Goal: Task Accomplishment & Management: Complete application form

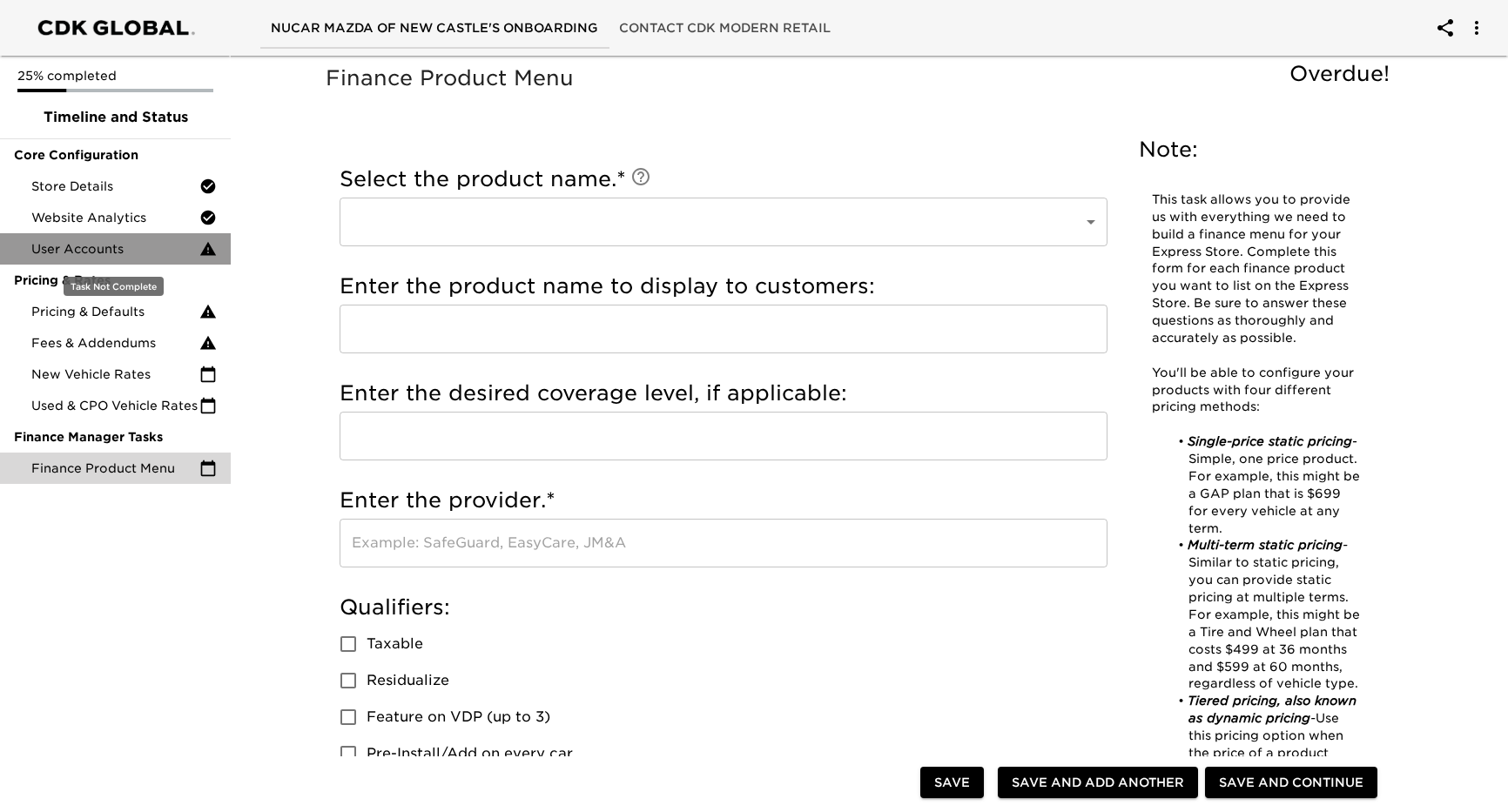
click at [178, 248] on span "User Accounts" at bounding box center [115, 249] width 168 height 18
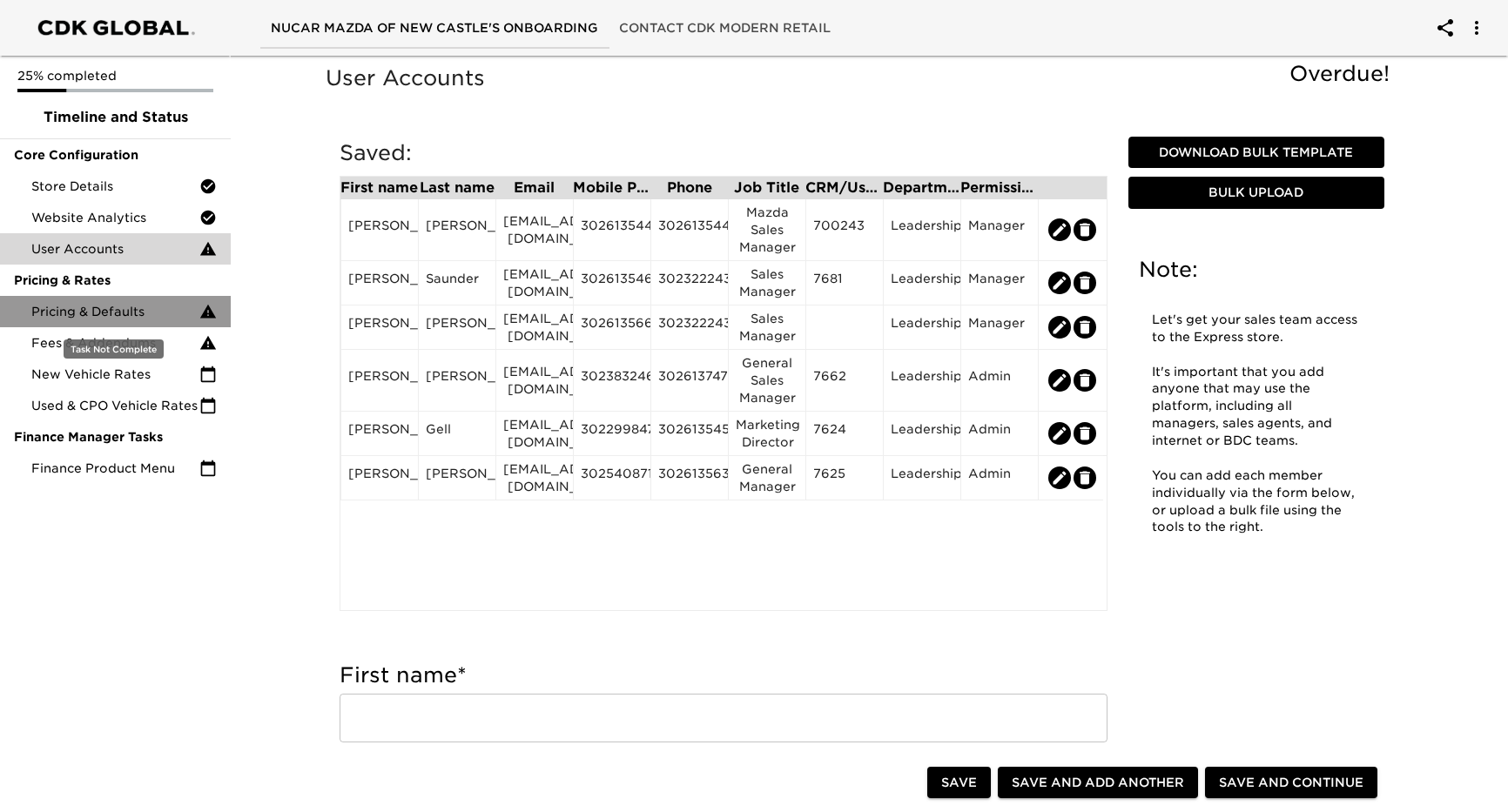
click at [119, 303] on span "Pricing & Defaults" at bounding box center [115, 311] width 168 height 18
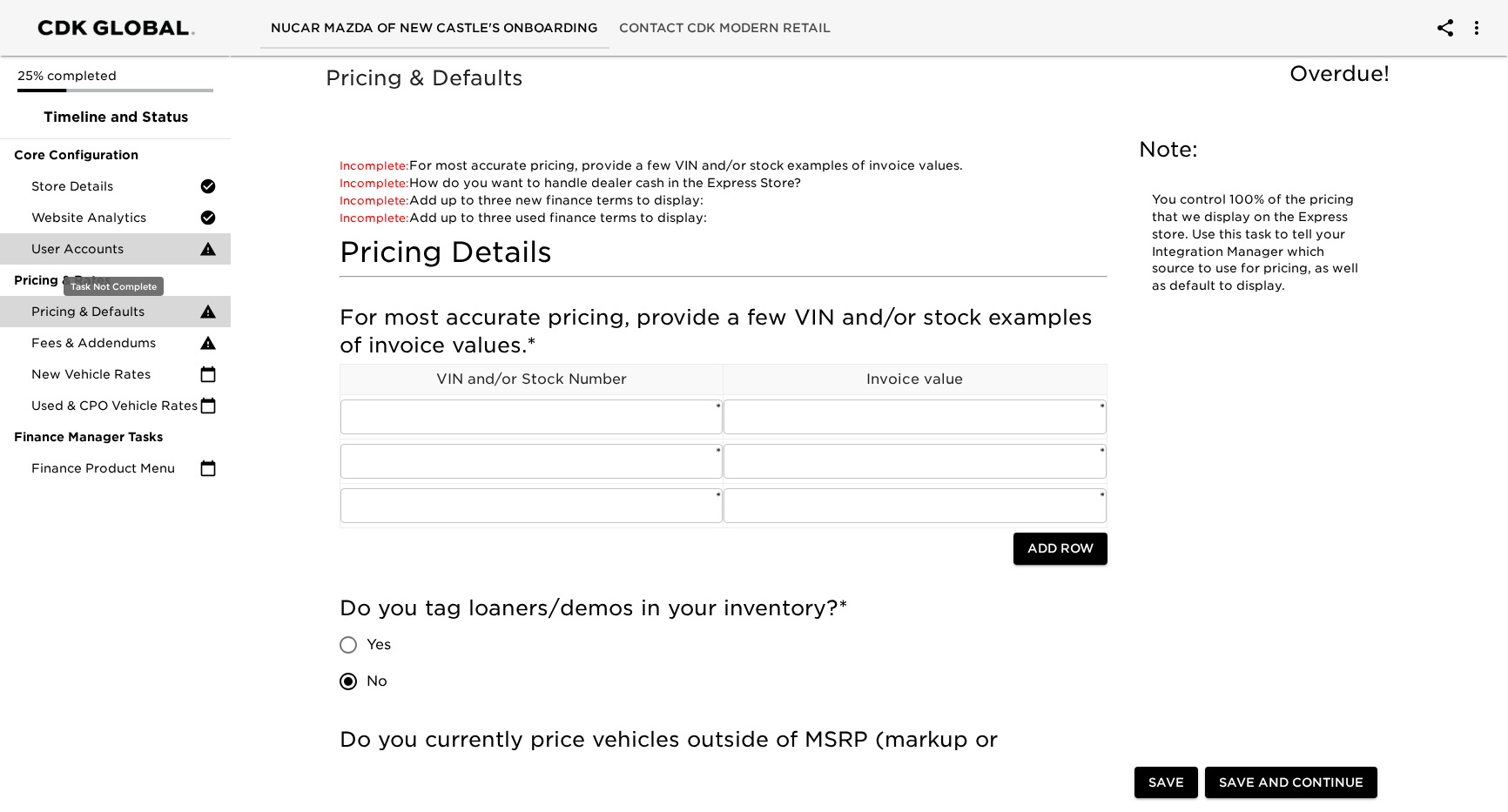
click at [119, 257] on span "User Accounts" at bounding box center [115, 249] width 168 height 18
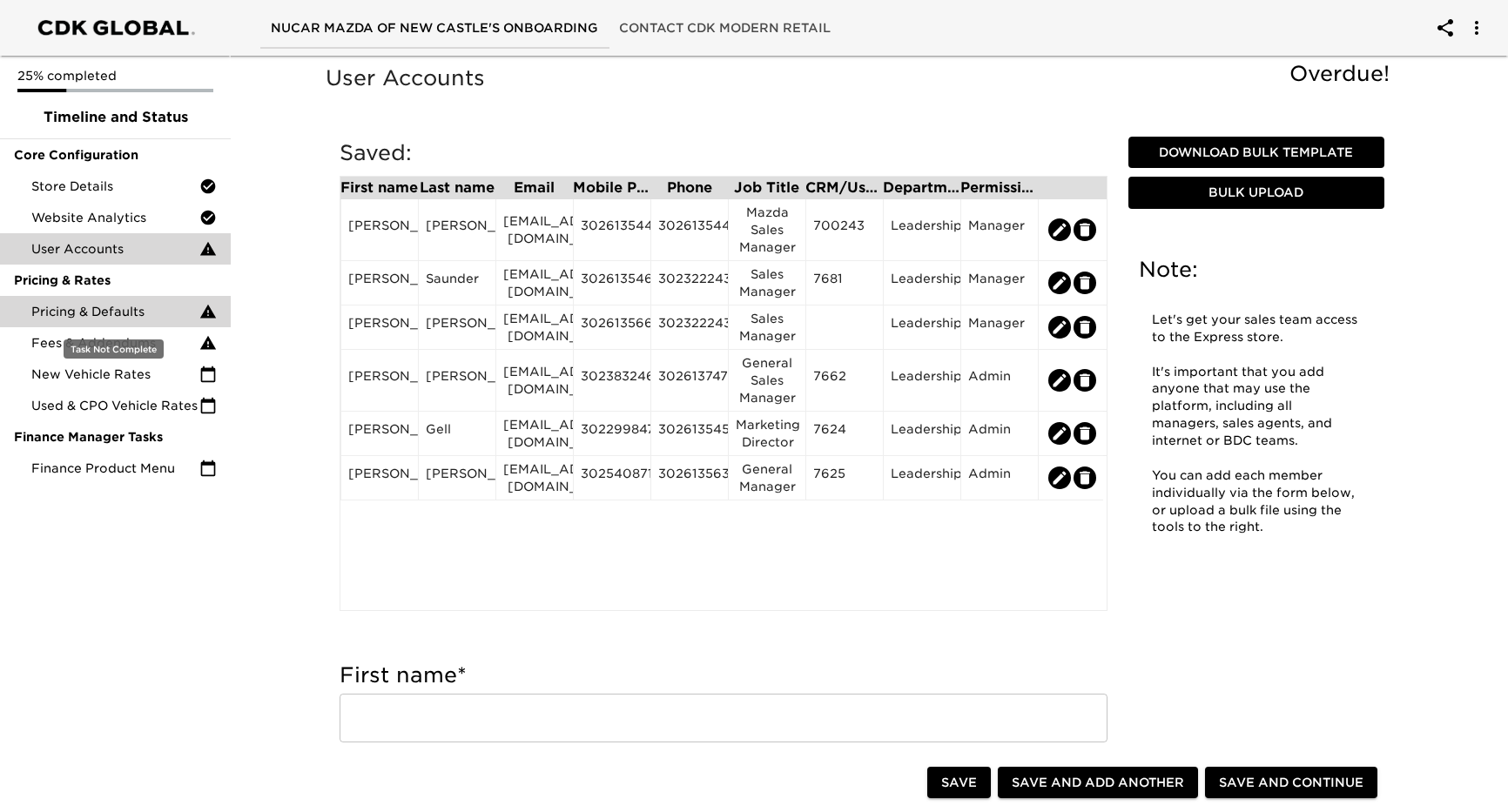
click at [94, 307] on span "Pricing & Defaults" at bounding box center [115, 311] width 168 height 18
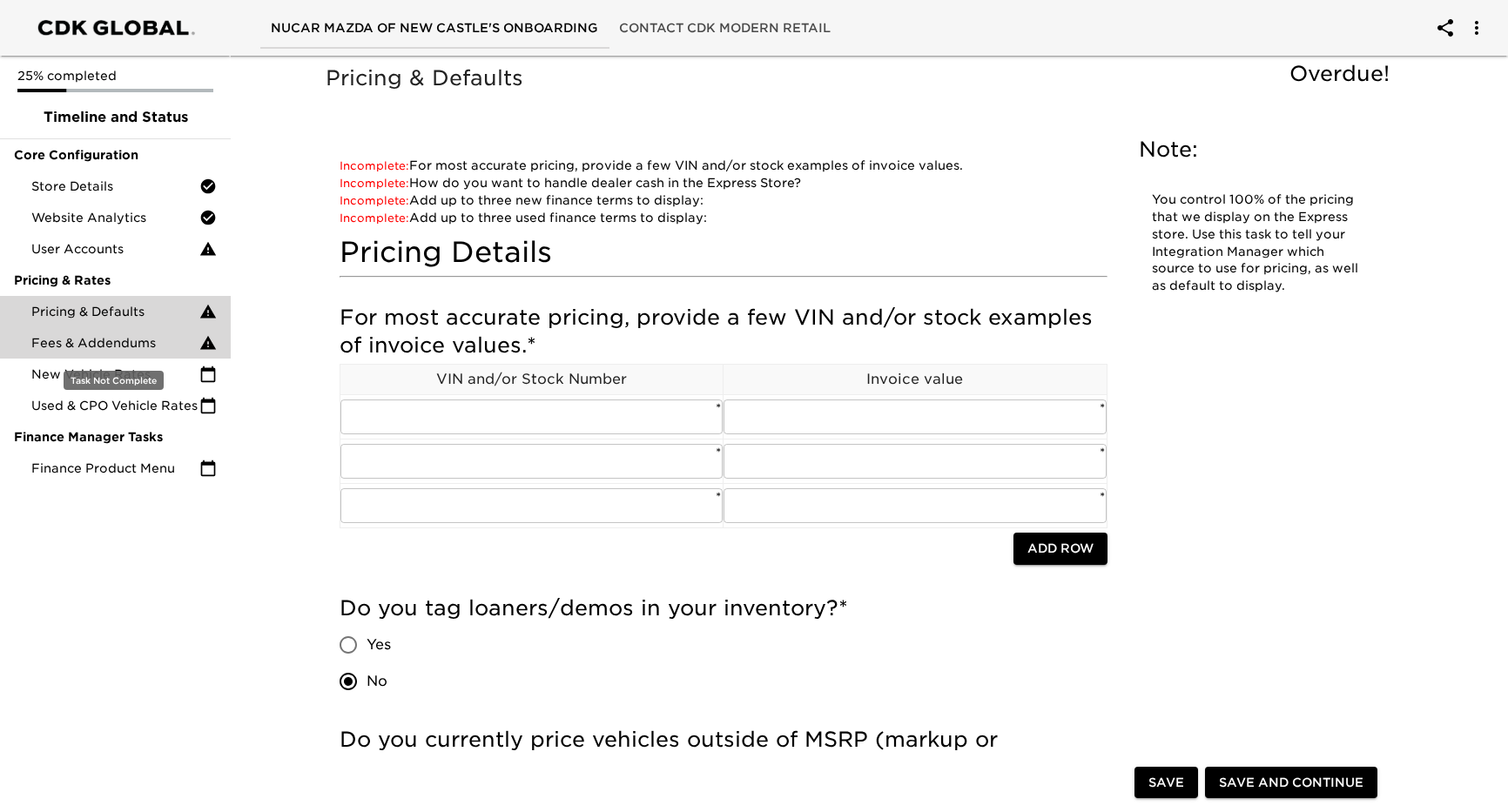
click at [103, 340] on span "Fees & Addendums" at bounding box center [115, 343] width 168 height 18
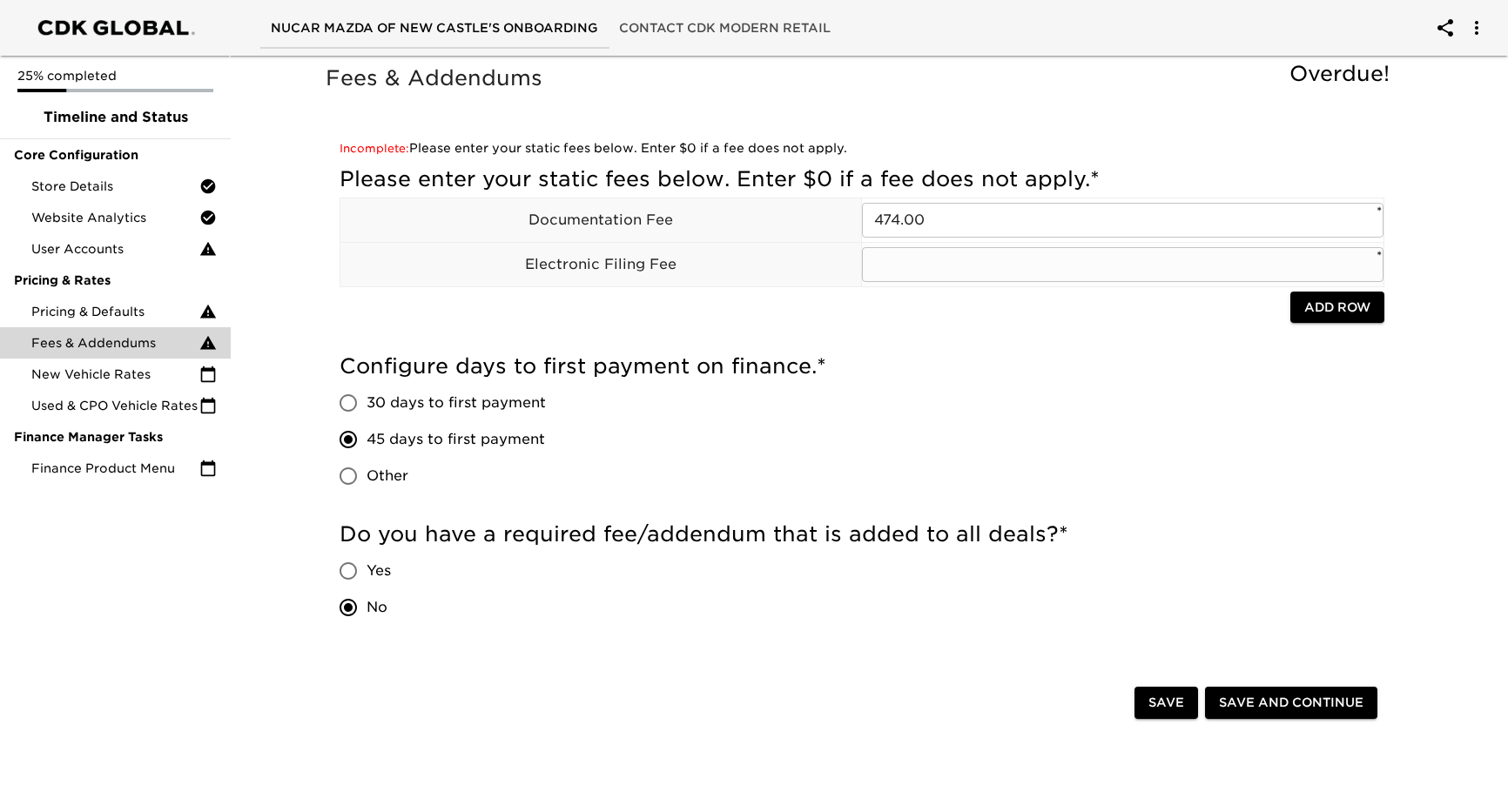
click at [987, 268] on input "text" at bounding box center [1123, 265] width 522 height 35
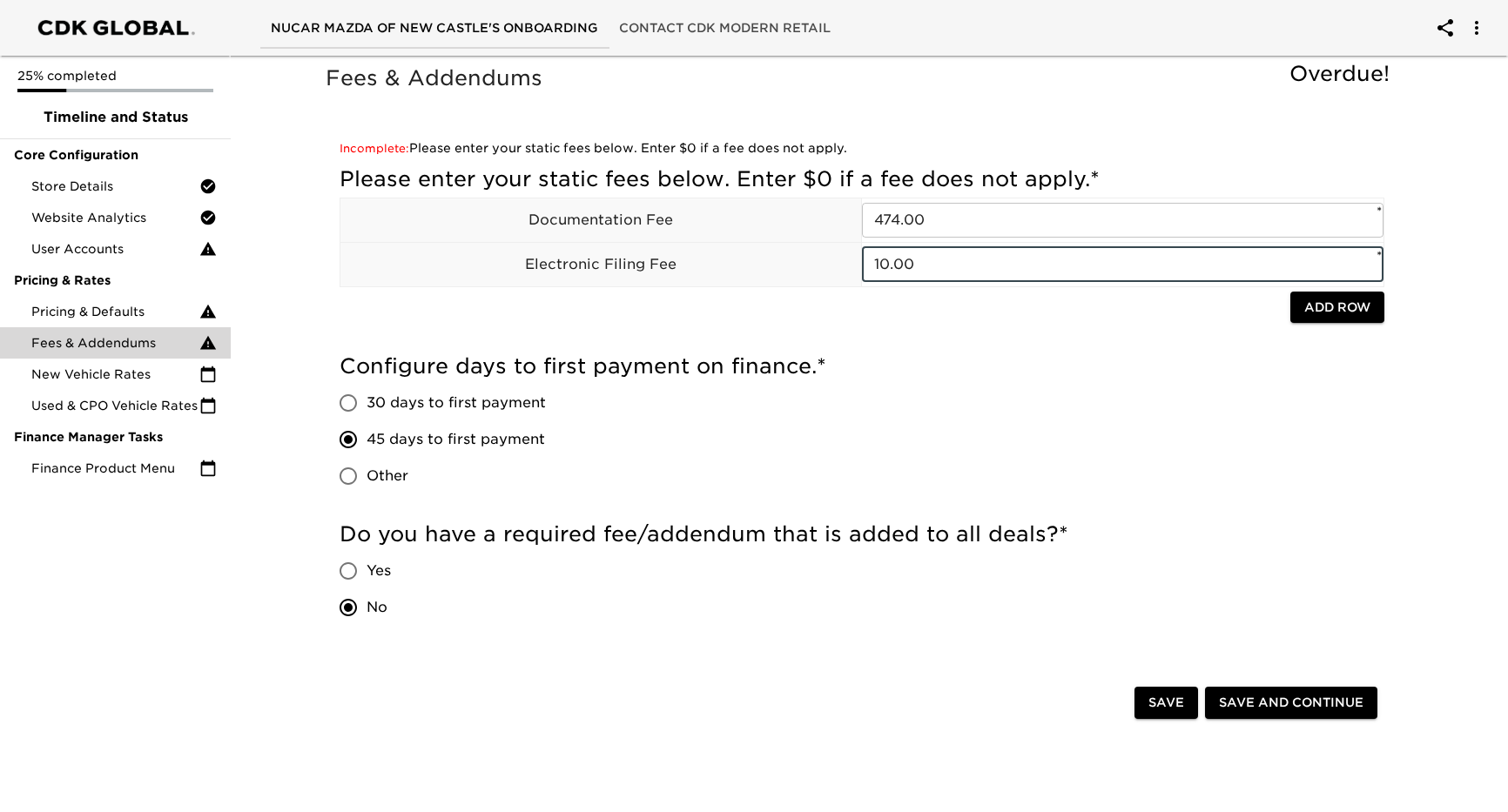
type input "10.00"
click at [1248, 387] on div "Configure days to first payment on finance. * 30 days to first payment 45 days …" at bounding box center [862, 423] width 1045 height 142
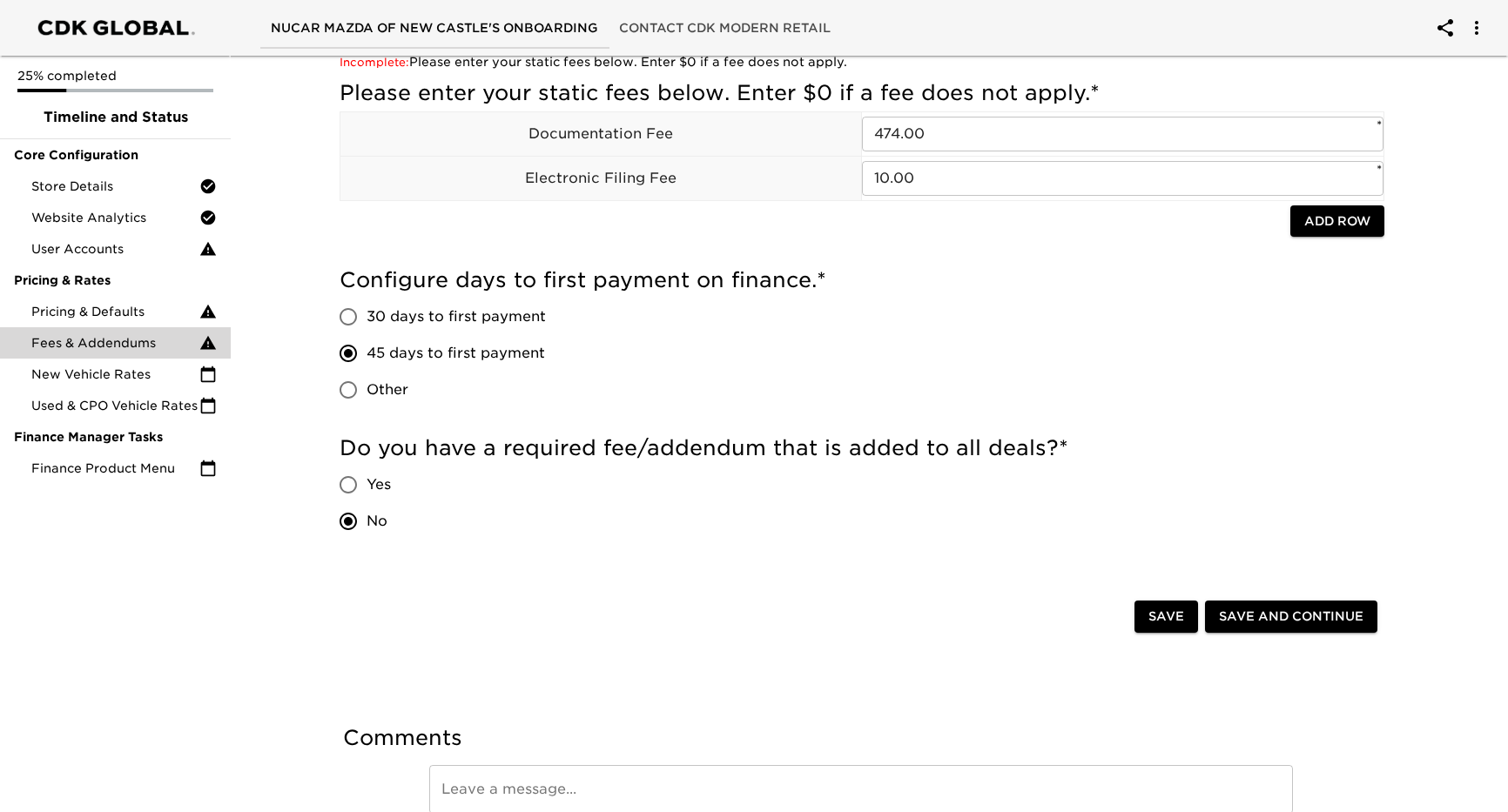
scroll to position [170, 0]
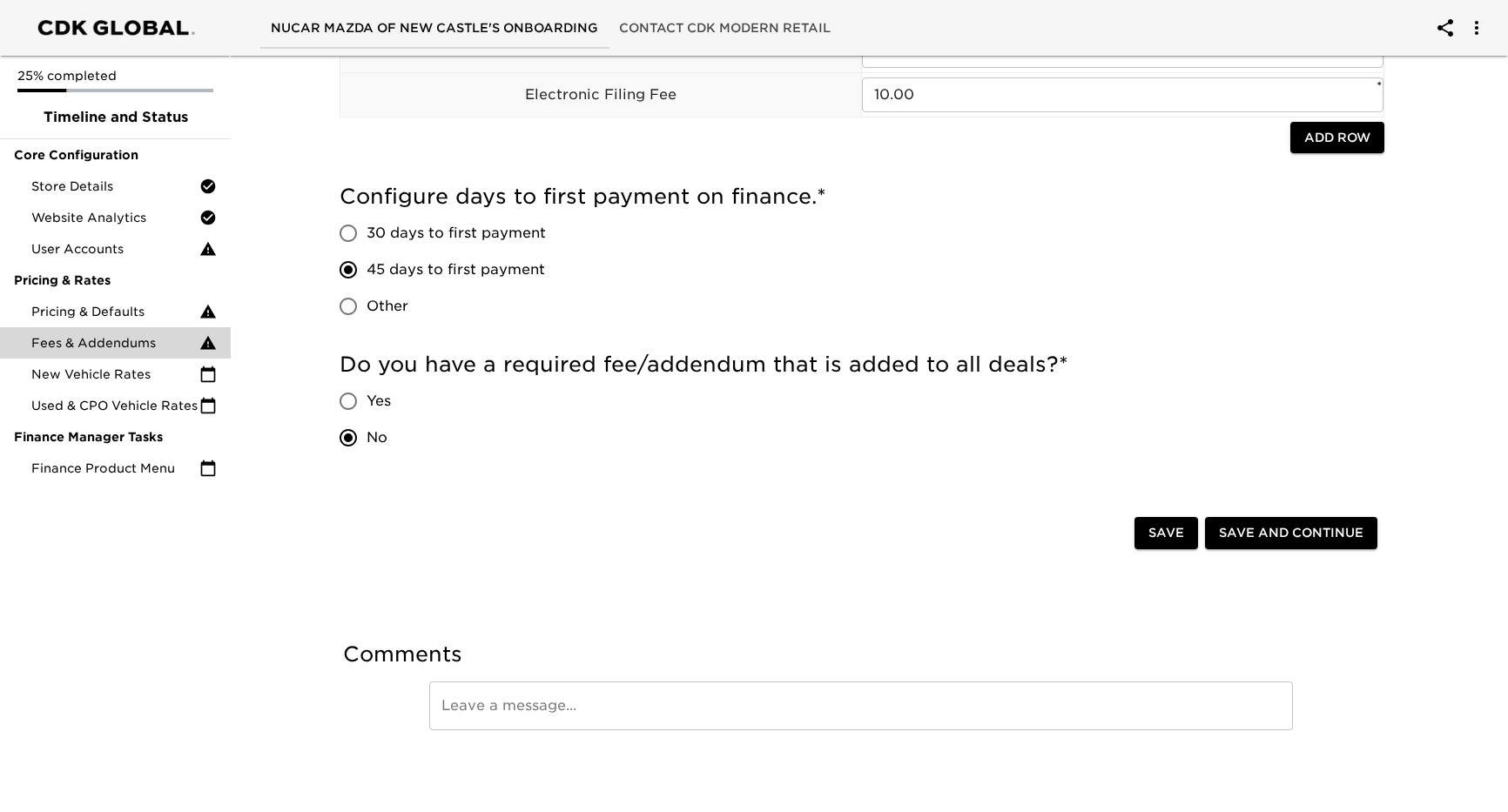
click at [1322, 535] on span "Save and Continue" at bounding box center [1292, 533] width 144 height 22
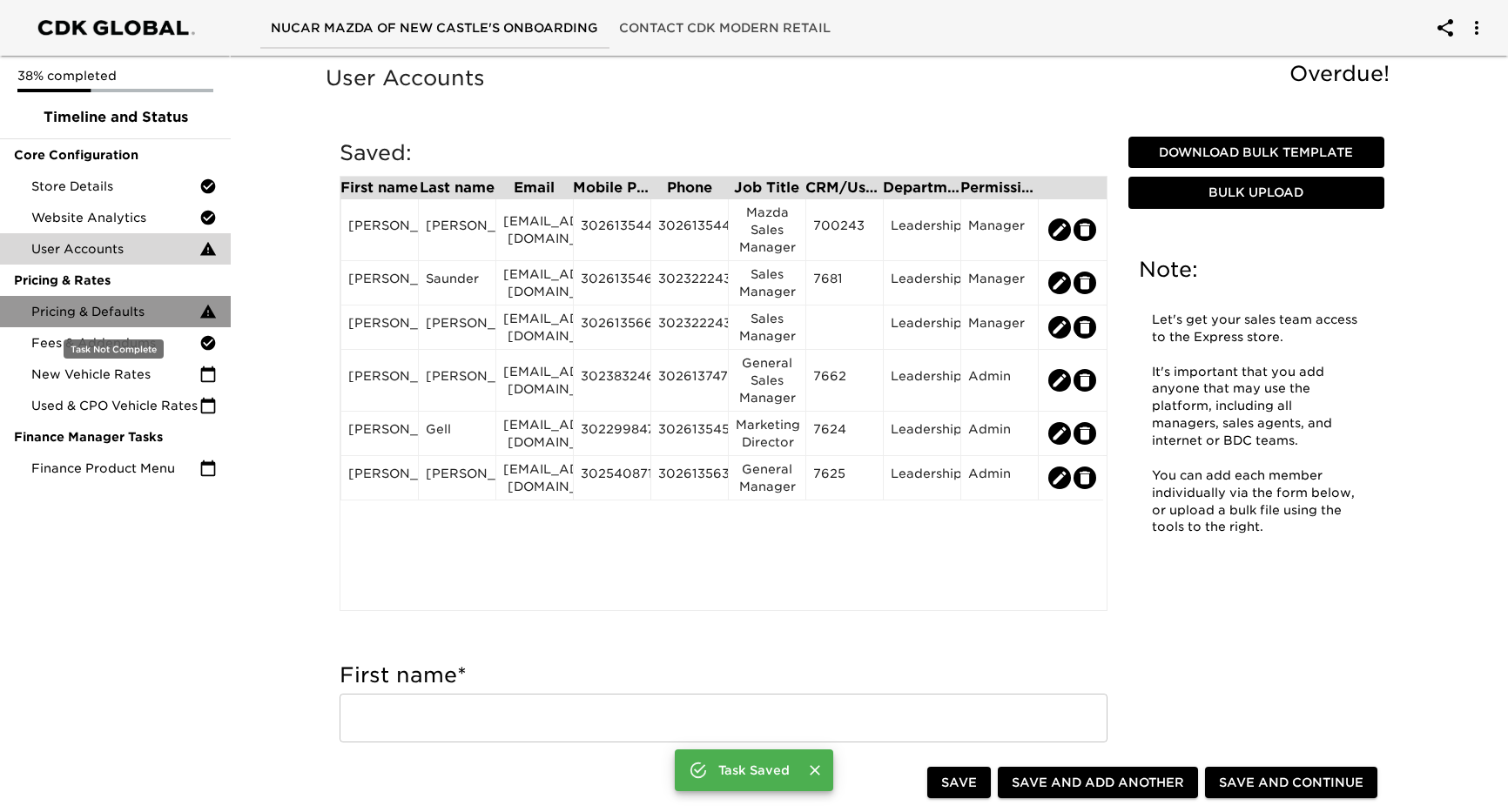
click at [105, 318] on span "Pricing & Defaults" at bounding box center [115, 311] width 168 height 18
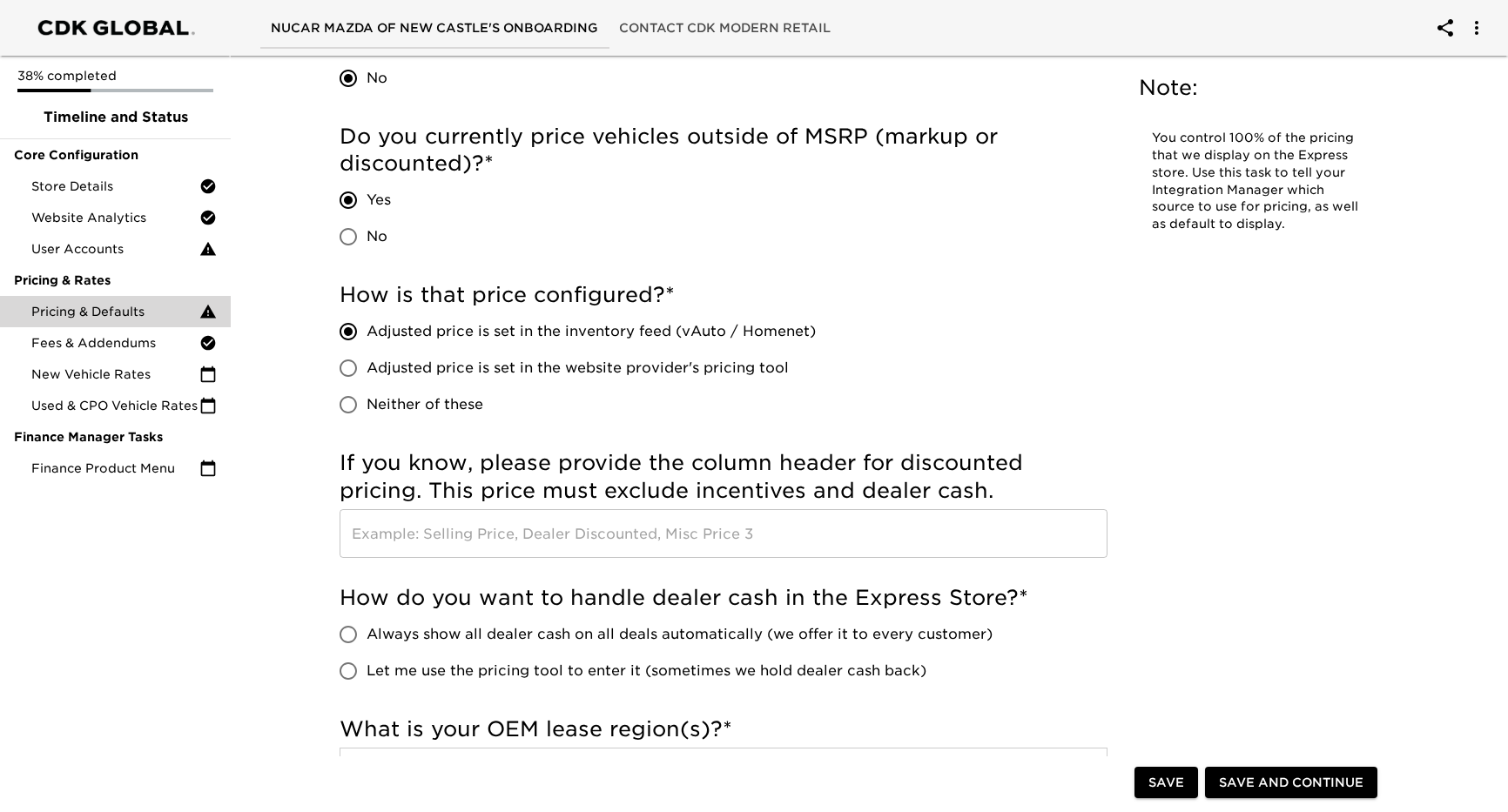
scroll to position [610, 0]
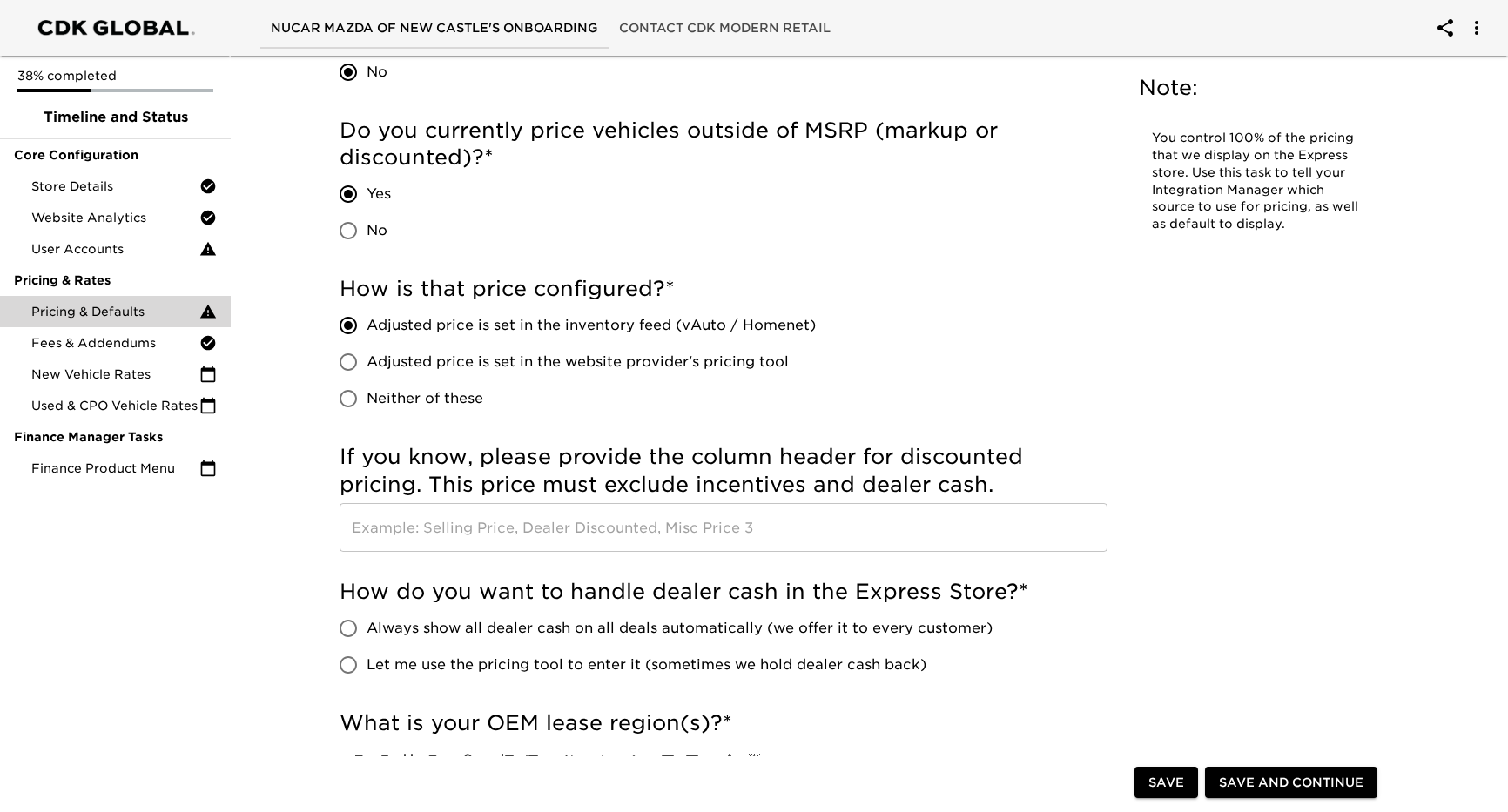
click at [344, 227] on input "No" at bounding box center [348, 230] width 37 height 37
radio input "true"
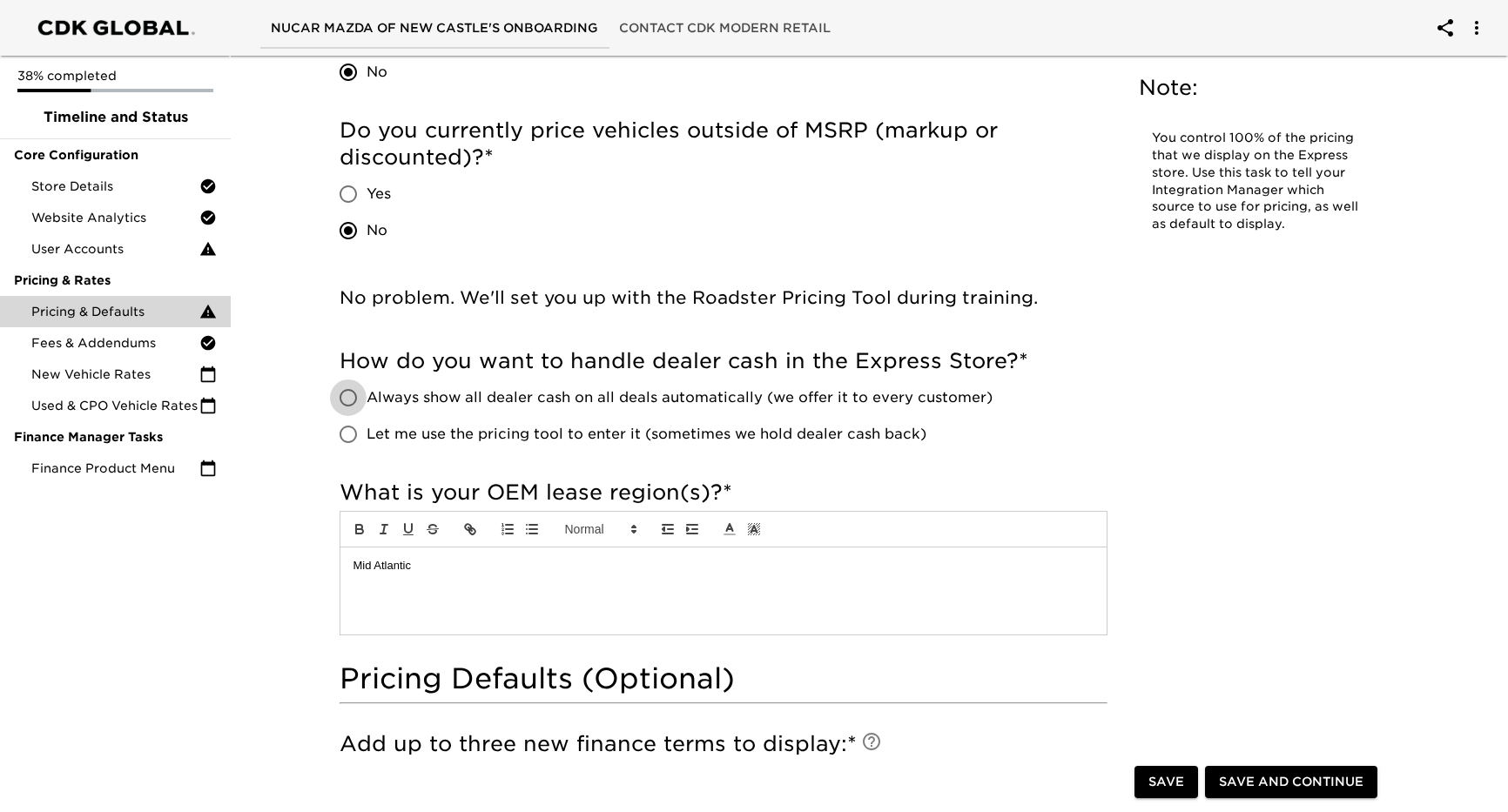
click at [347, 395] on input "Always show all dealer cash on all deals automatically (we offer it to every cu…" at bounding box center [348, 399] width 37 height 37
radio input "true"
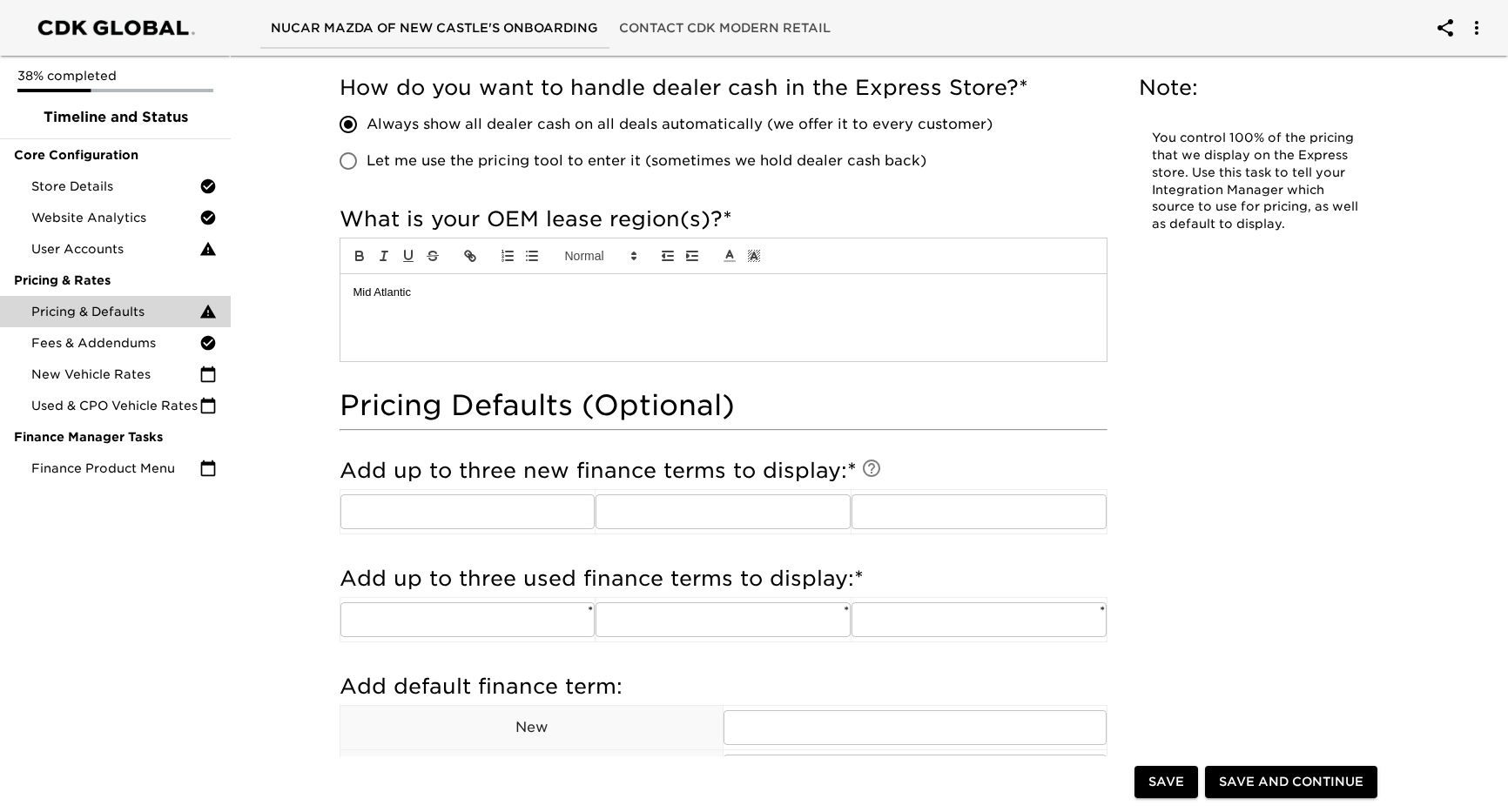
scroll to position [958, 0]
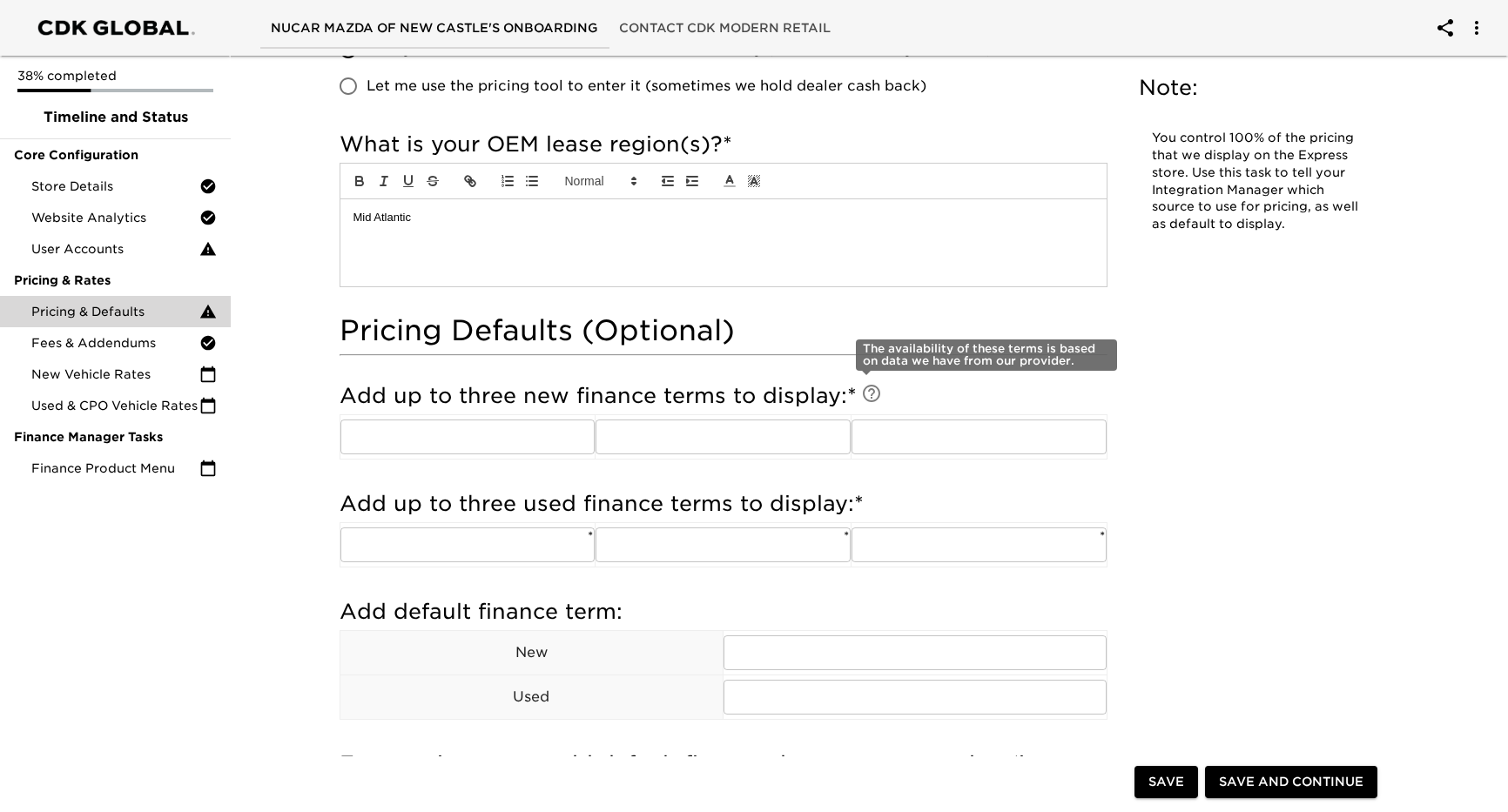
click at [865, 391] on icon at bounding box center [872, 393] width 21 height 21
click at [557, 434] on input "text" at bounding box center [468, 437] width 255 height 35
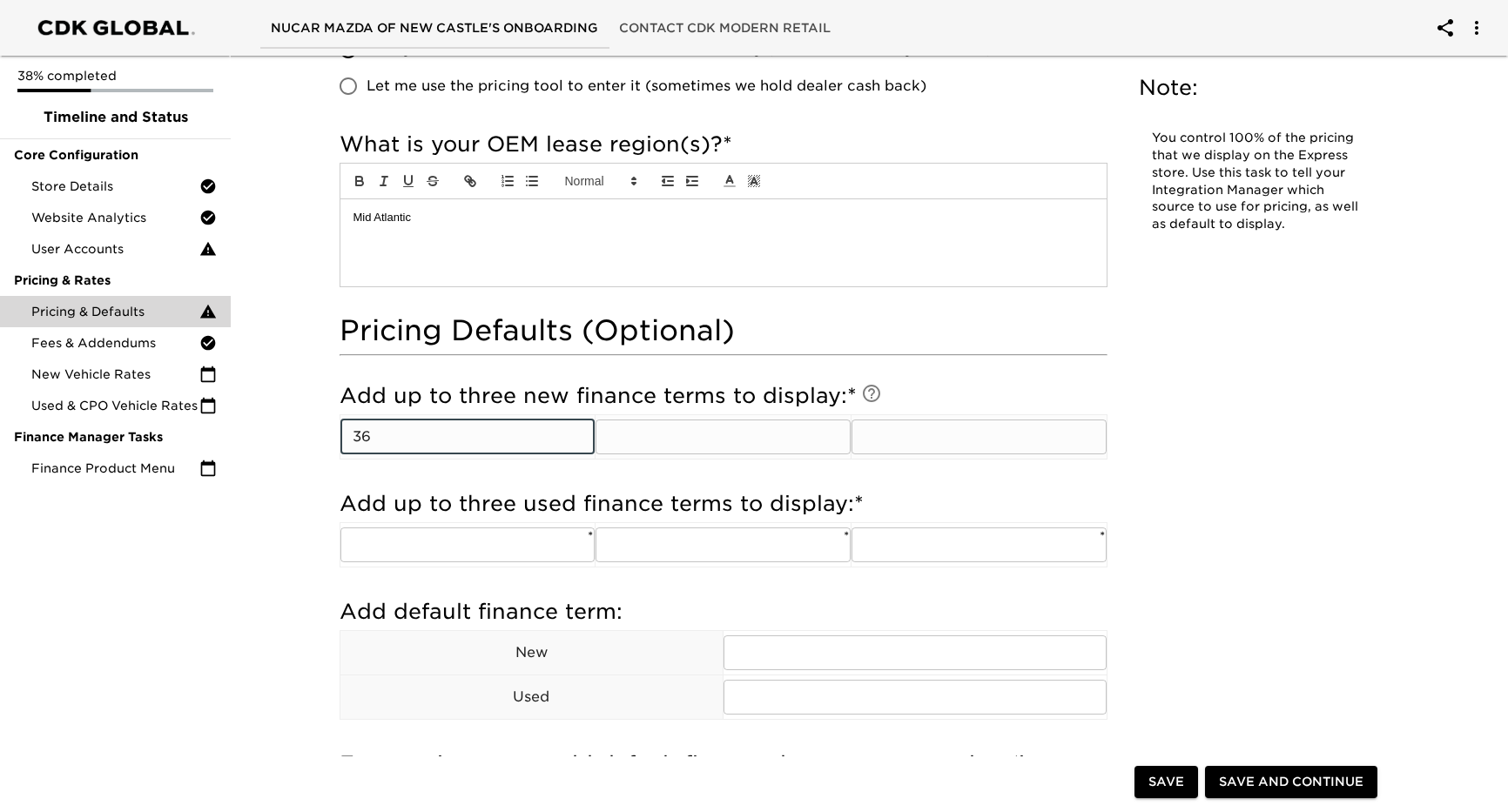
type input "36"
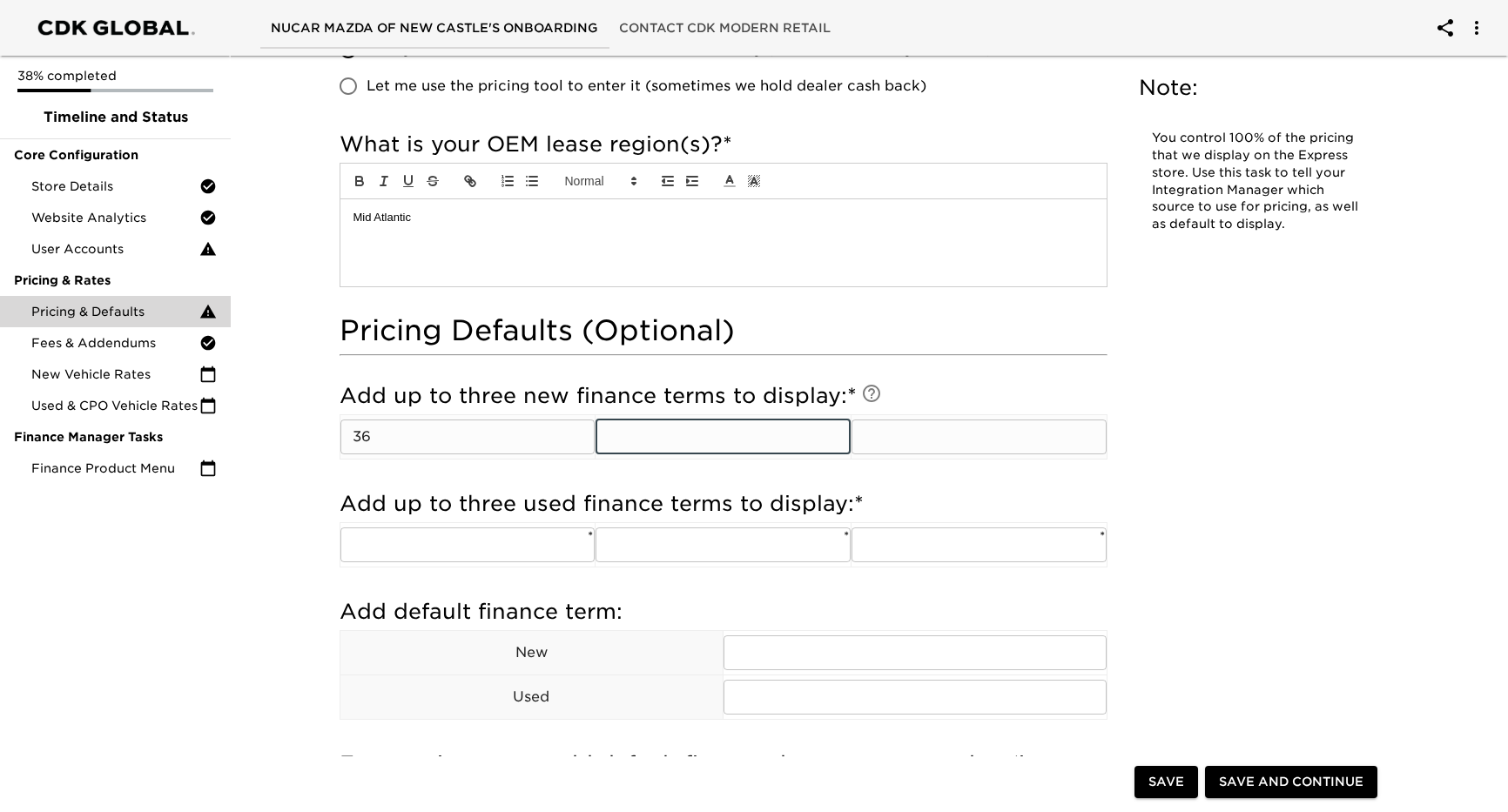
click at [687, 443] on input "text" at bounding box center [723, 437] width 255 height 35
type input "60"
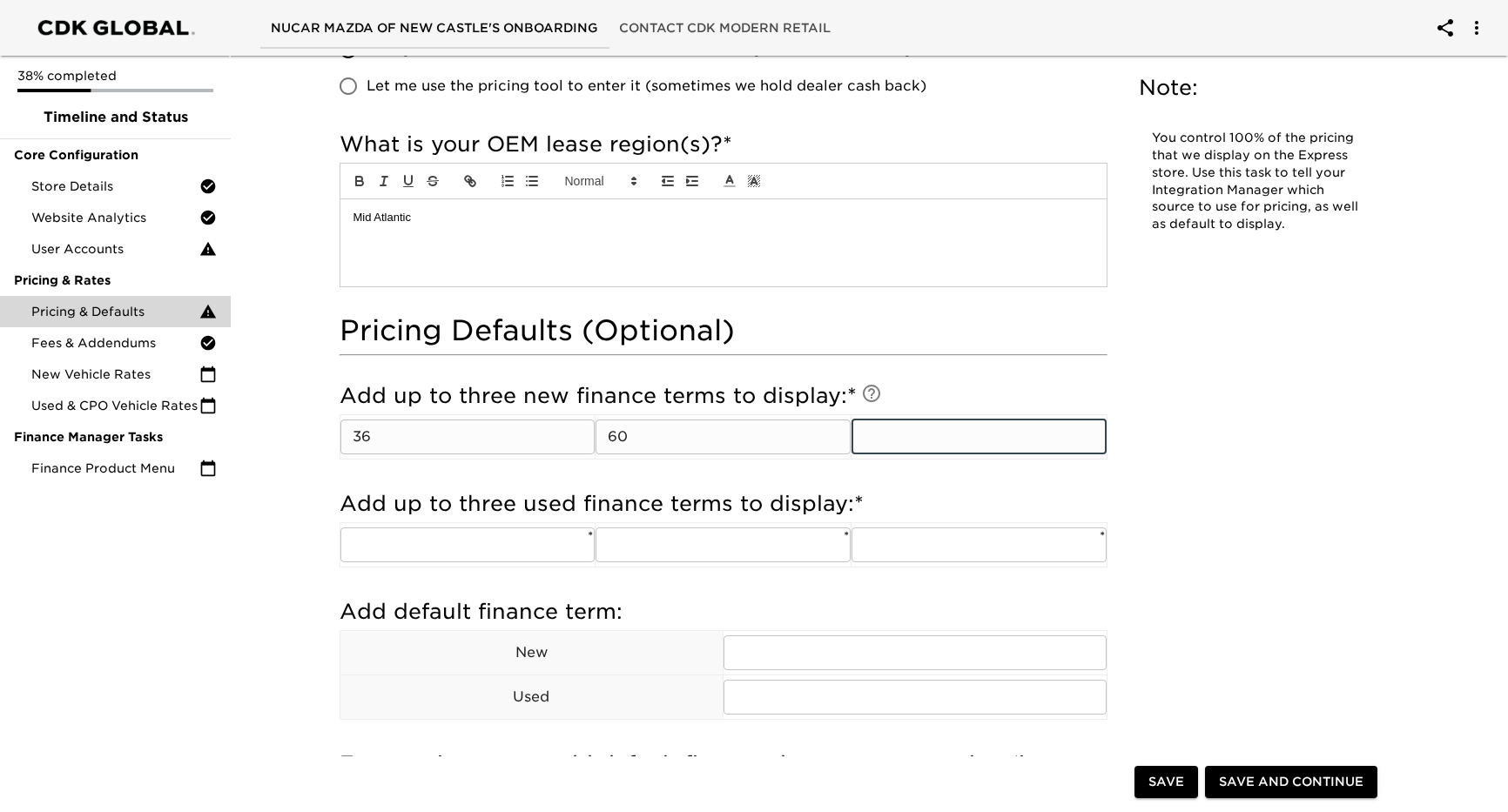
click at [903, 441] on input "text" at bounding box center [979, 437] width 255 height 35
type input "72"
click at [1335, 430] on div "Pricing & Defaults Overdue! Note: You control 100% of the pricing that we displ…" at bounding box center [861, 303] width 1080 height 2399
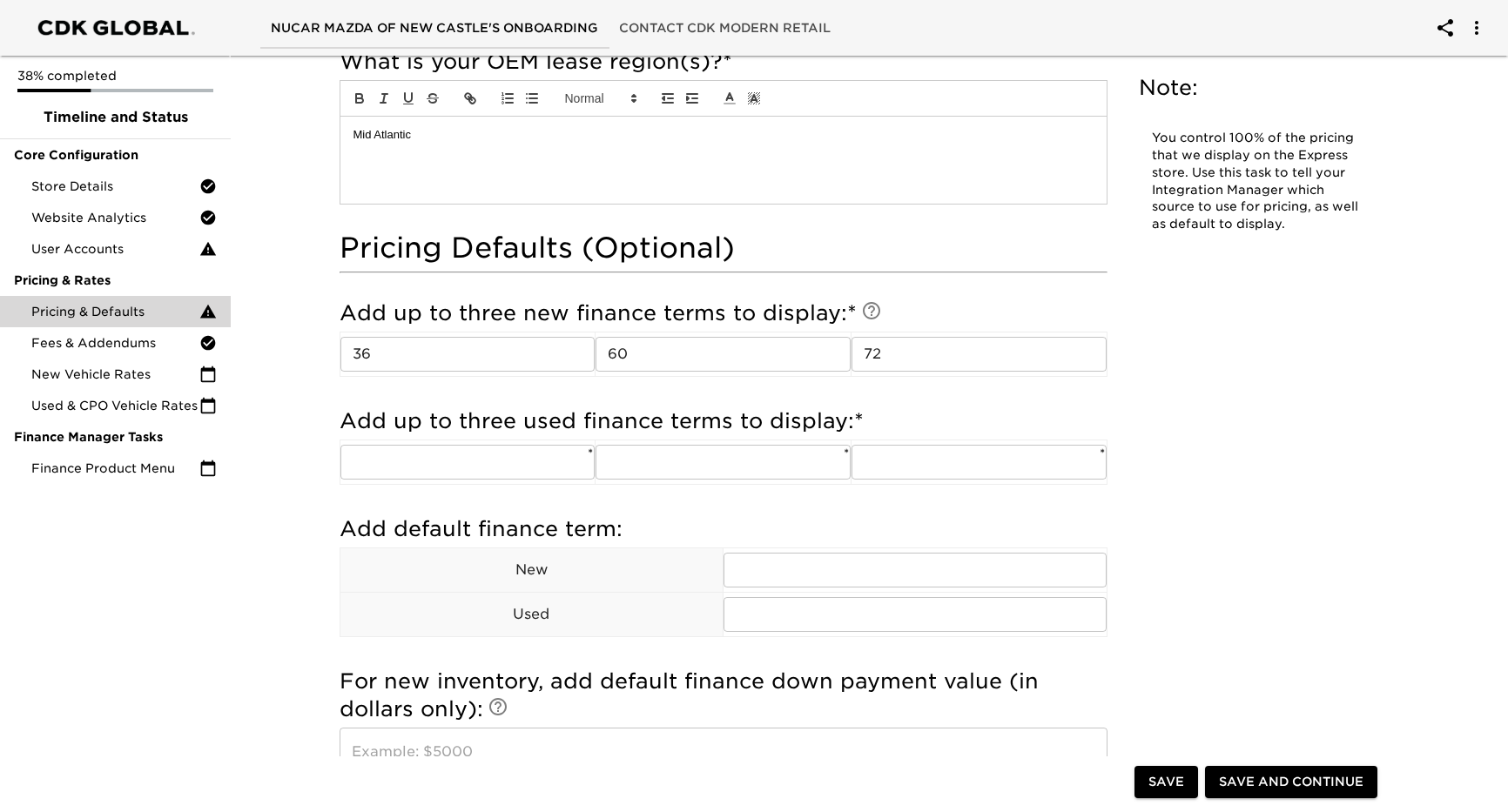
scroll to position [1132, 0]
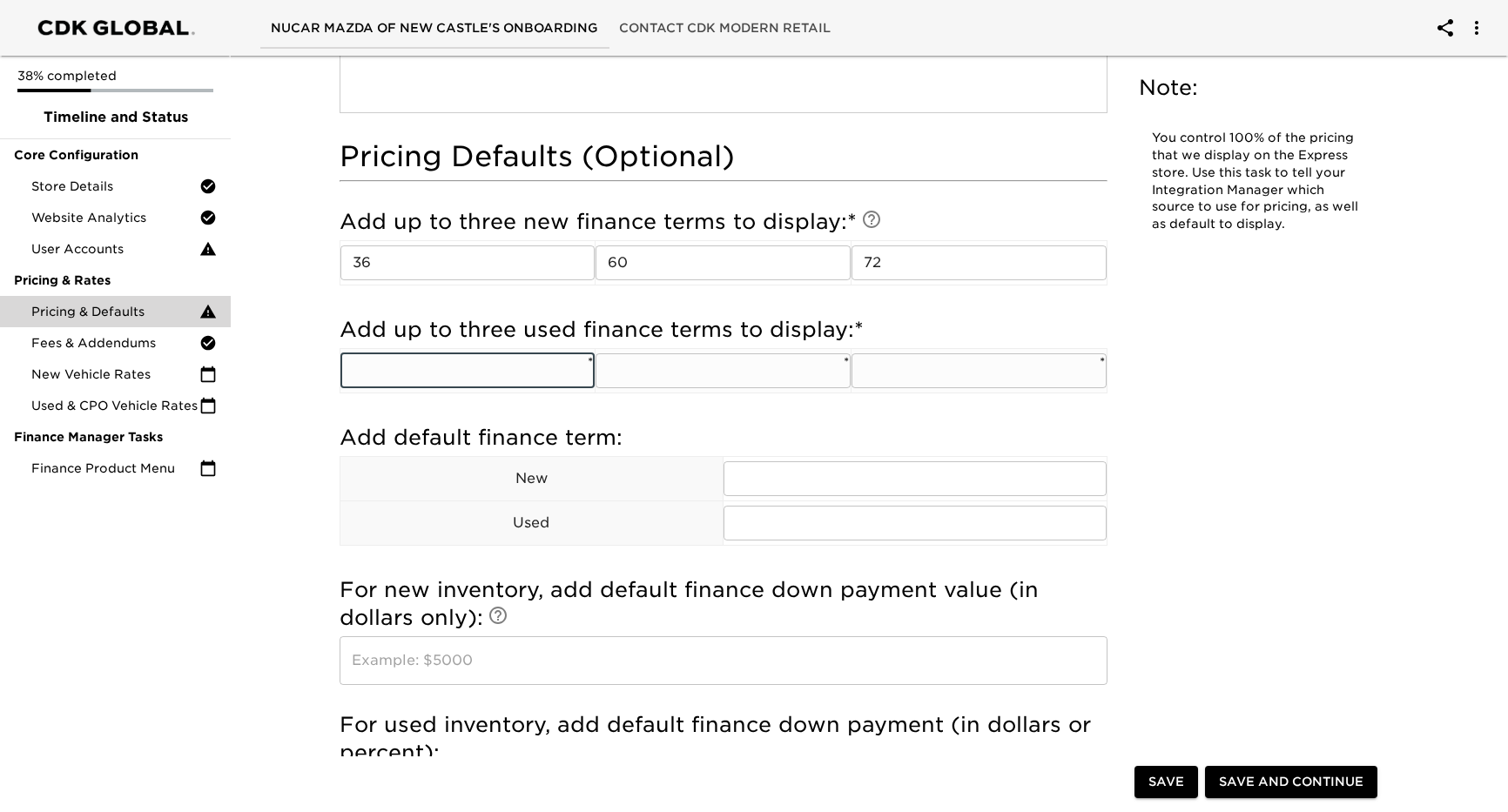
click at [509, 369] on input "text" at bounding box center [468, 371] width 255 height 35
type input "36"
click at [695, 368] on input "text" at bounding box center [723, 371] width 255 height 35
type input "60"
click at [889, 368] on input "text" at bounding box center [979, 371] width 255 height 35
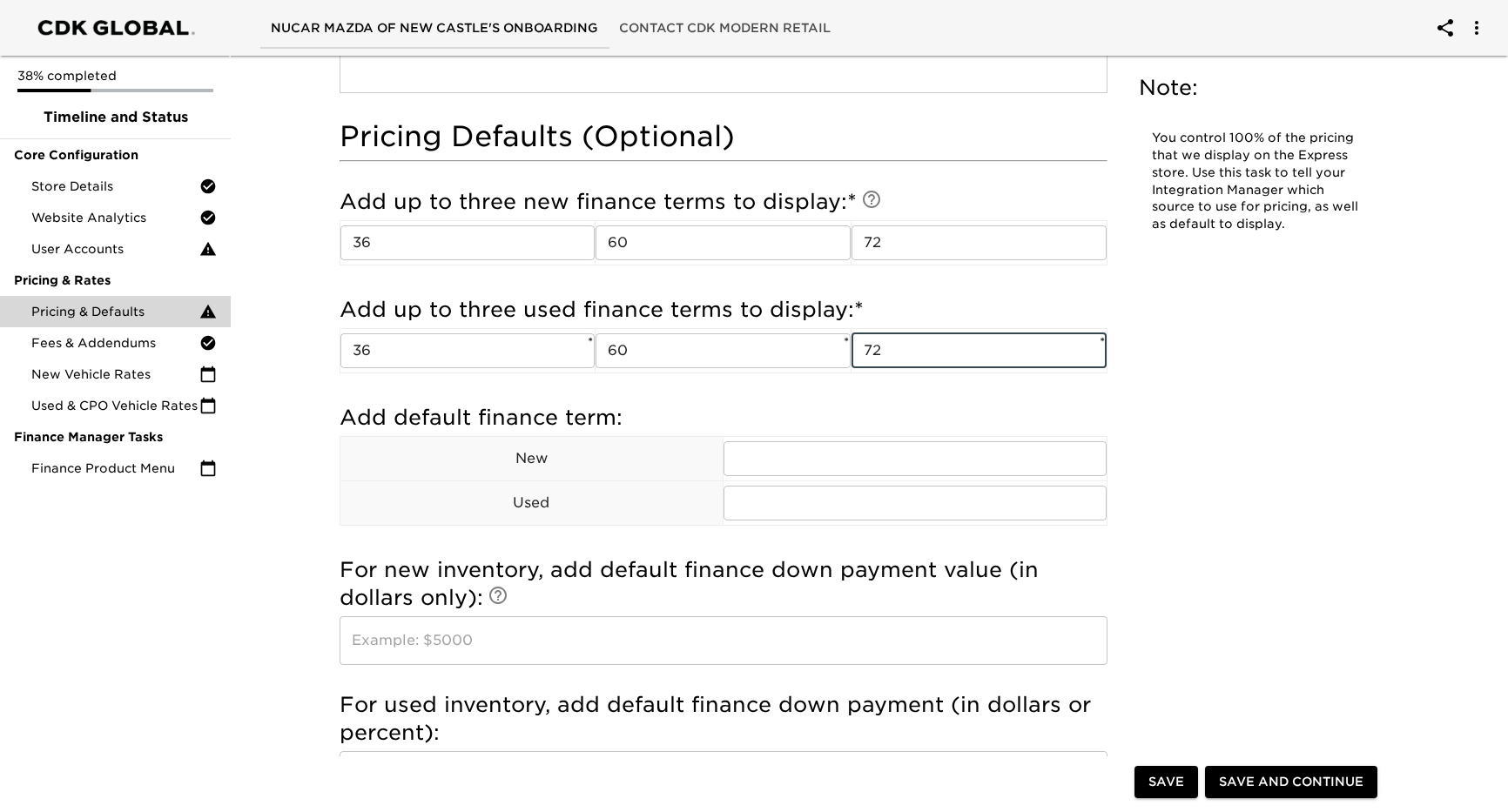
scroll to position [1219, 0]
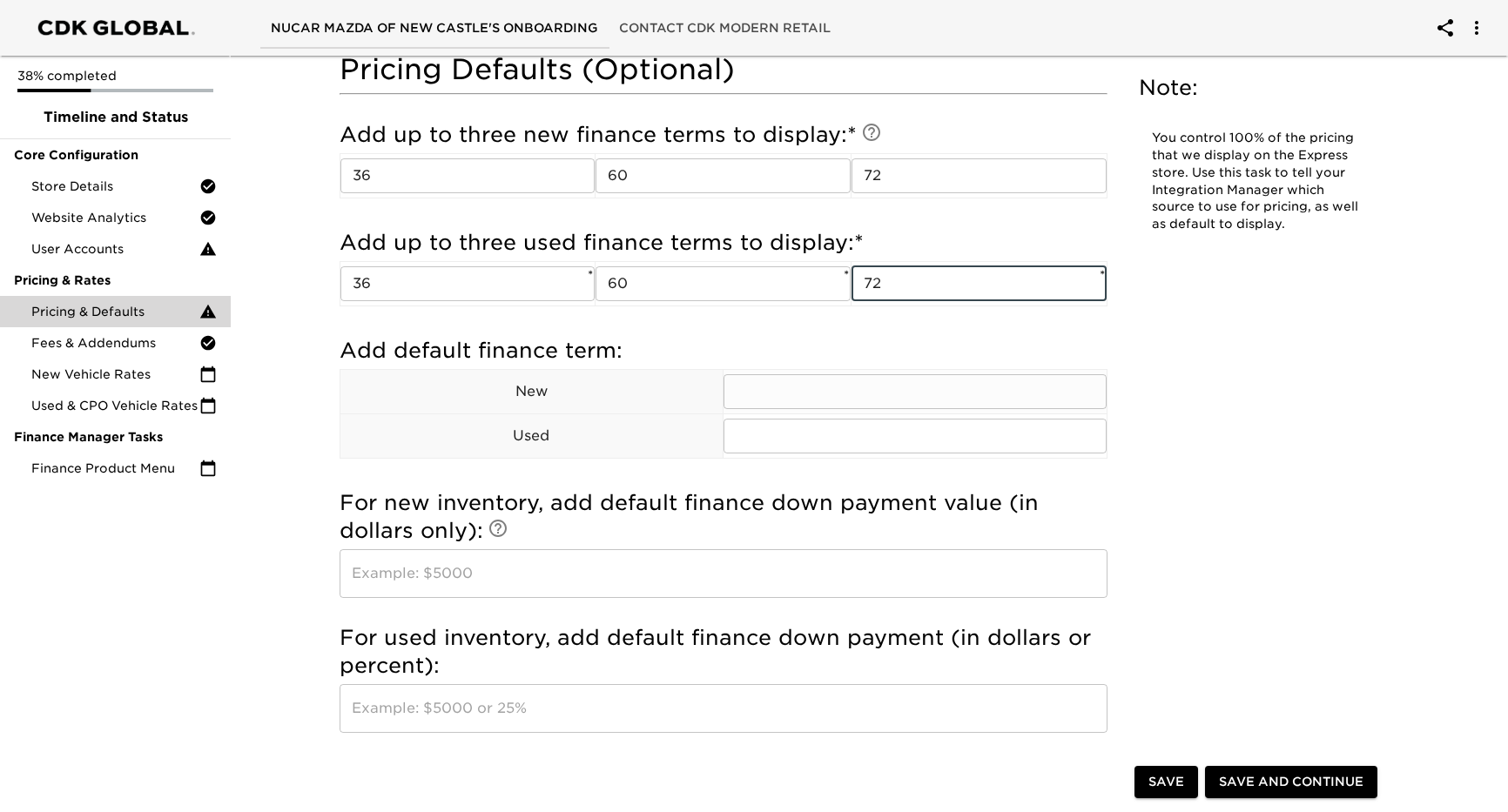
type input "72"
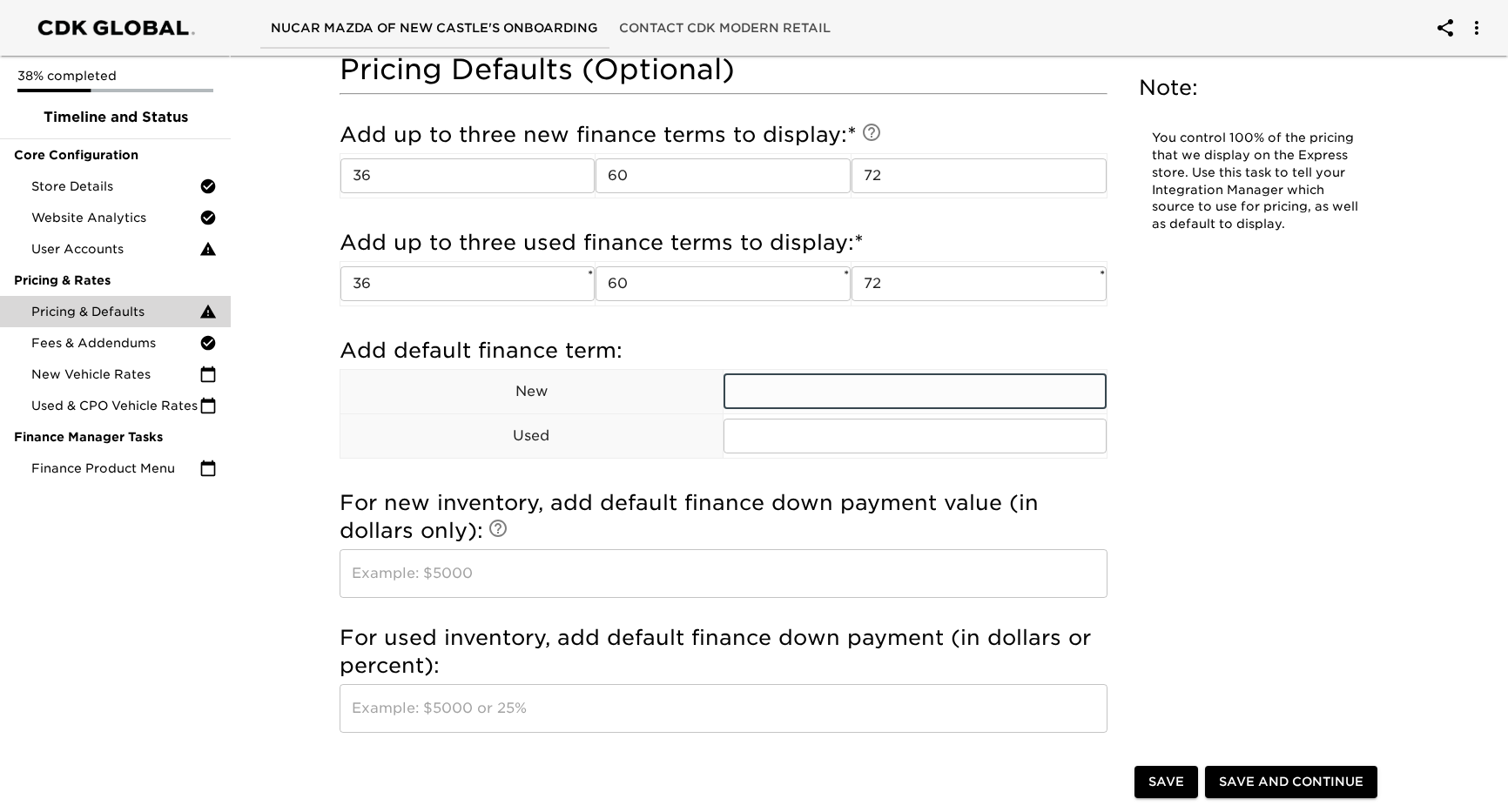
click at [853, 395] on input "text" at bounding box center [914, 392] width 383 height 35
type input "60"
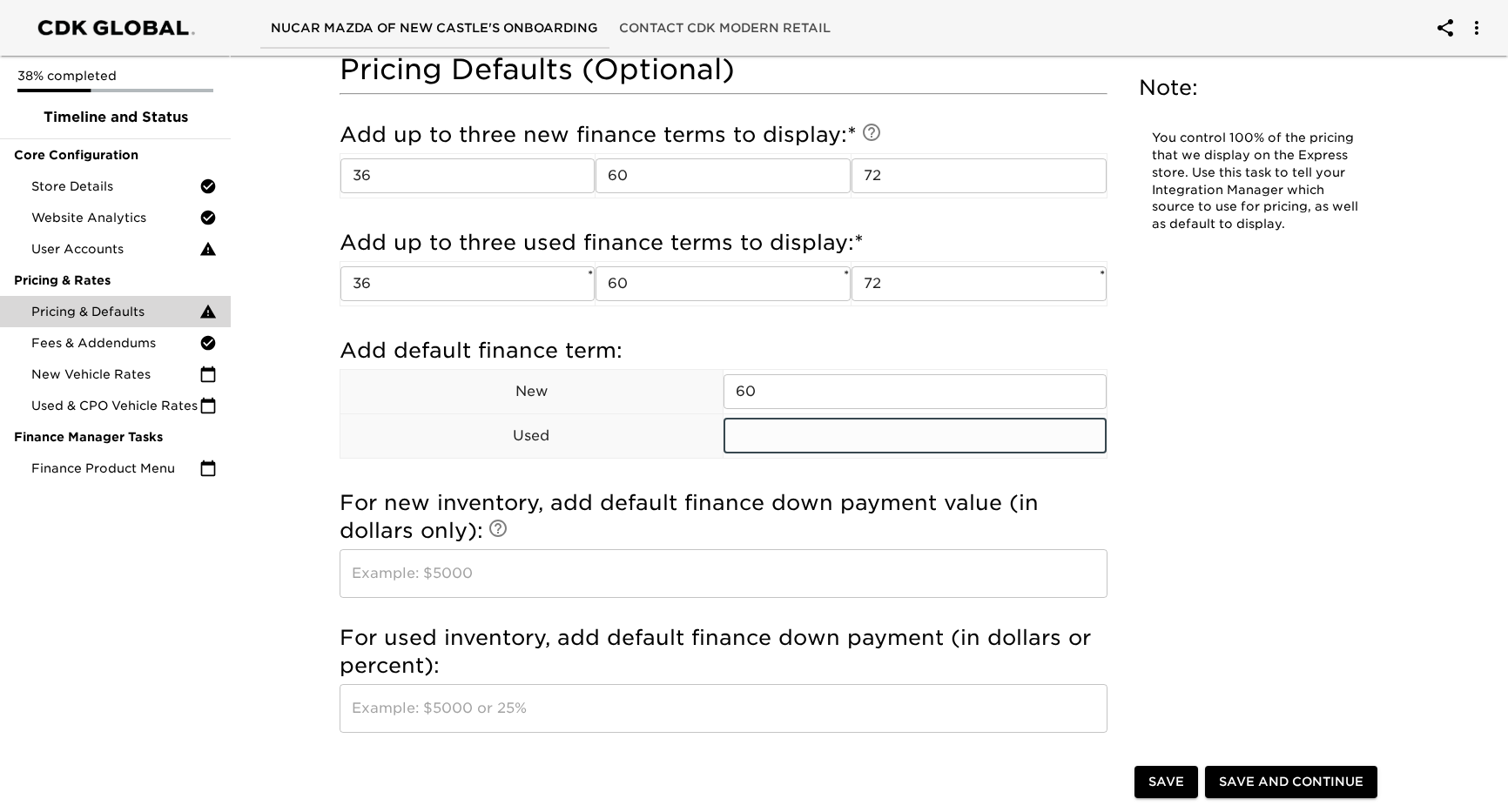
click at [840, 436] on input "text" at bounding box center [914, 436] width 383 height 35
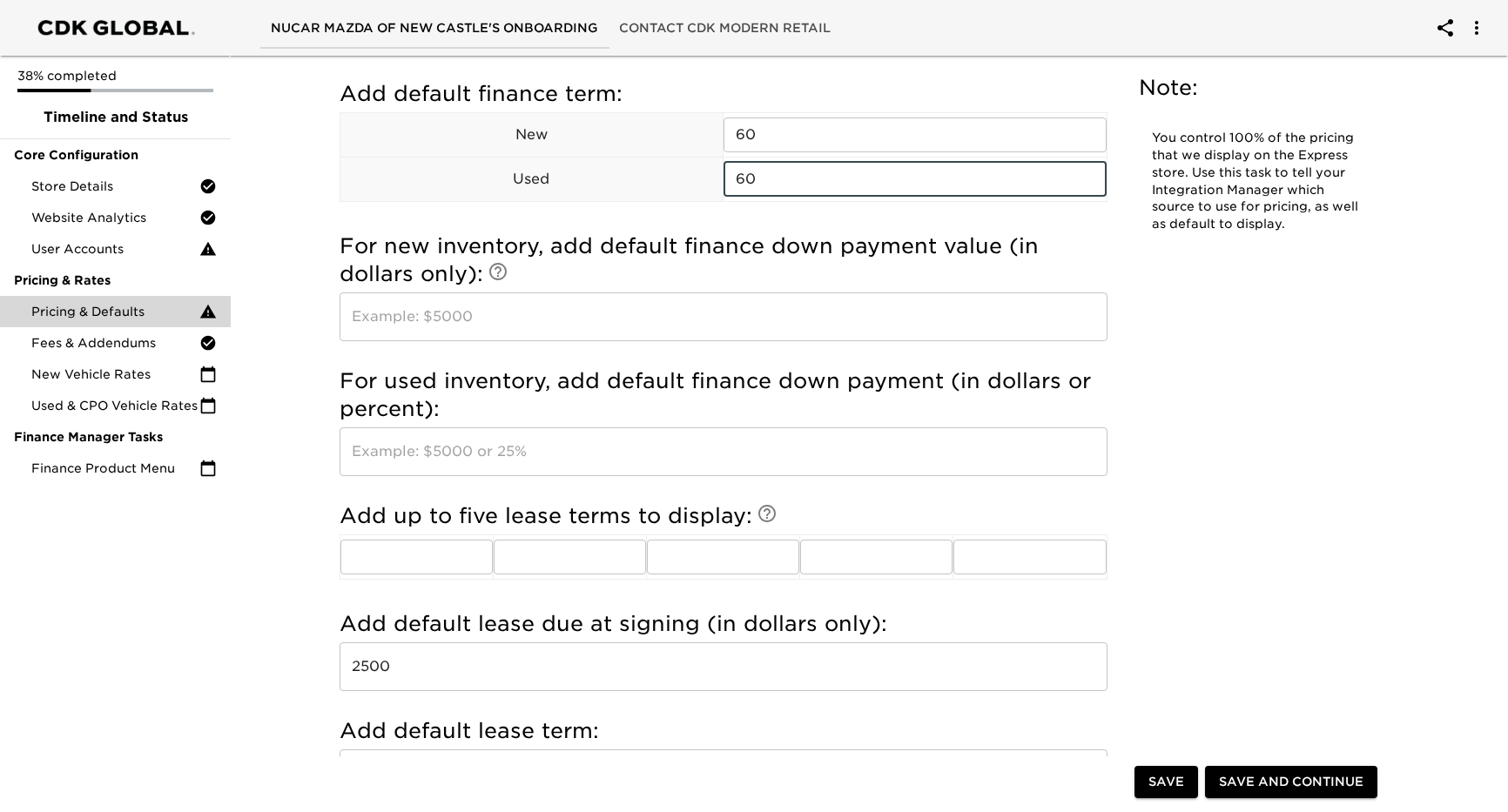
scroll to position [1481, 0]
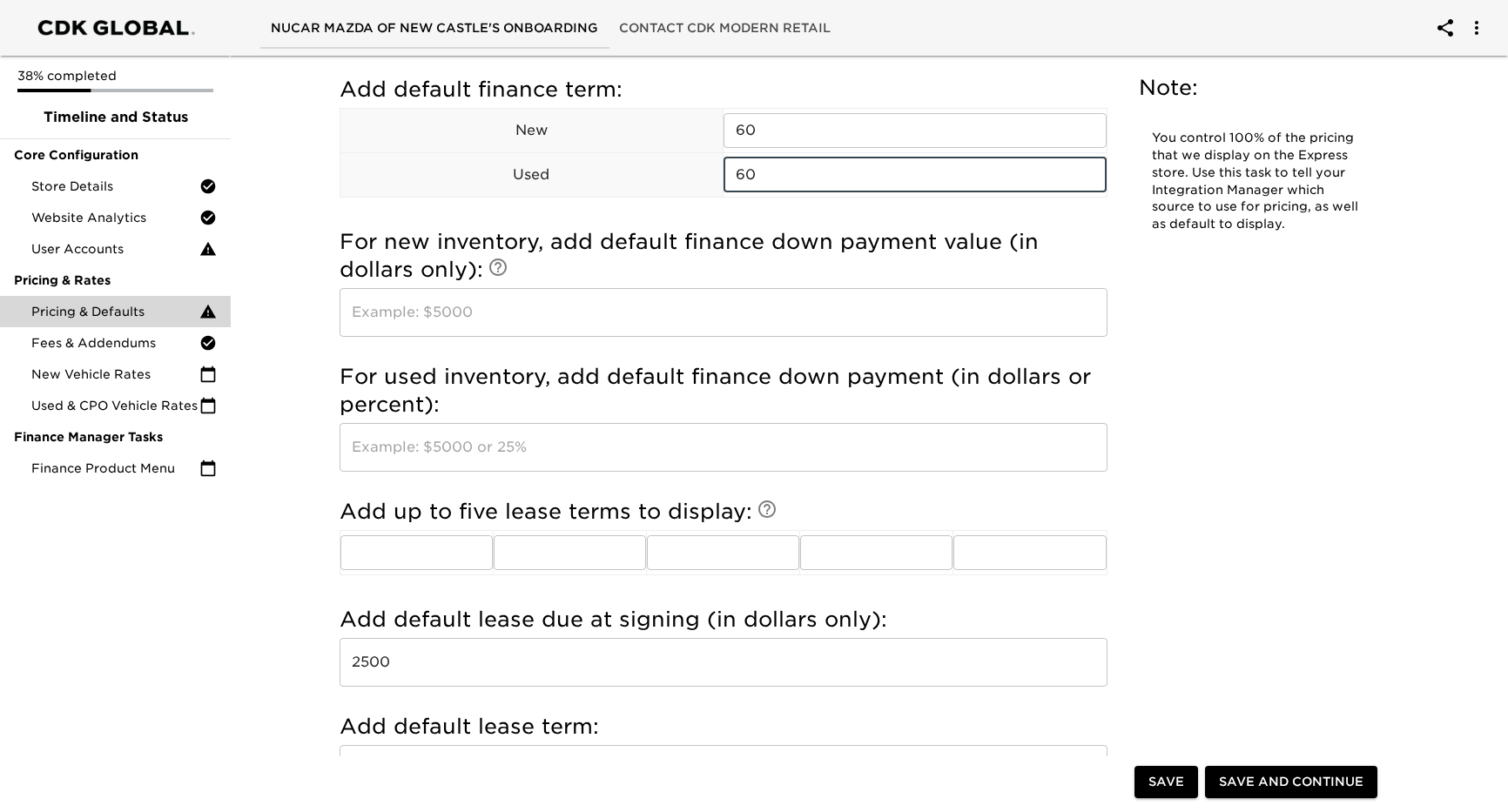
type input "60"
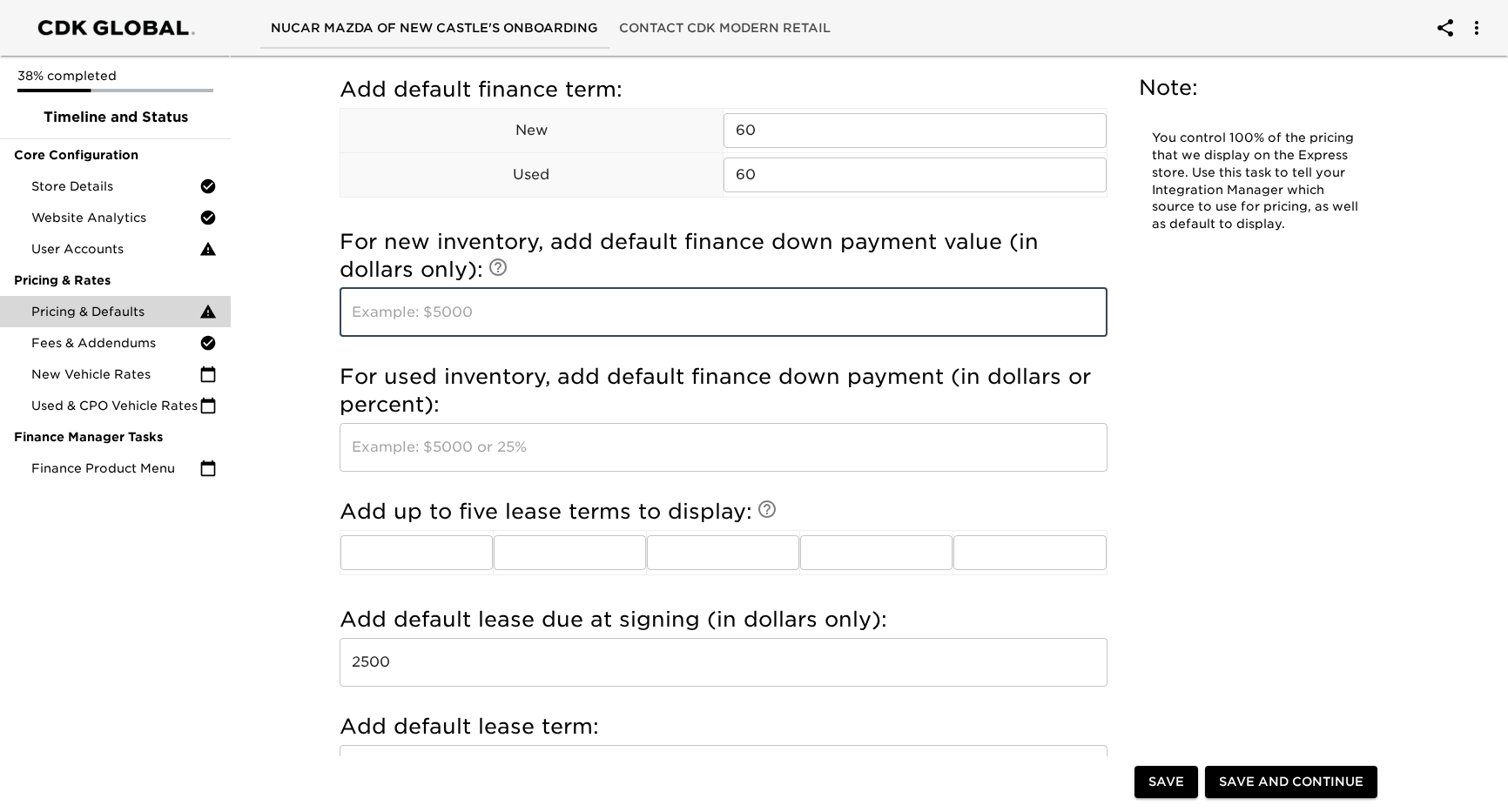
click at [518, 319] on input "text" at bounding box center [723, 312] width 768 height 48
type input "2000.00"
click at [496, 448] on input "text" at bounding box center [723, 447] width 768 height 48
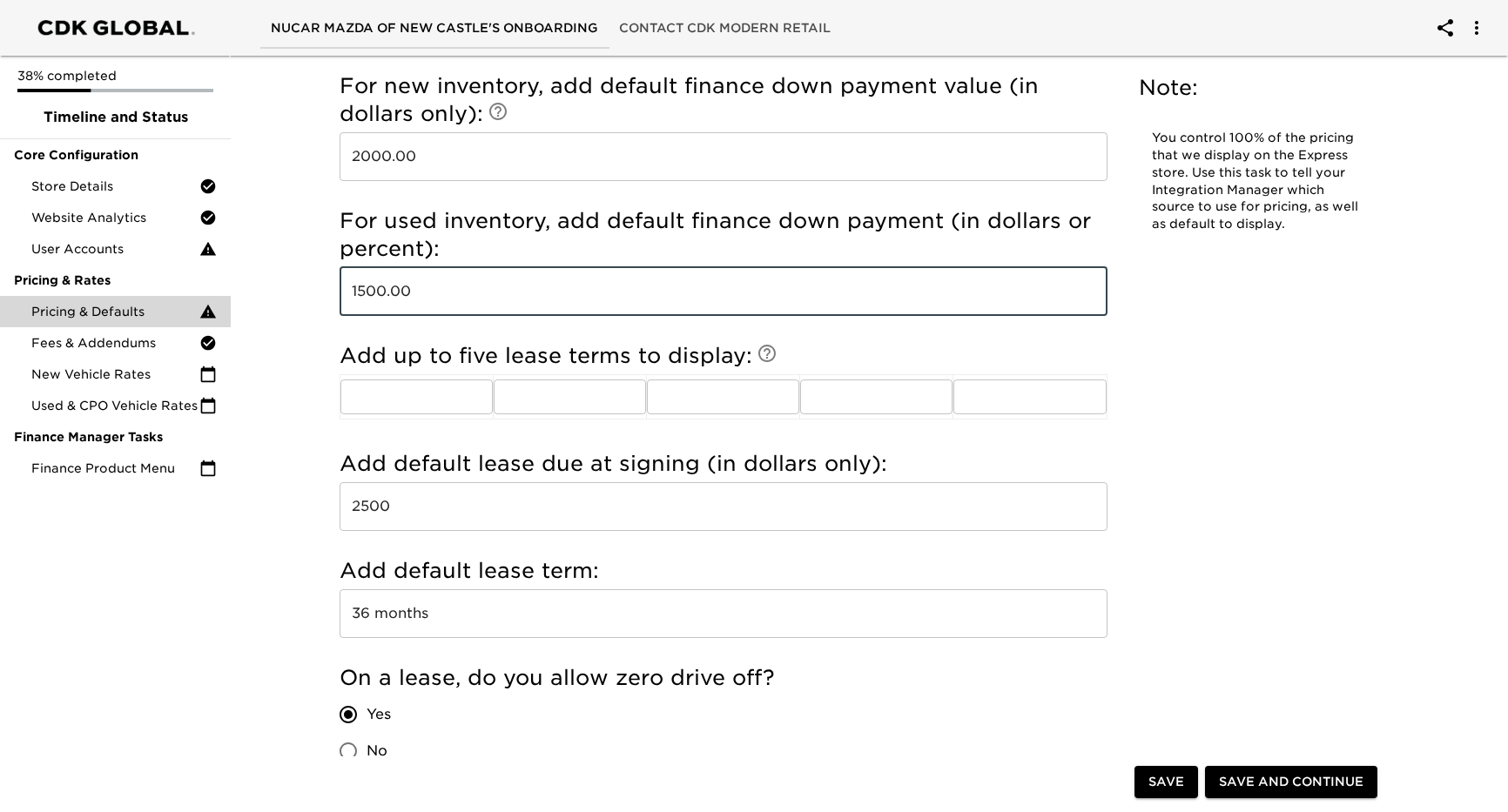
scroll to position [1654, 0]
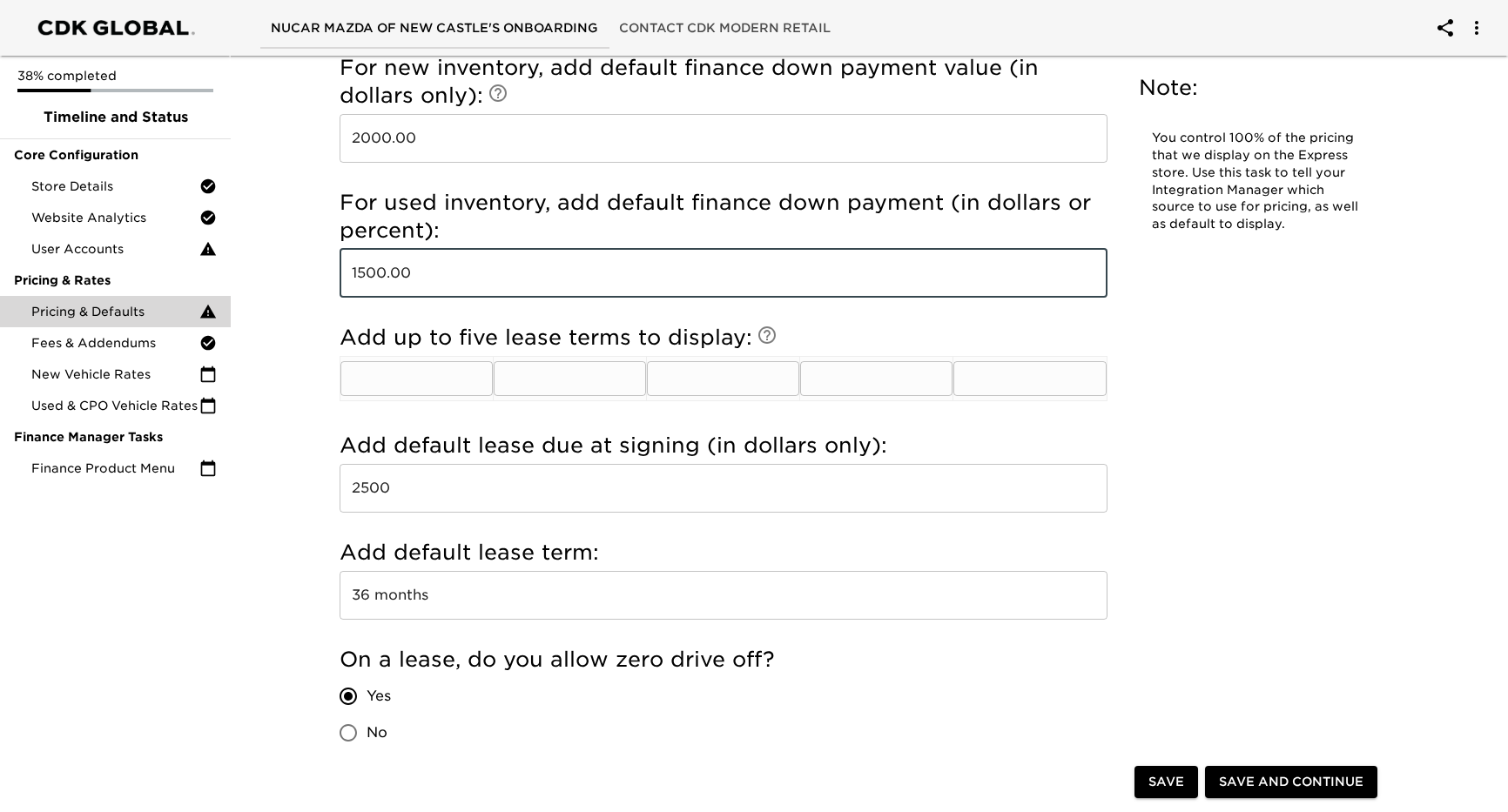
type input "1500.00"
click at [454, 381] on input "text" at bounding box center [416, 379] width 152 height 35
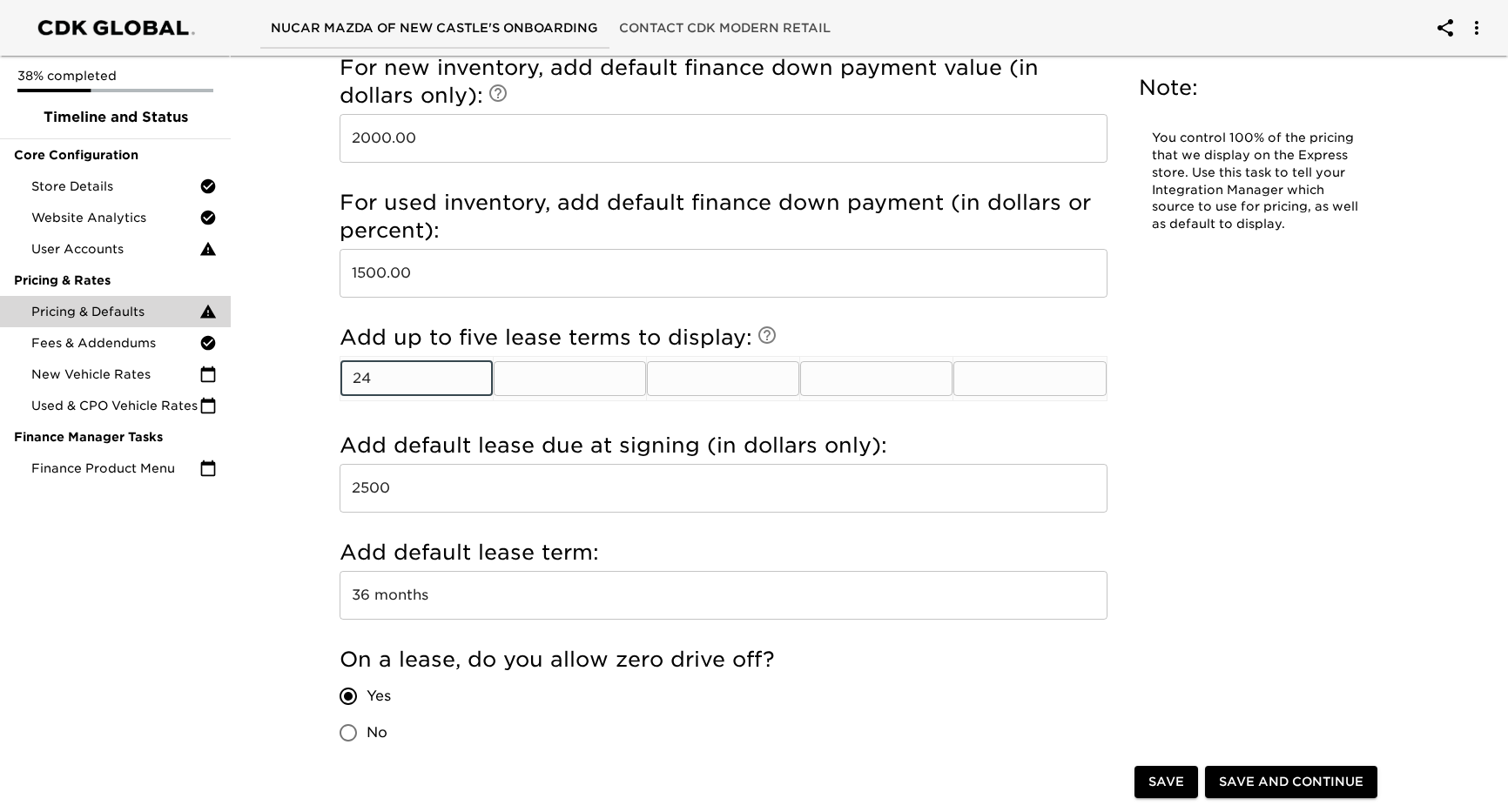
type input "24"
click at [539, 378] on input "text" at bounding box center [569, 379] width 152 height 35
type input "36"
click at [678, 383] on input "text" at bounding box center [722, 379] width 152 height 35
type input "48"
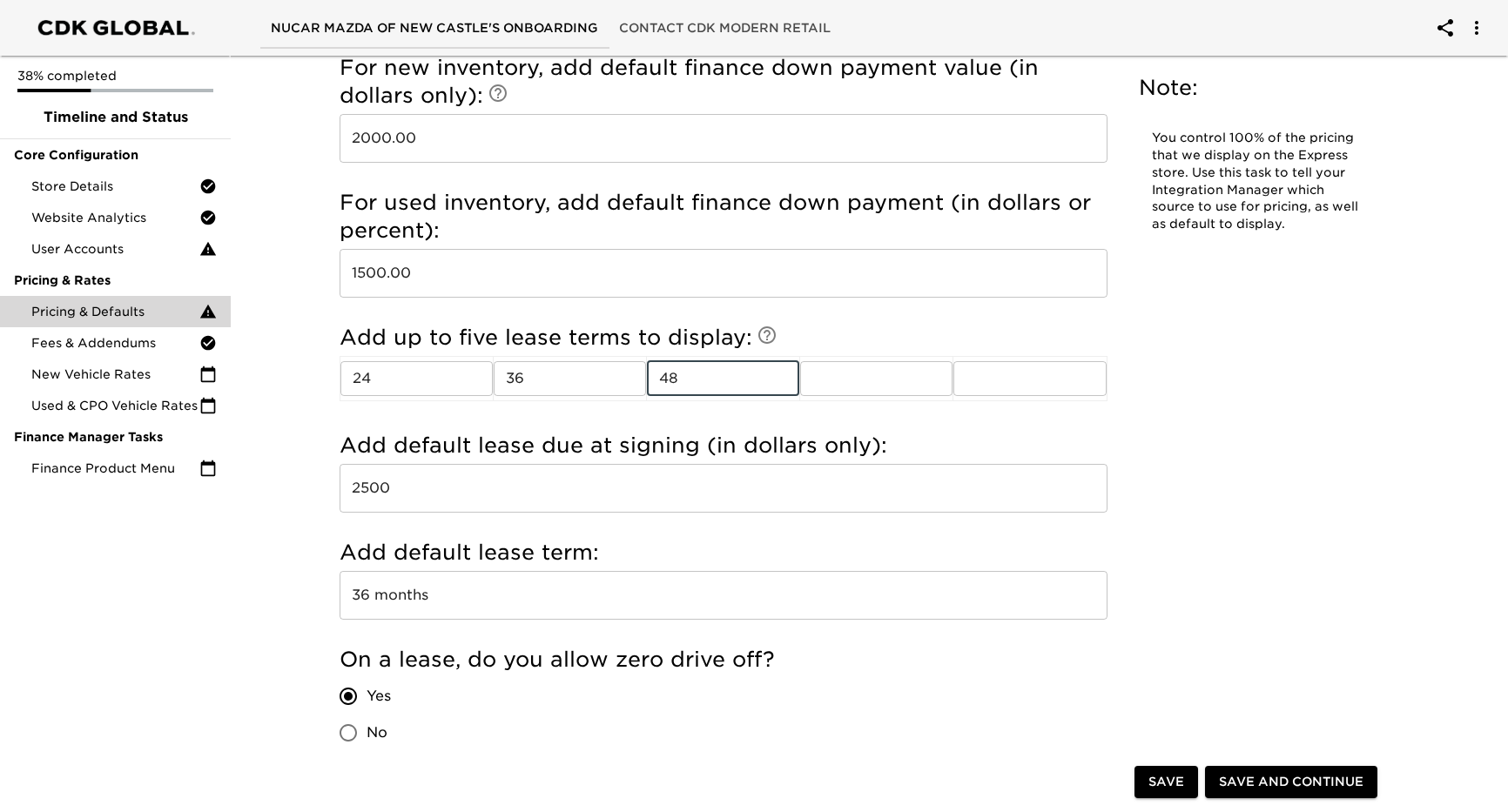
click at [970, 434] on h5 "Add default lease due at signing (in dollars only):" at bounding box center [723, 446] width 768 height 28
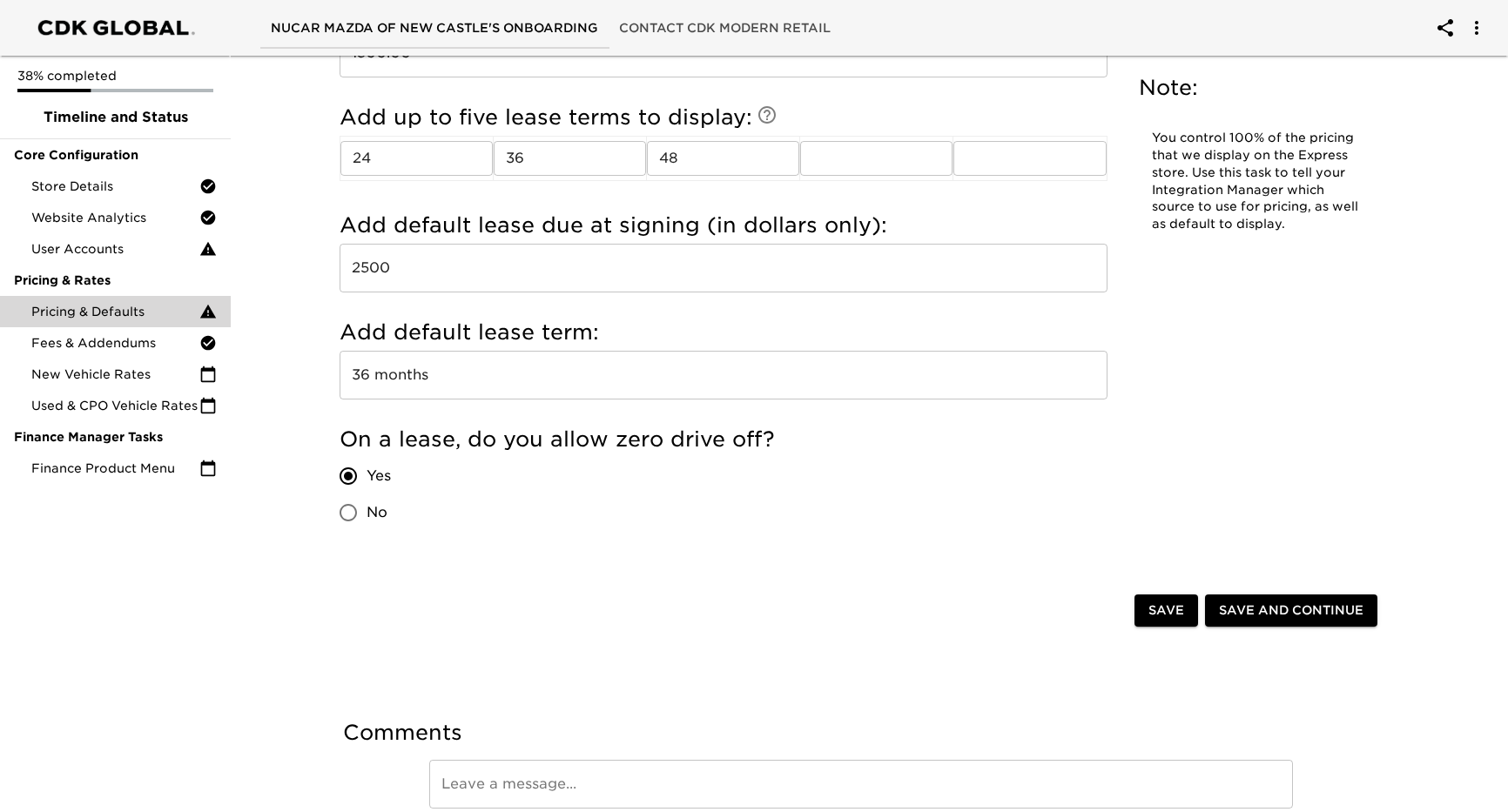
scroll to position [1953, 0]
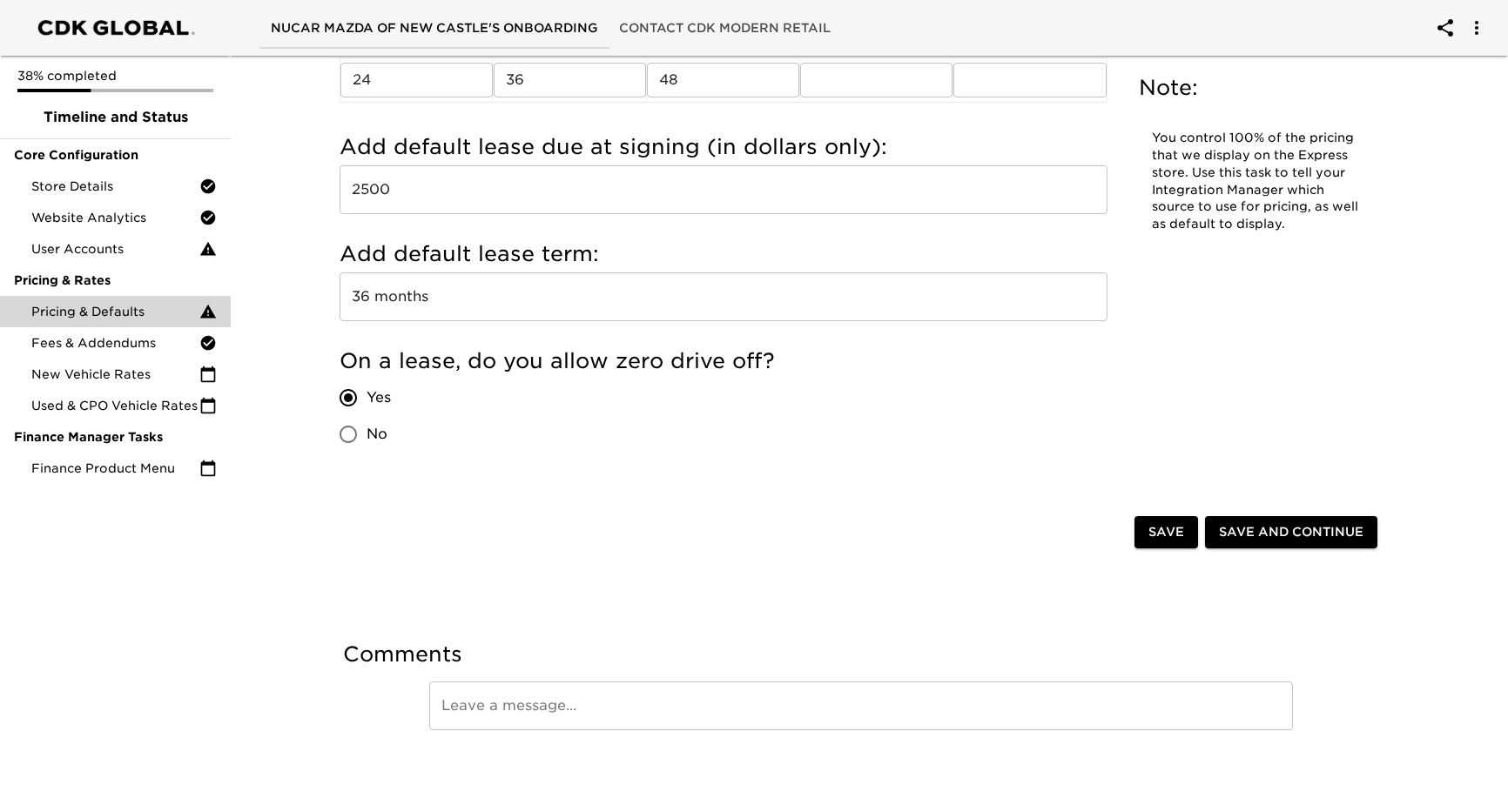
click at [1314, 523] on span "Save and Continue" at bounding box center [1292, 532] width 144 height 22
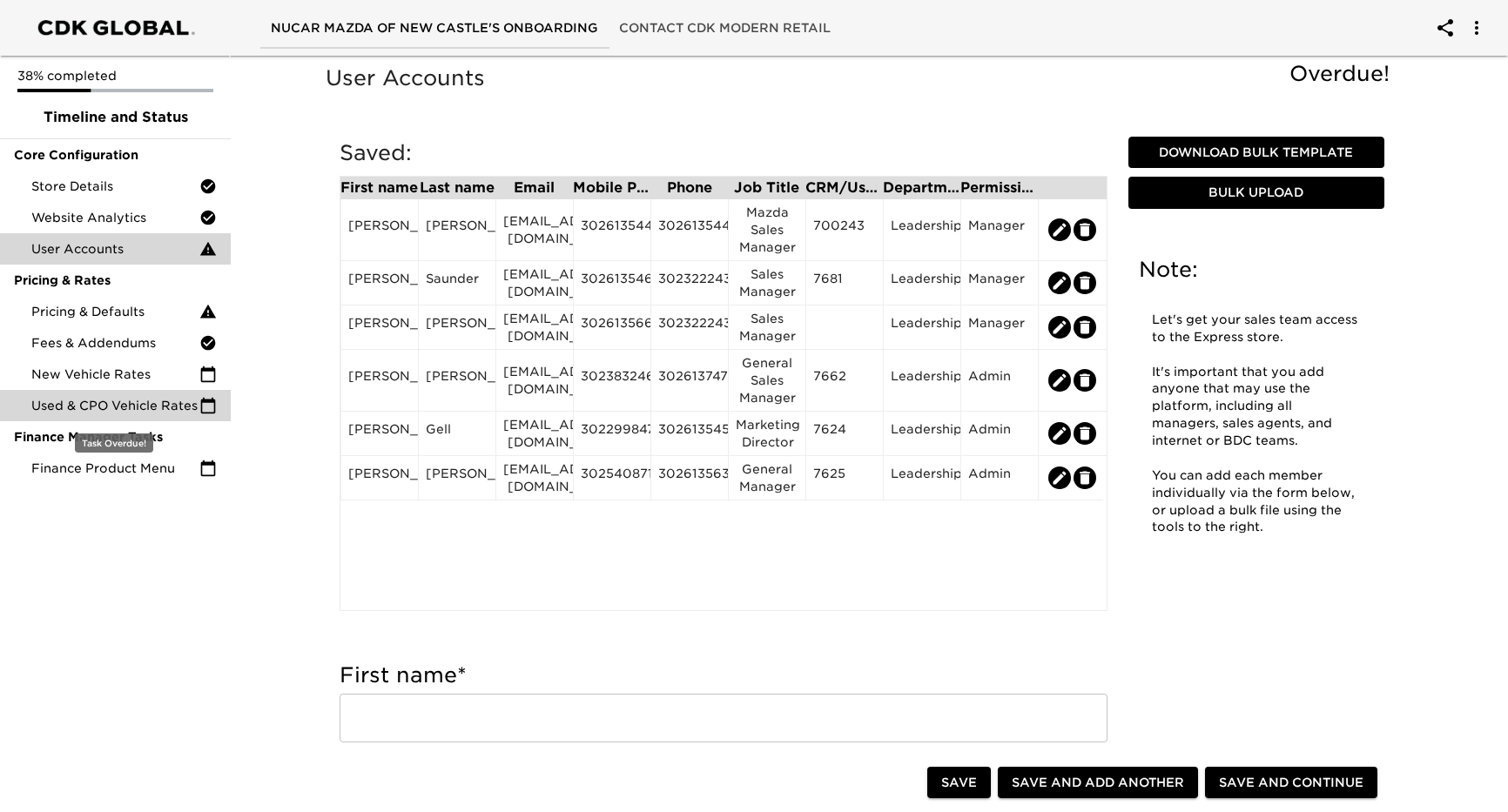
click at [127, 406] on span "Used & CPO Vehicle Rates" at bounding box center [115, 406] width 168 height 18
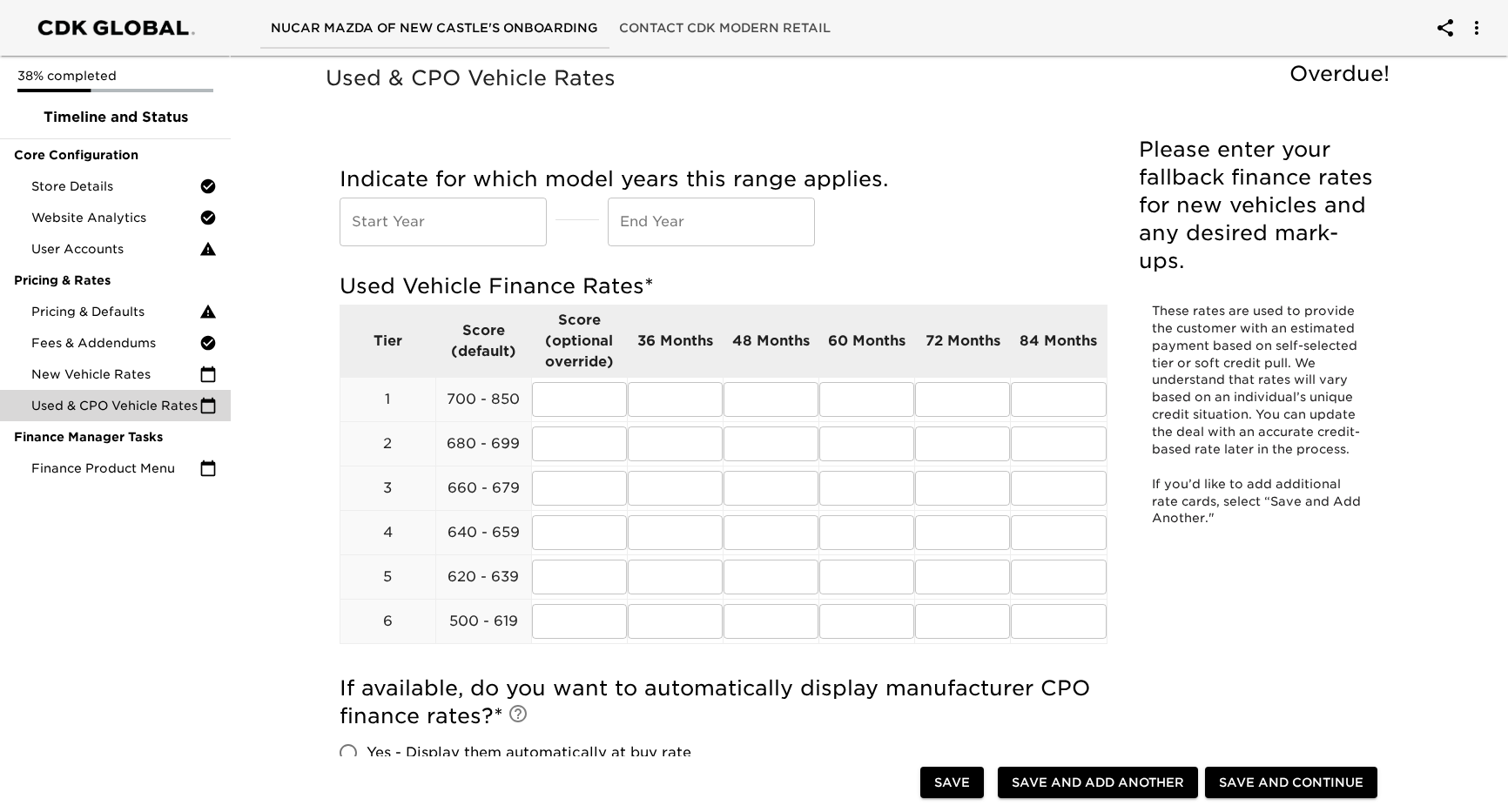
click at [488, 225] on input "text" at bounding box center [443, 222] width 208 height 48
click at [410, 226] on input "text" at bounding box center [443, 222] width 208 height 48
type input "2018"
click at [653, 234] on input "text" at bounding box center [712, 222] width 208 height 48
type input "2025"
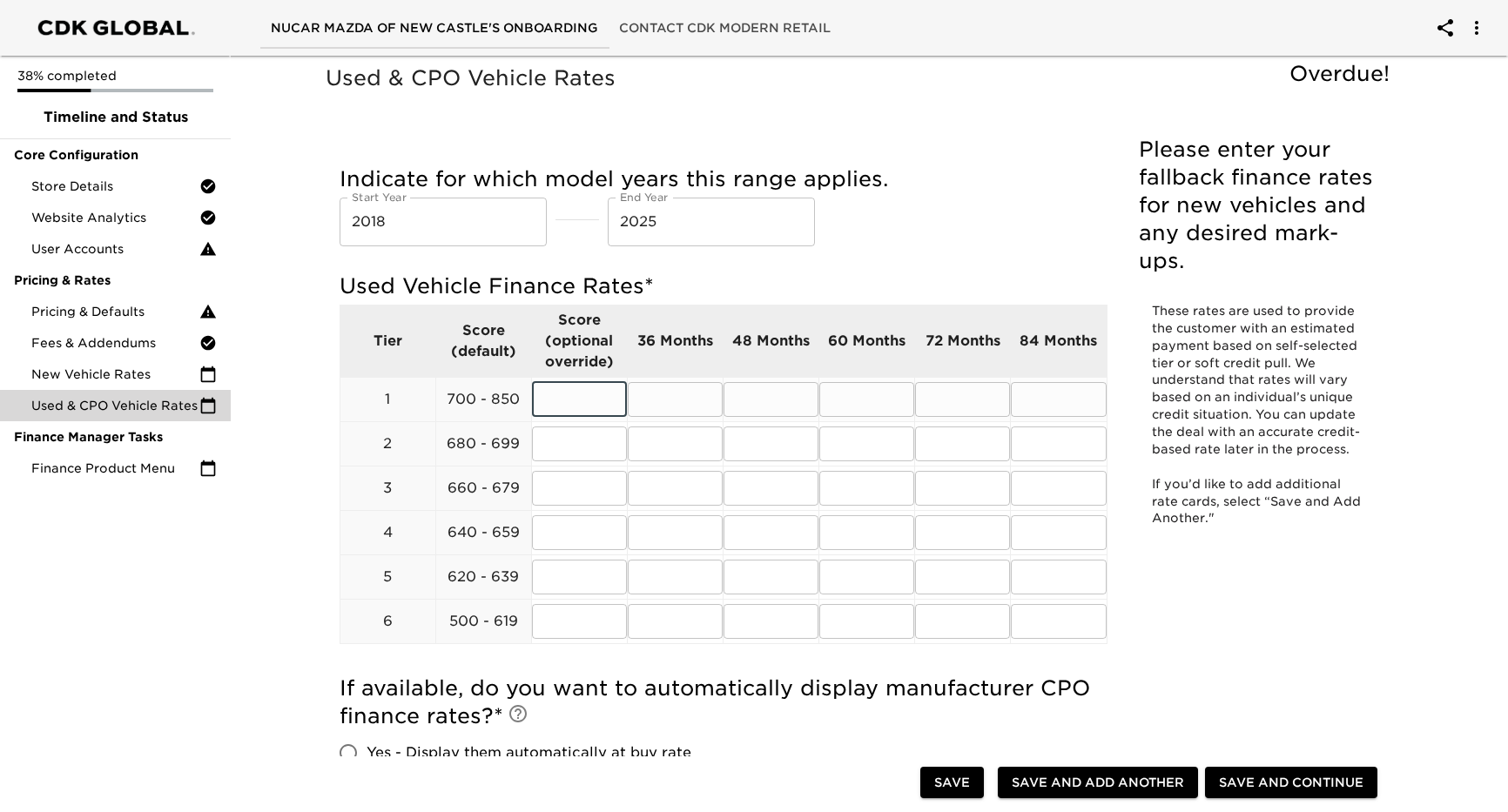
click at [556, 399] on input "text" at bounding box center [580, 399] width 95 height 35
click at [662, 403] on input "text" at bounding box center [676, 399] width 95 height 35
type input "7.13"
click at [787, 409] on input "text" at bounding box center [771, 399] width 95 height 35
type input "7.13"
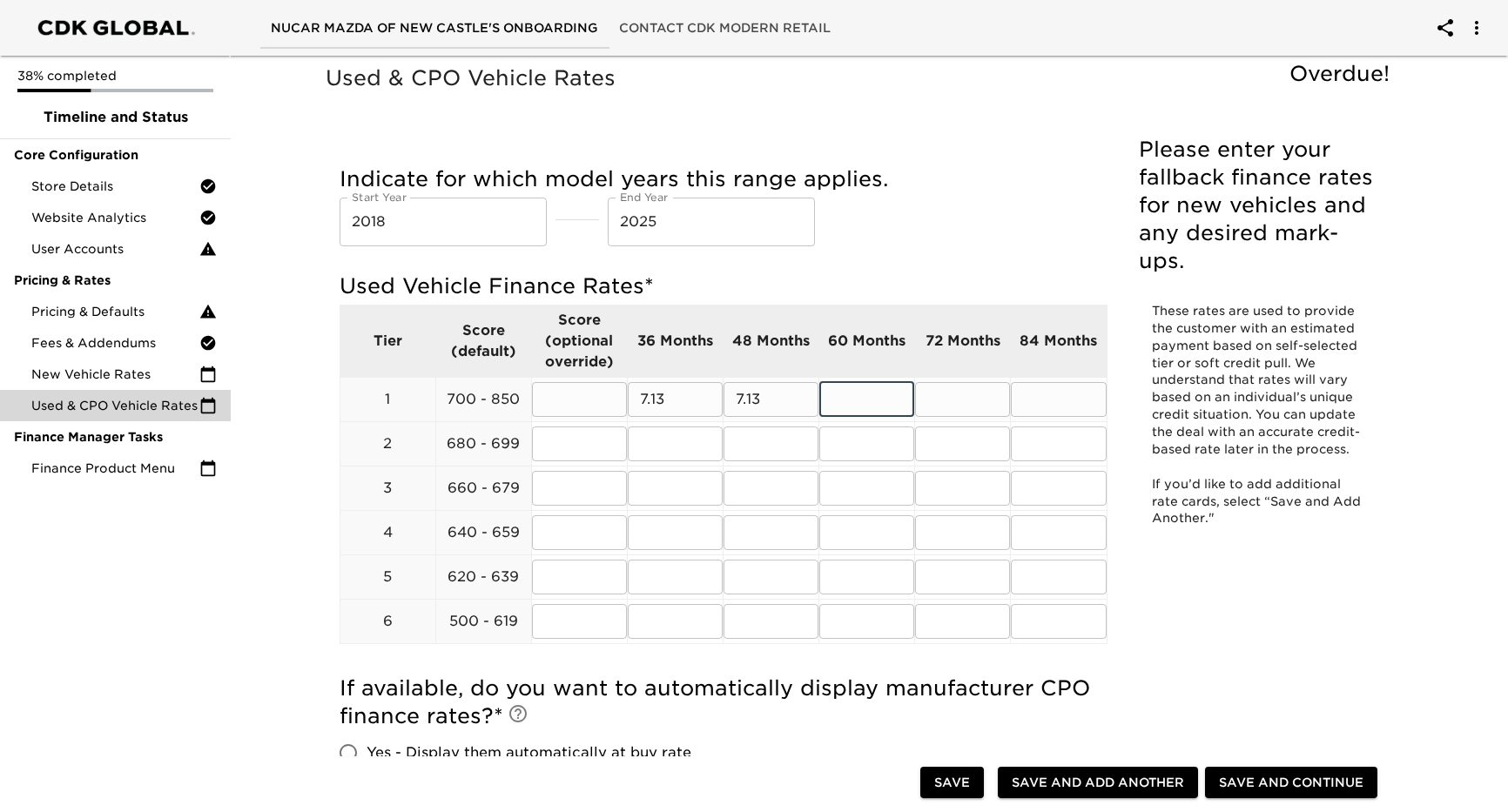
click at [855, 394] on input "text" at bounding box center [867, 399] width 95 height 35
type input "7.13"
click at [947, 398] on input "text" at bounding box center [963, 399] width 95 height 35
type input "7.13"
click at [1036, 399] on input "text" at bounding box center [1058, 399] width 95 height 35
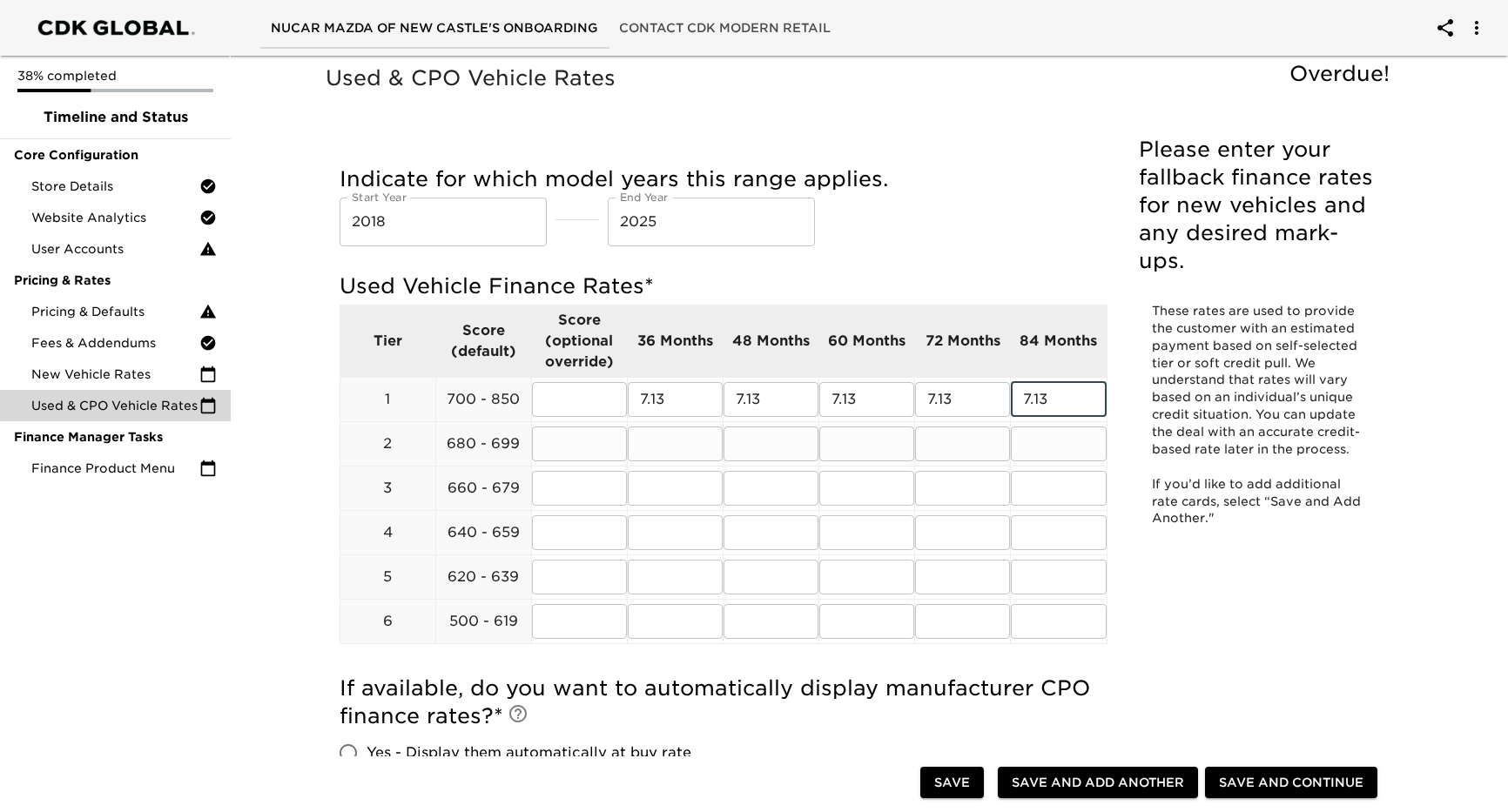
type input "7.13"
click at [661, 440] on input "text" at bounding box center [676, 444] width 95 height 35
type input "7.13"
click at [763, 448] on input "text" at bounding box center [771, 444] width 95 height 35
click at [662, 413] on input "text" at bounding box center [676, 399] width 95 height 35
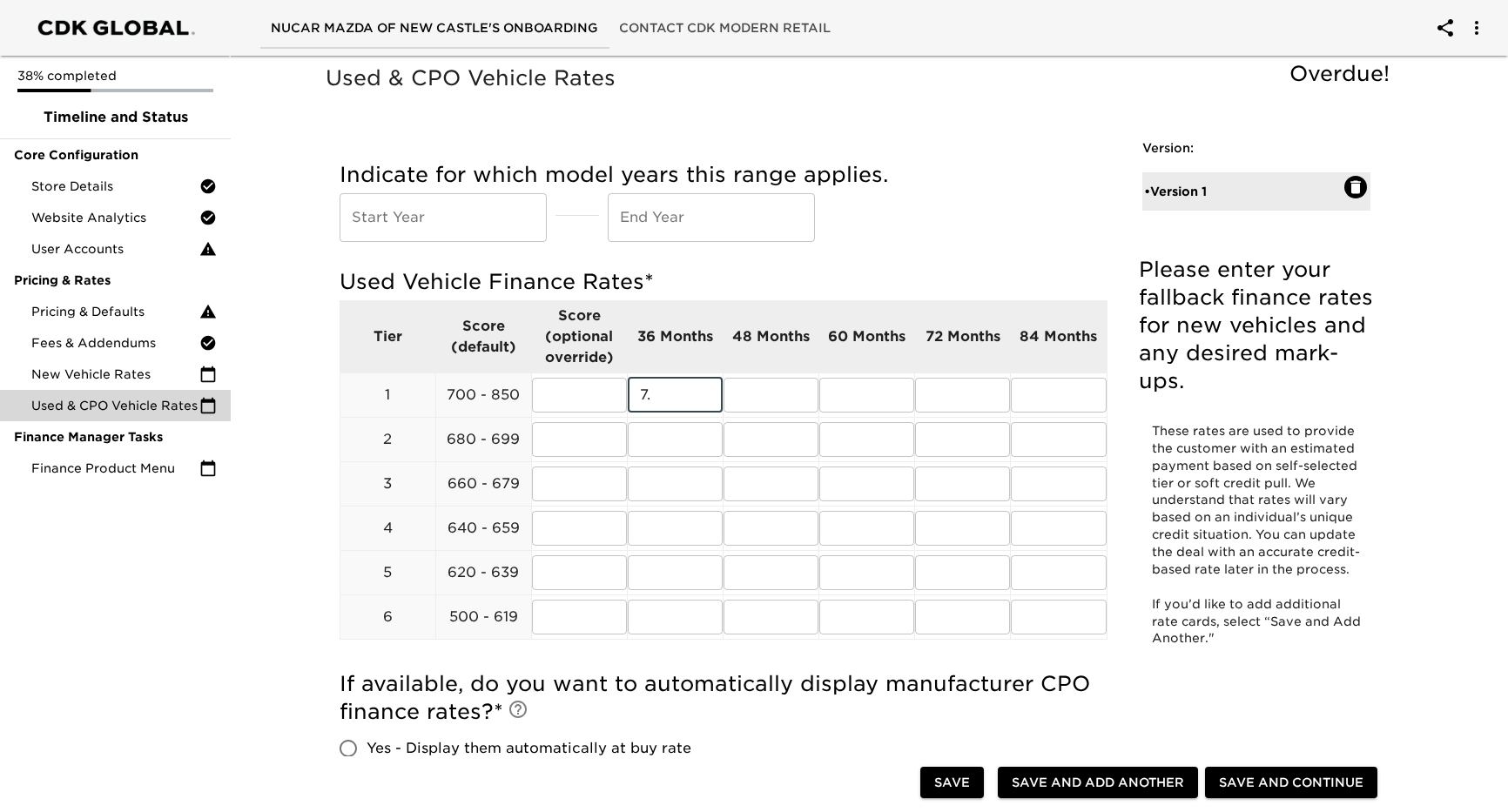
type input "7"
type input "9.3"
click at [777, 406] on input "text" at bounding box center [771, 396] width 95 height 35
type input "9.3"
click at [861, 385] on input "text" at bounding box center [867, 396] width 95 height 35
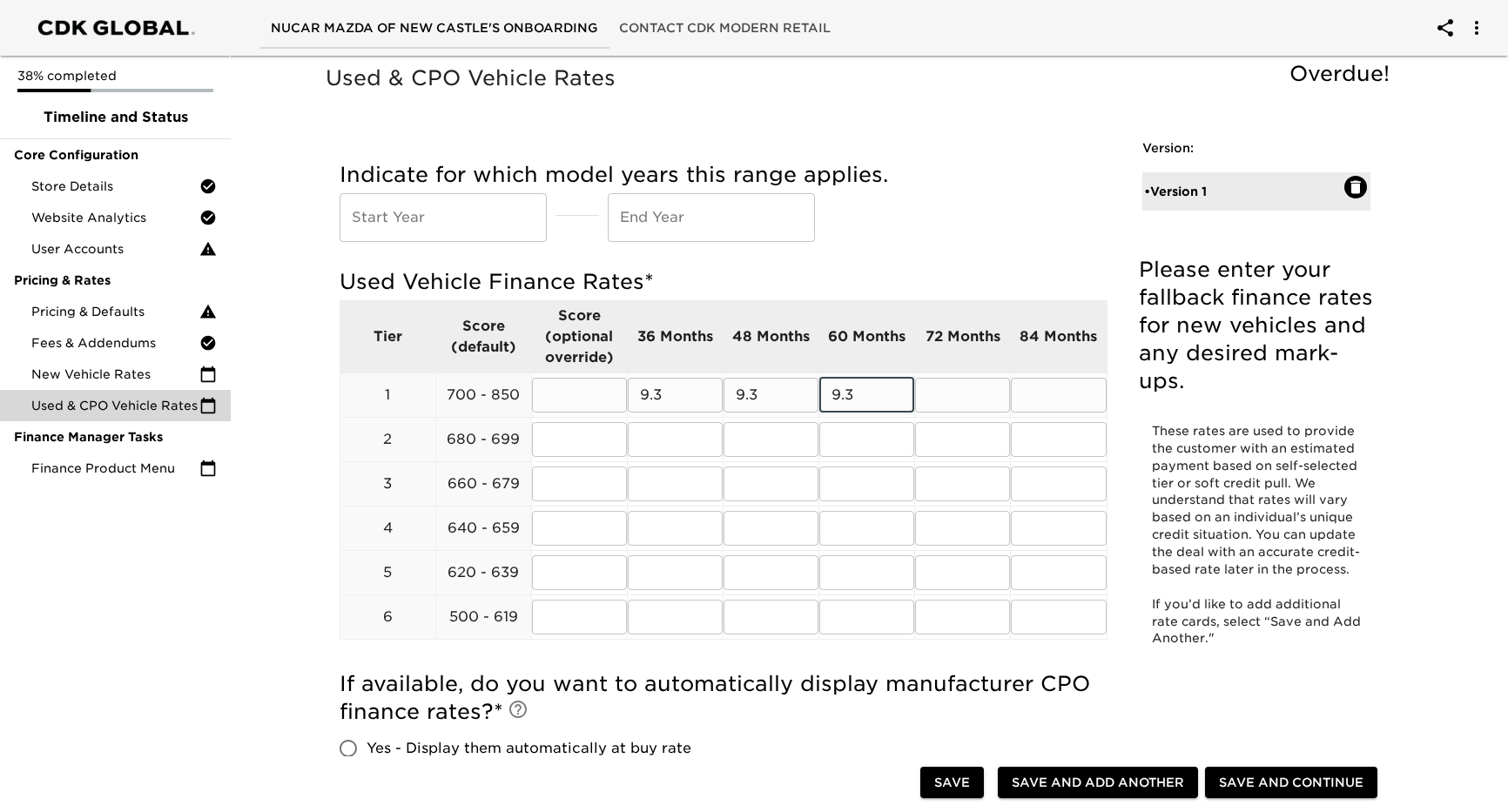
type input "9.3"
click at [956, 386] on input "text" at bounding box center [963, 396] width 95 height 35
type input "9.3"
click at [1047, 405] on input "text" at bounding box center [1058, 396] width 95 height 35
type input "9.3"
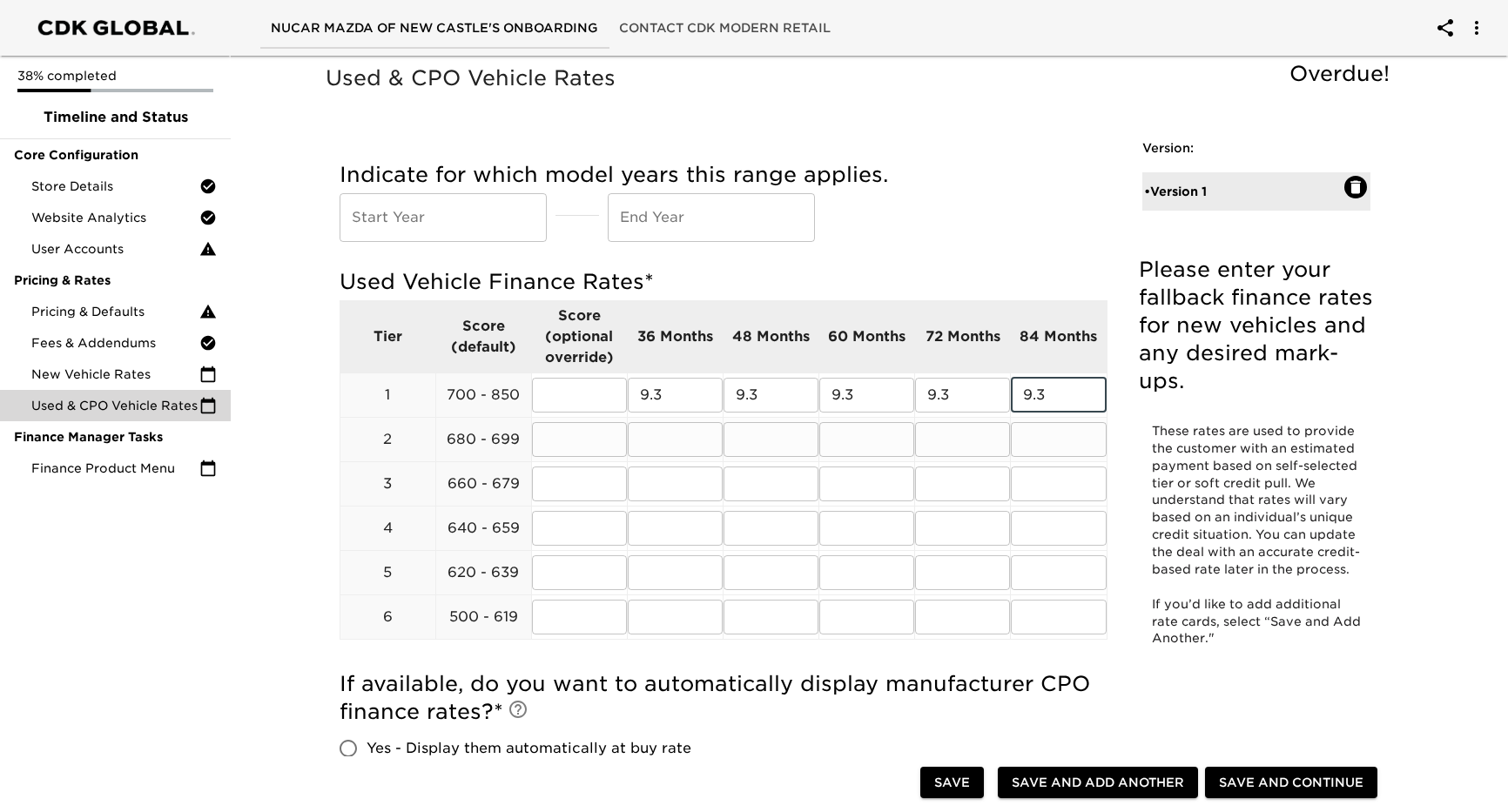
click at [694, 448] on input "text" at bounding box center [676, 440] width 95 height 35
type input "9.3"
click at [747, 446] on input "text" at bounding box center [771, 440] width 95 height 35
type input "9.3"
click at [884, 442] on input "text" at bounding box center [867, 440] width 95 height 35
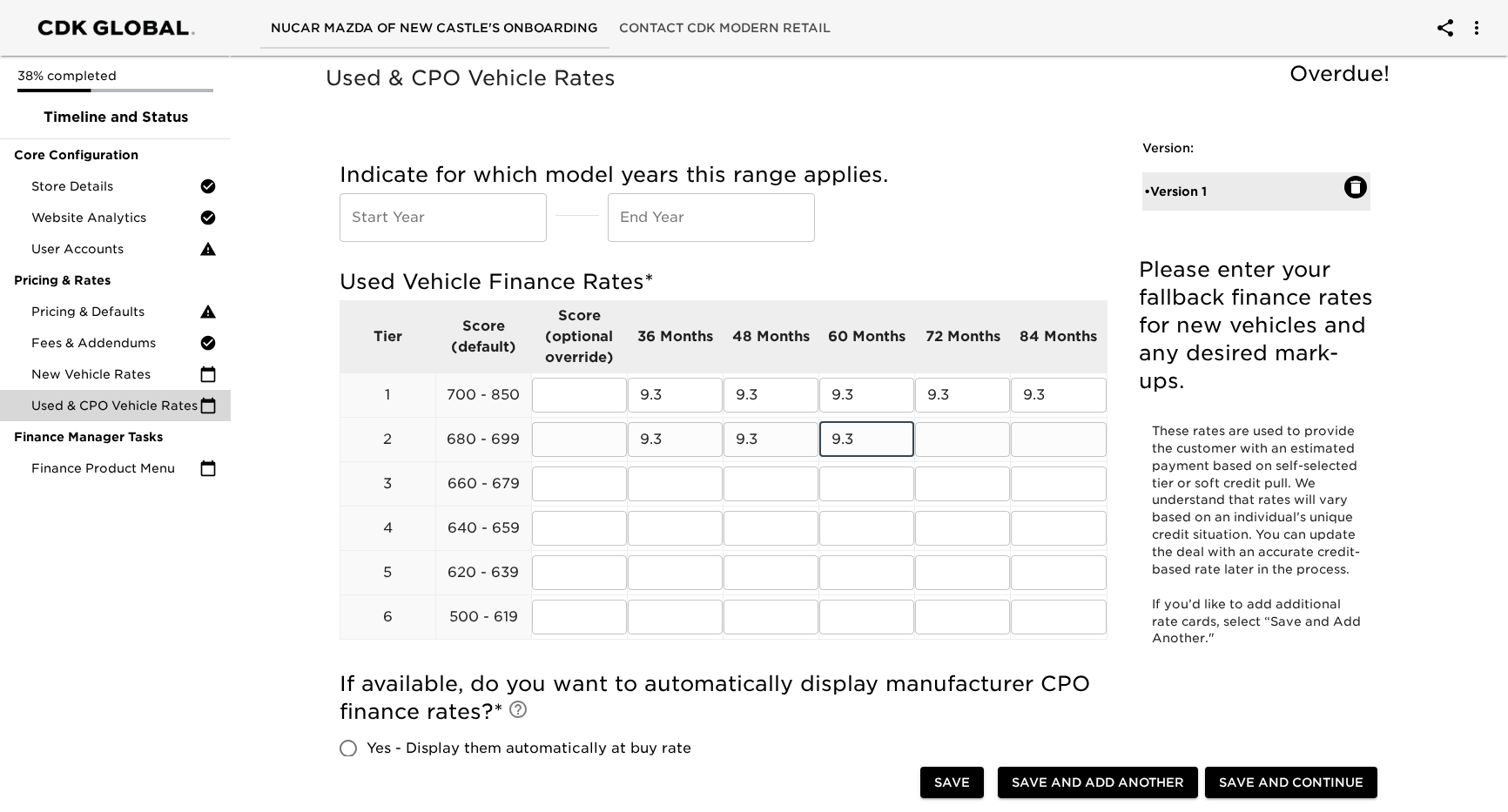
type input "9.3"
click at [952, 445] on input "text" at bounding box center [963, 440] width 95 height 35
type input "9.3"
click at [1050, 444] on input "text" at bounding box center [1058, 440] width 95 height 35
type input "9.3"
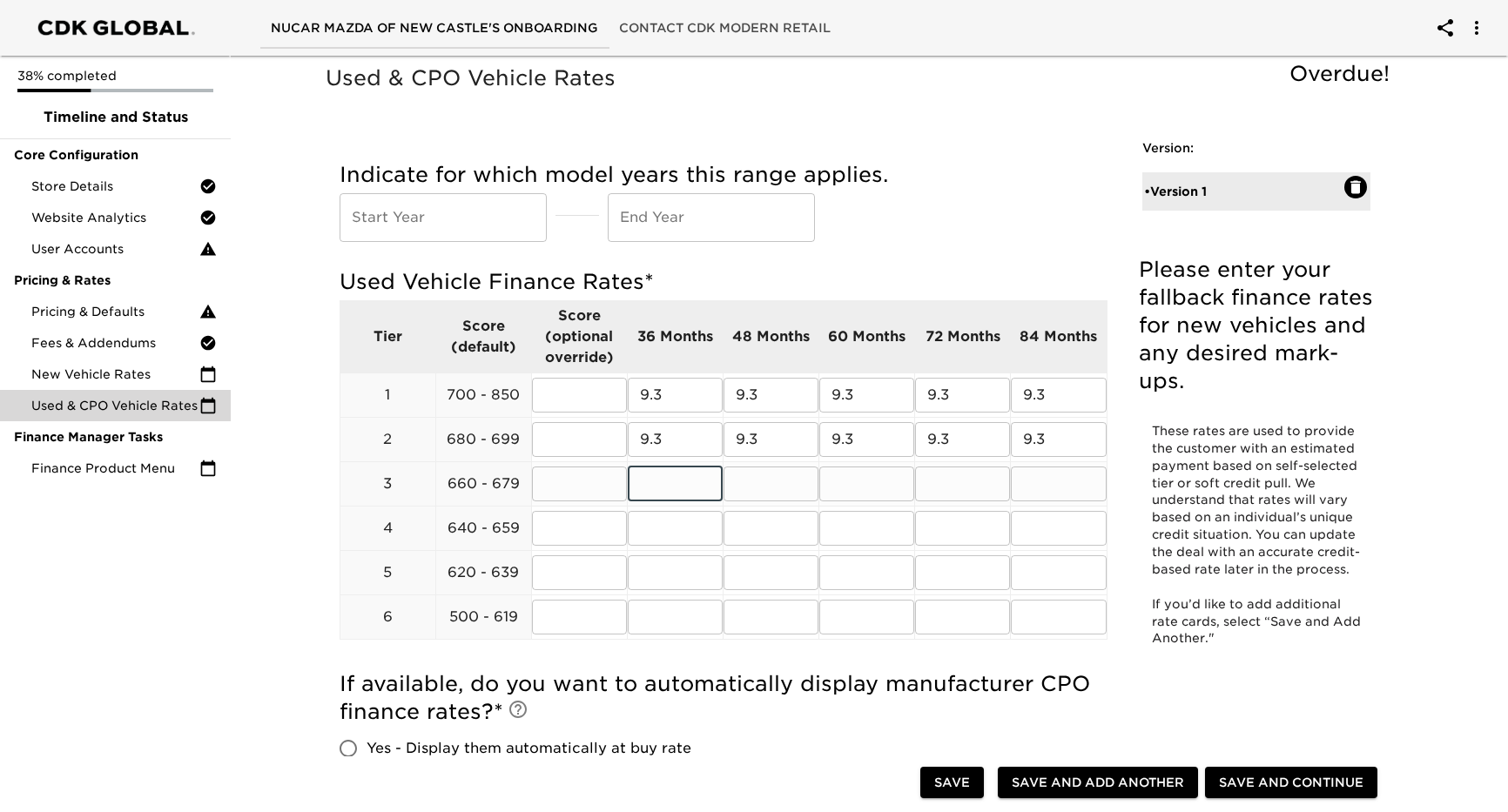
click at [654, 479] on input "text" at bounding box center [676, 484] width 95 height 35
type input "9.3"
click at [754, 490] on input "text" at bounding box center [771, 484] width 95 height 35
type input "9.3"
click at [871, 483] on input "text" at bounding box center [867, 484] width 95 height 35
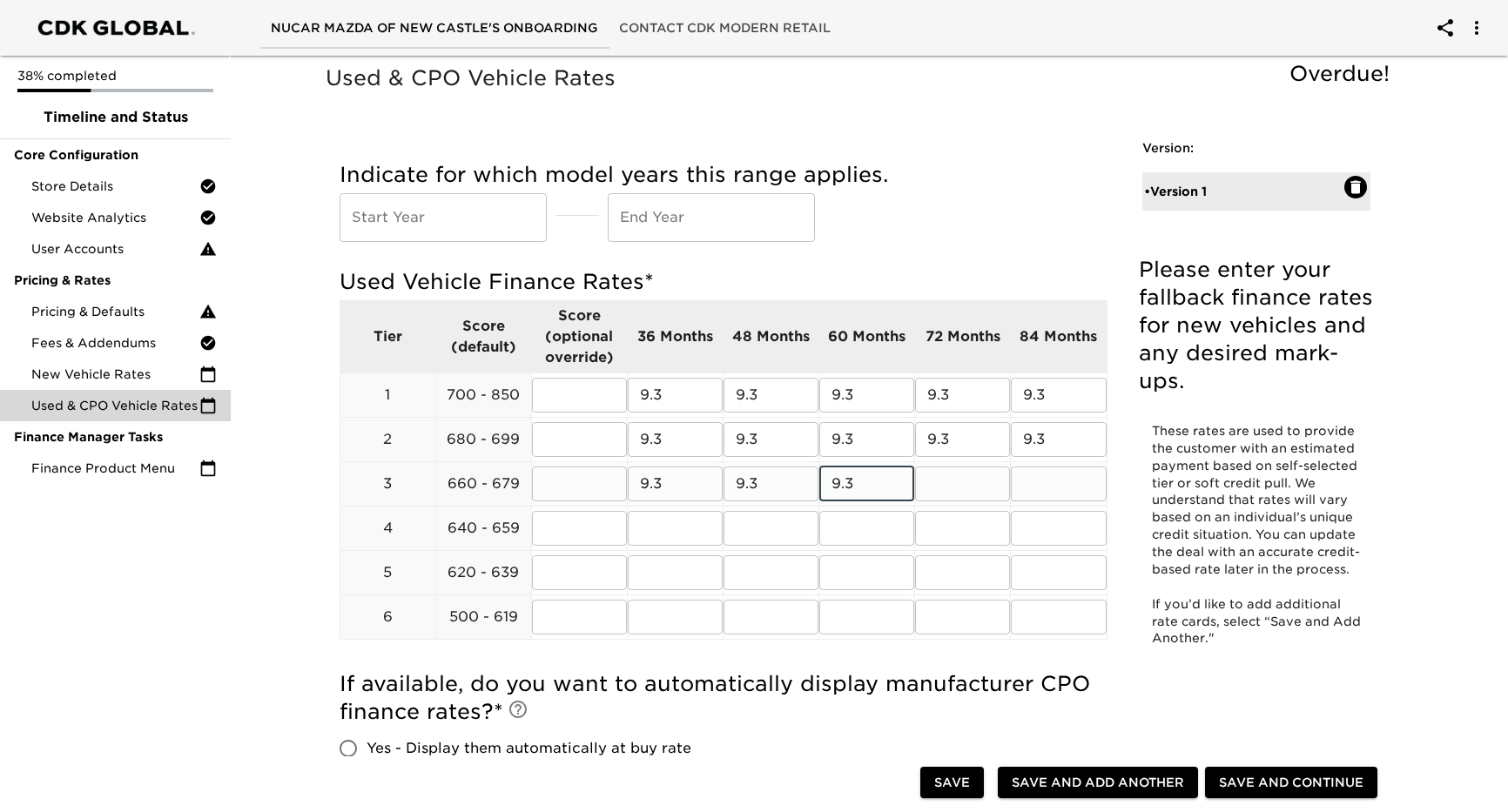
type input "9.3"
click at [970, 484] on input "text" at bounding box center [963, 484] width 95 height 35
type input "9.3"
click at [1041, 486] on input "text" at bounding box center [1058, 484] width 95 height 35
type input "9.3"
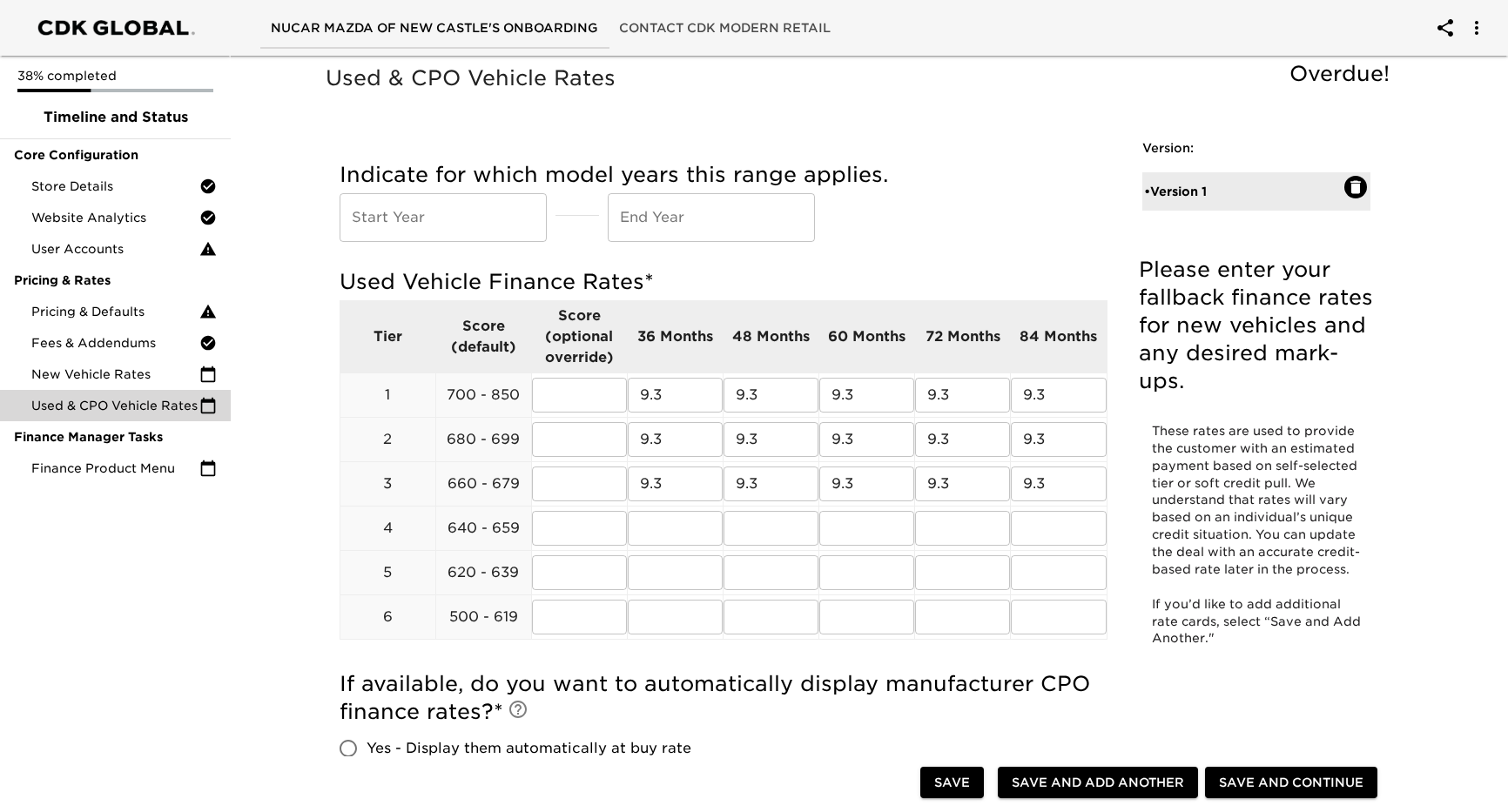
click at [729, 649] on div "Used Vehicle Finance Rates * Tier Score (default) Score (optional override) 36 …" at bounding box center [723, 460] width 768 height 402
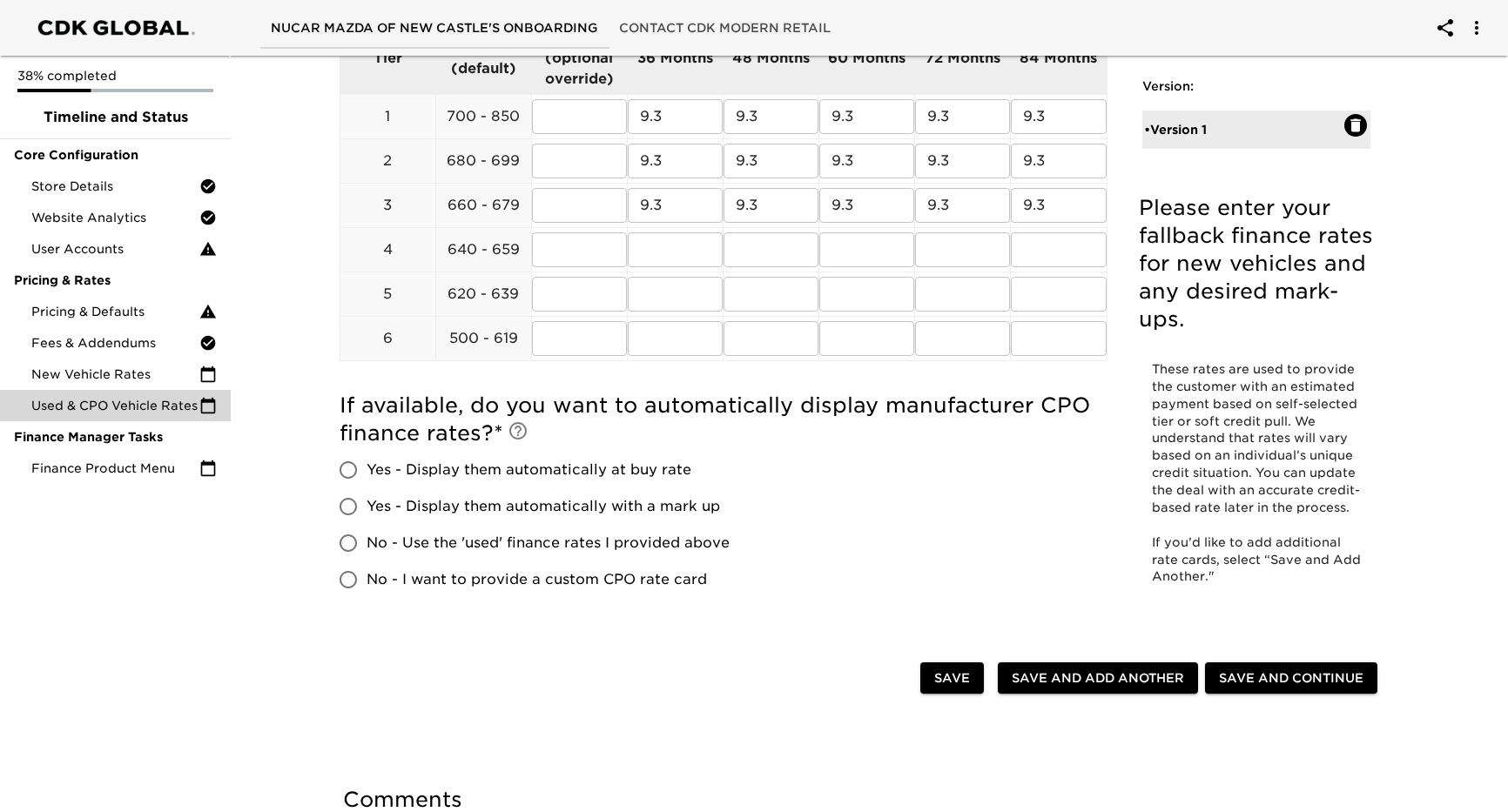
scroll to position [424, 0]
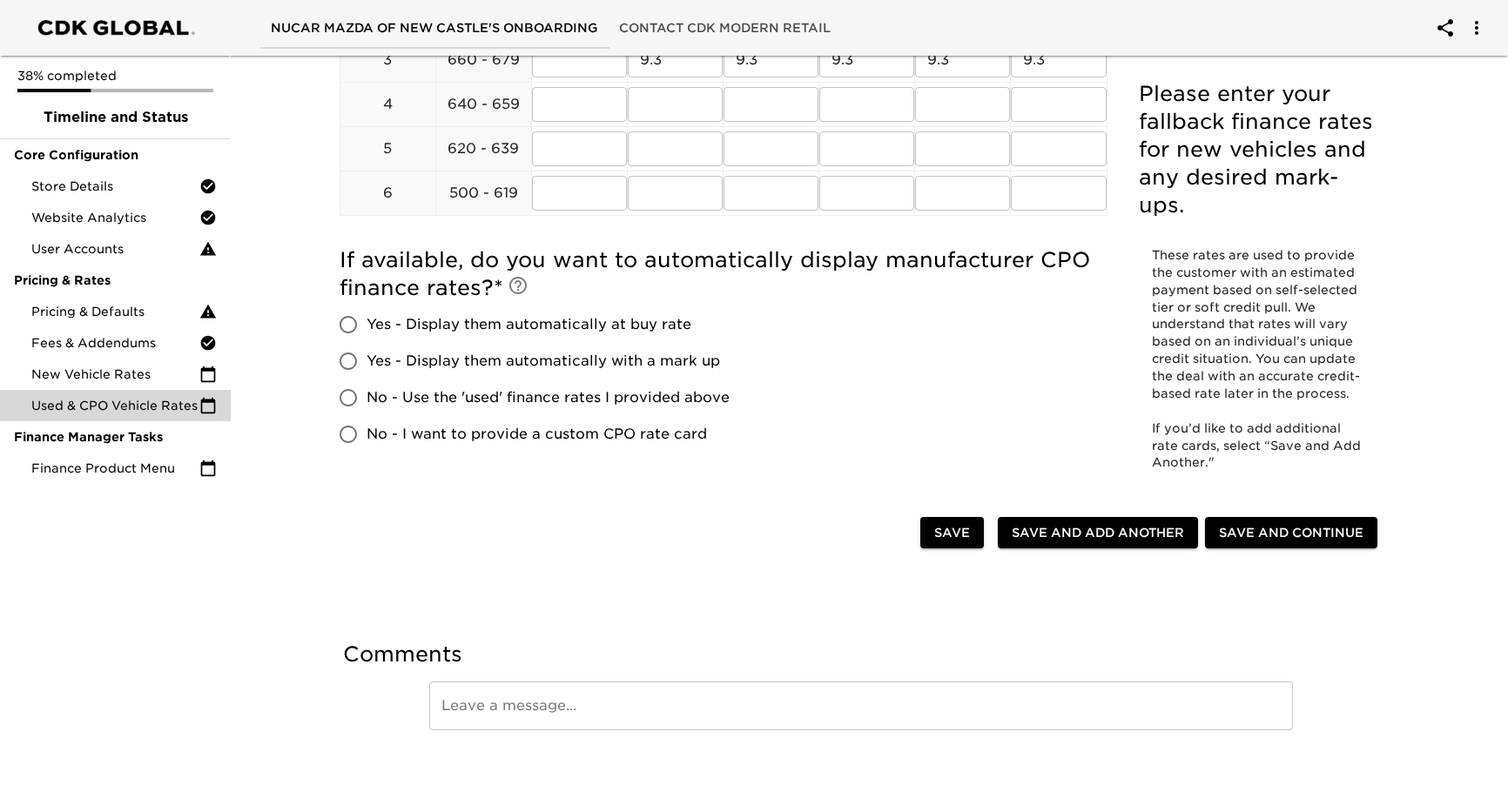
click at [1083, 541] on span "Save and Add Another" at bounding box center [1098, 533] width 172 height 22
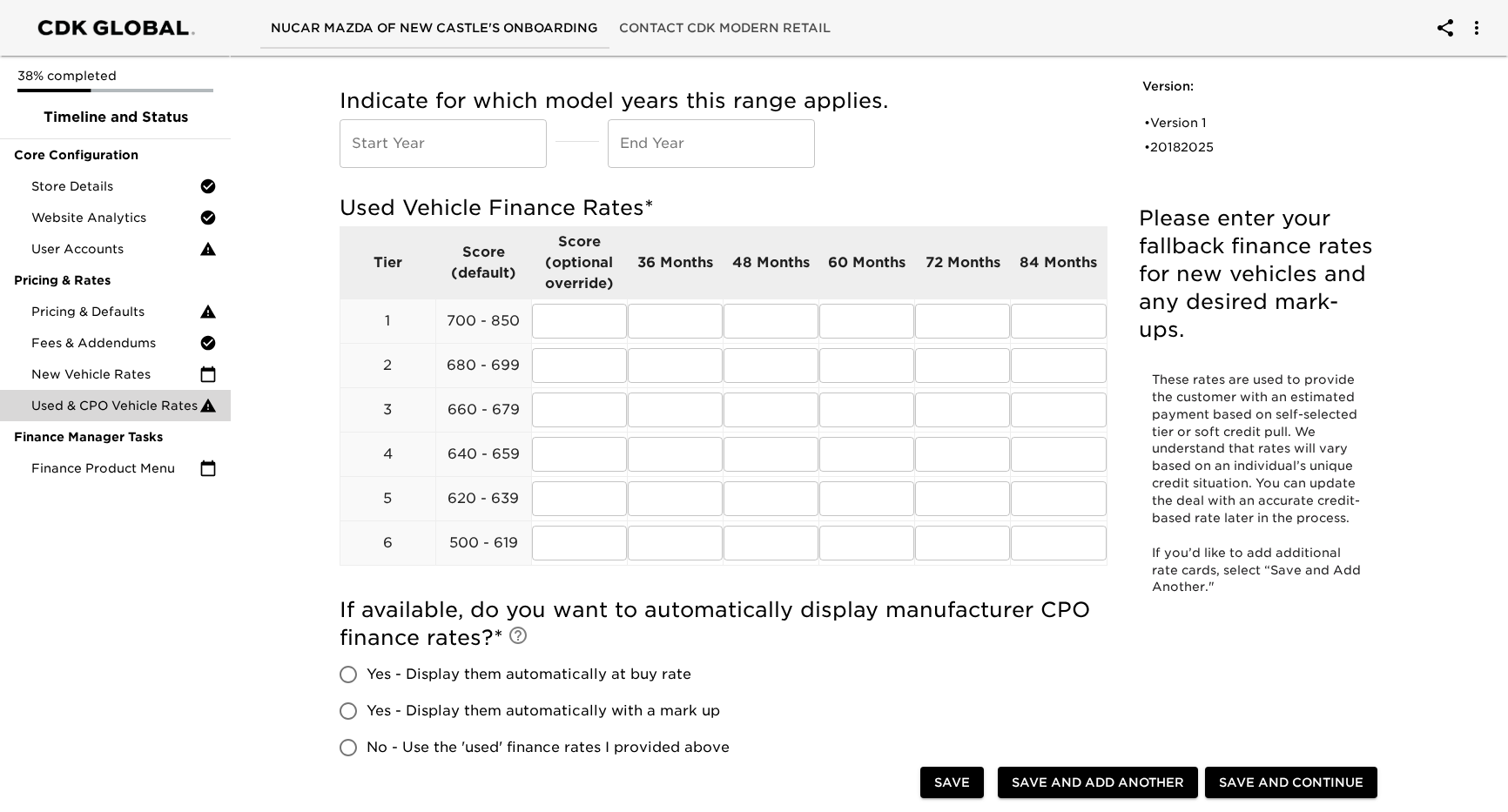
scroll to position [0, 0]
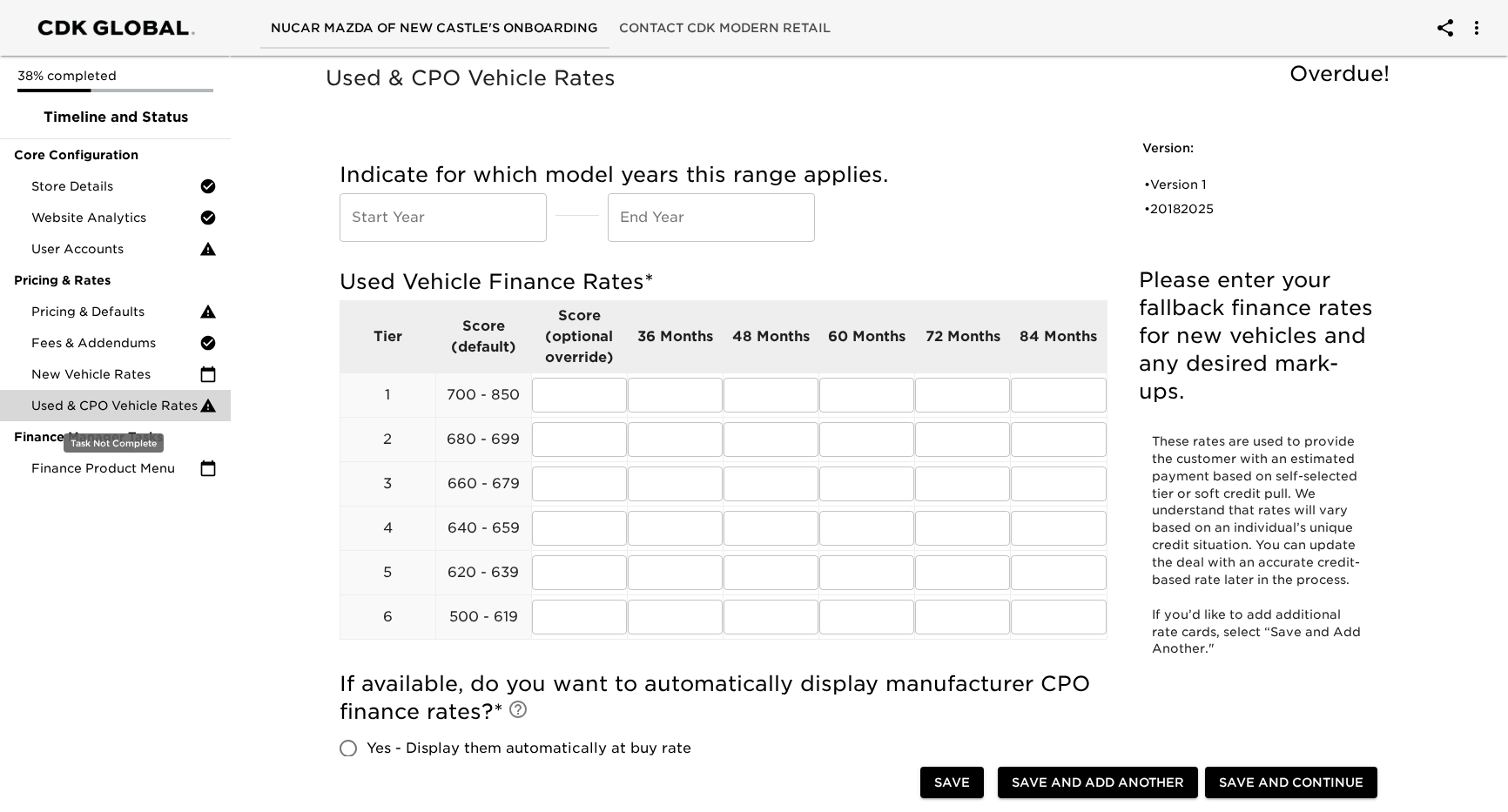
click at [150, 406] on span "Used & CPO Vehicle Rates" at bounding box center [115, 406] width 168 height 18
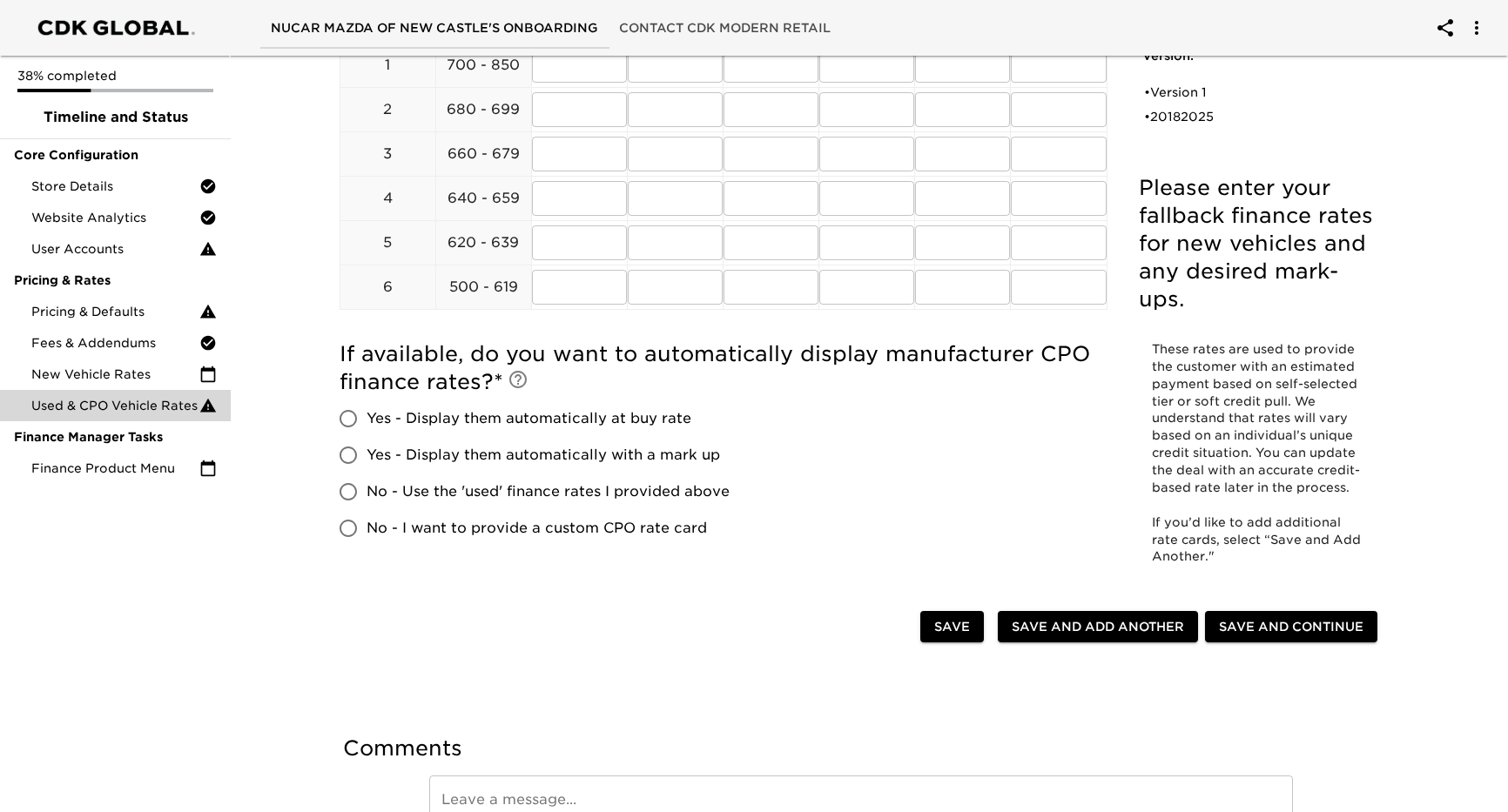
scroll to position [424, 0]
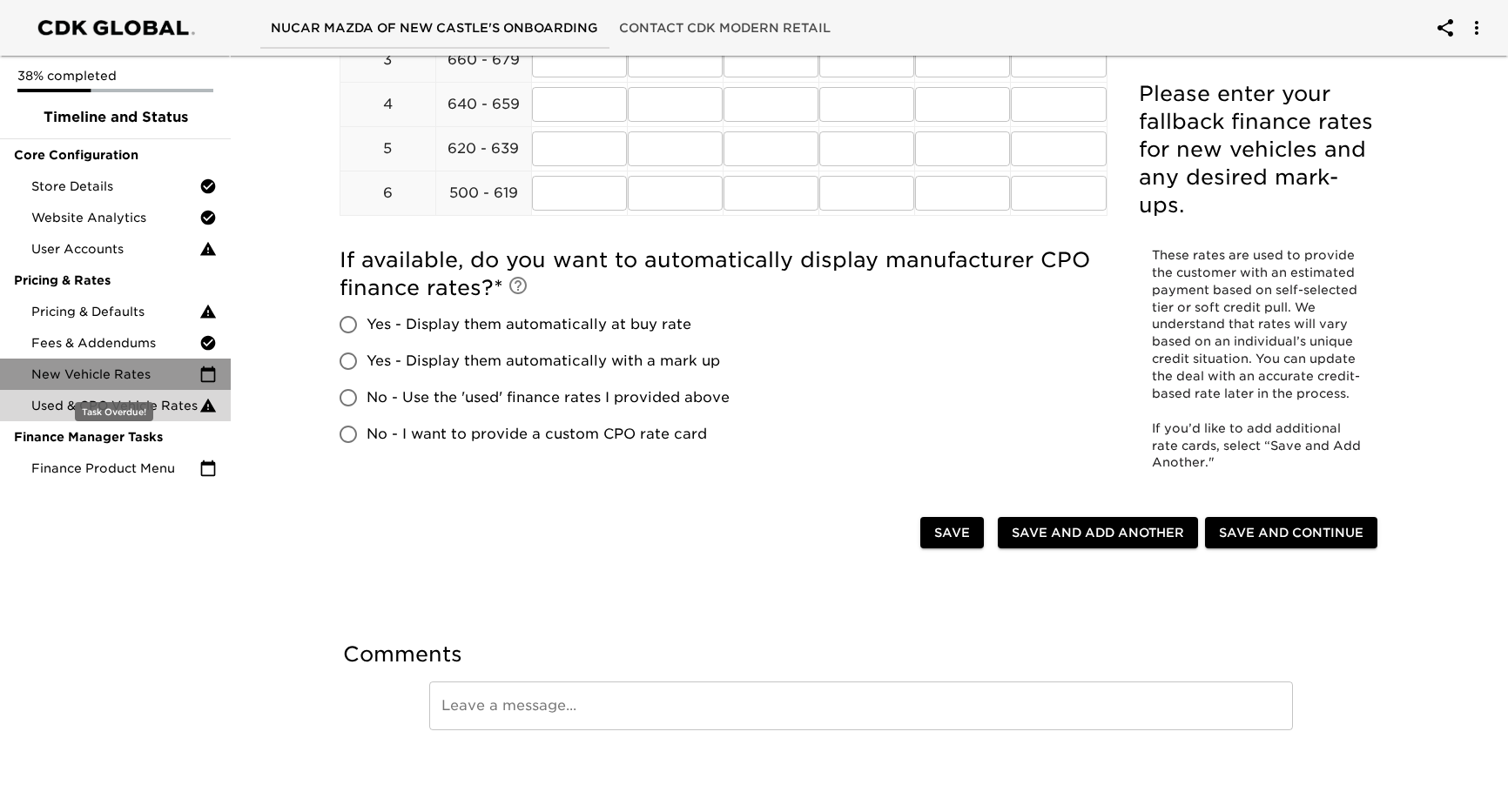
click at [122, 377] on span "New Vehicle Rates" at bounding box center [115, 375] width 168 height 18
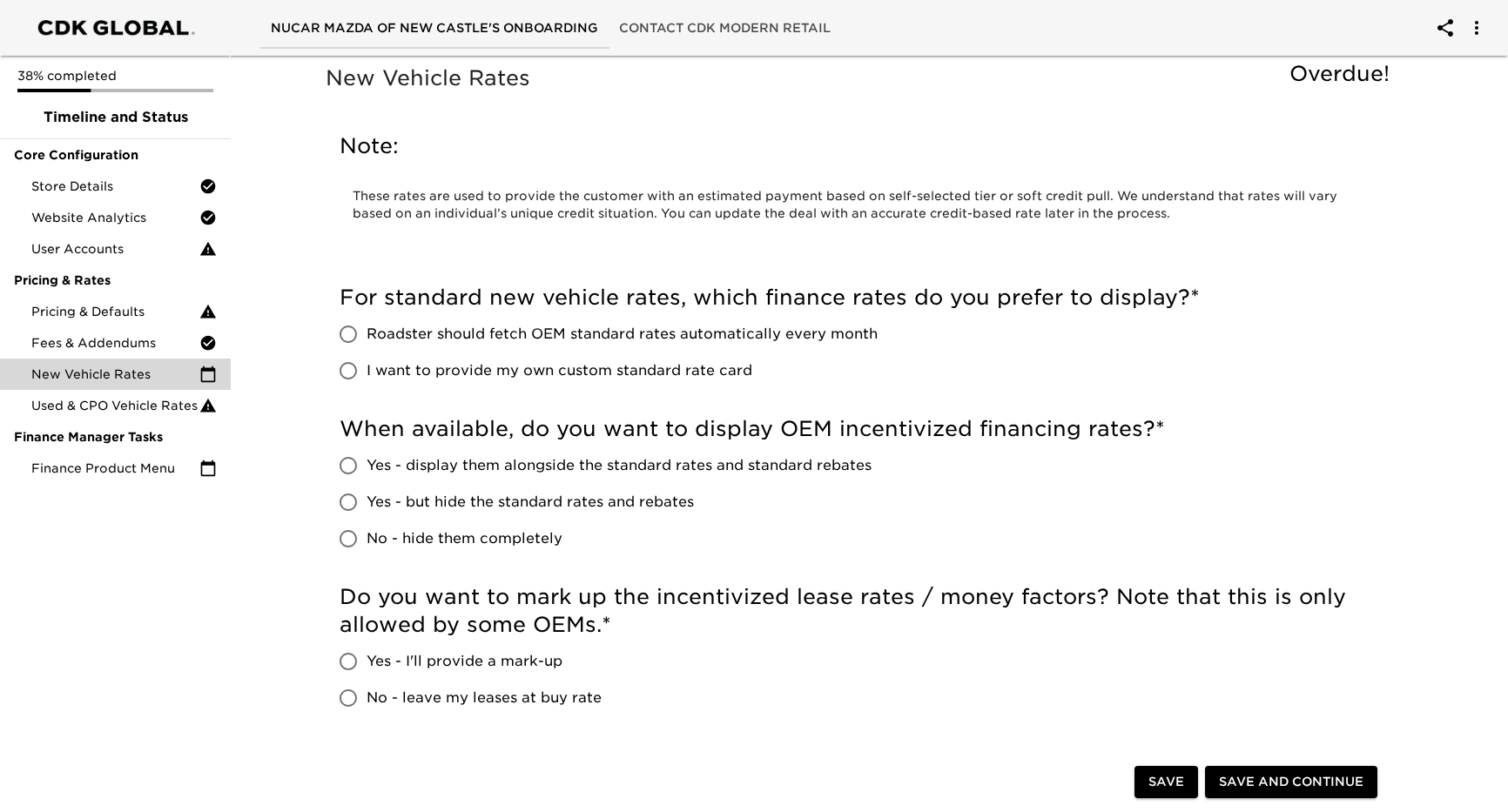
click at [349, 334] on input "Roadster should fetch OEM standard rates automatically every month" at bounding box center [348, 334] width 37 height 37
radio input "true"
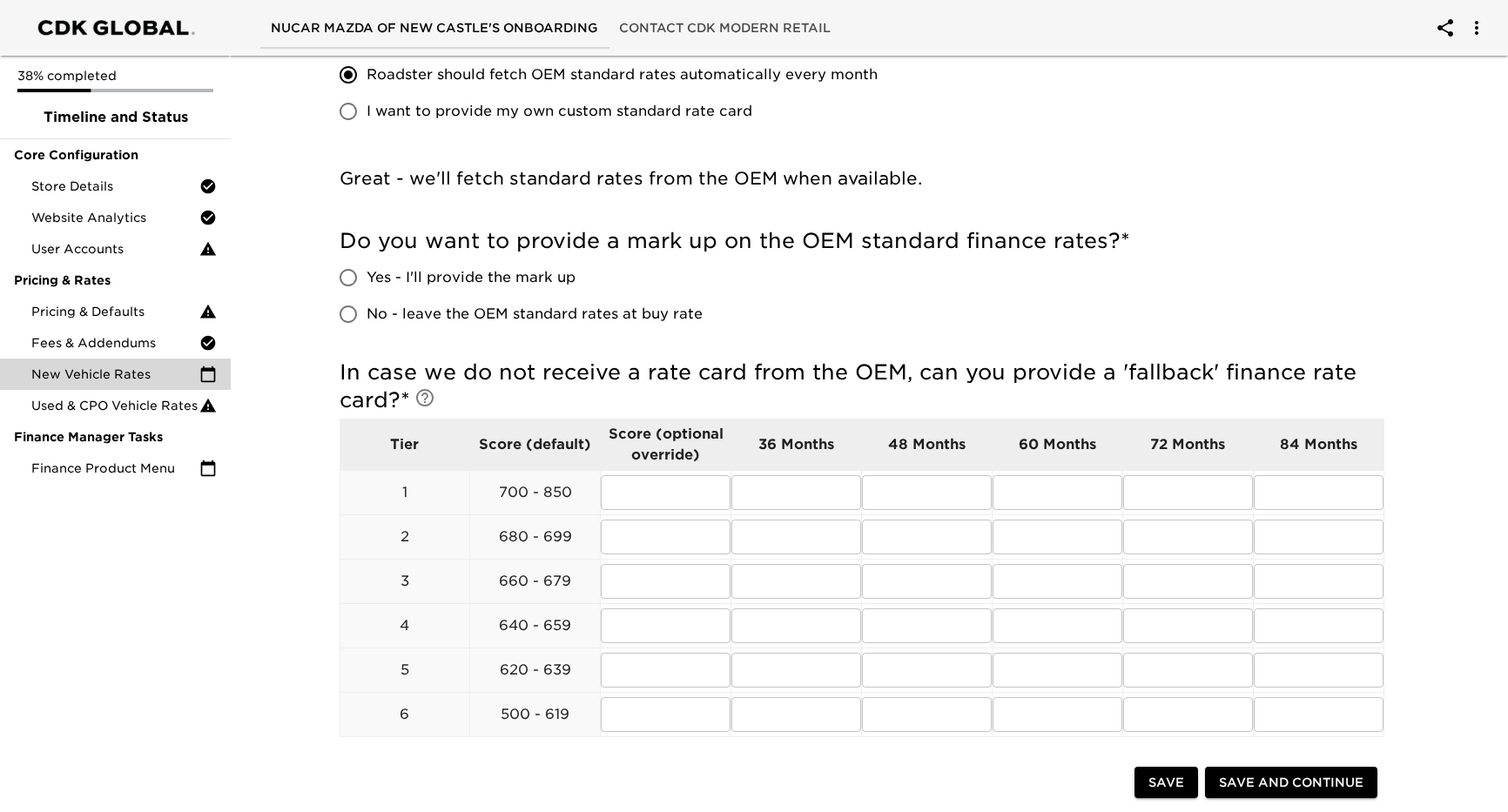
scroll to position [261, 0]
click at [355, 315] on input "No - leave the OEM standard rates at buy rate" at bounding box center [348, 313] width 37 height 37
radio input "true"
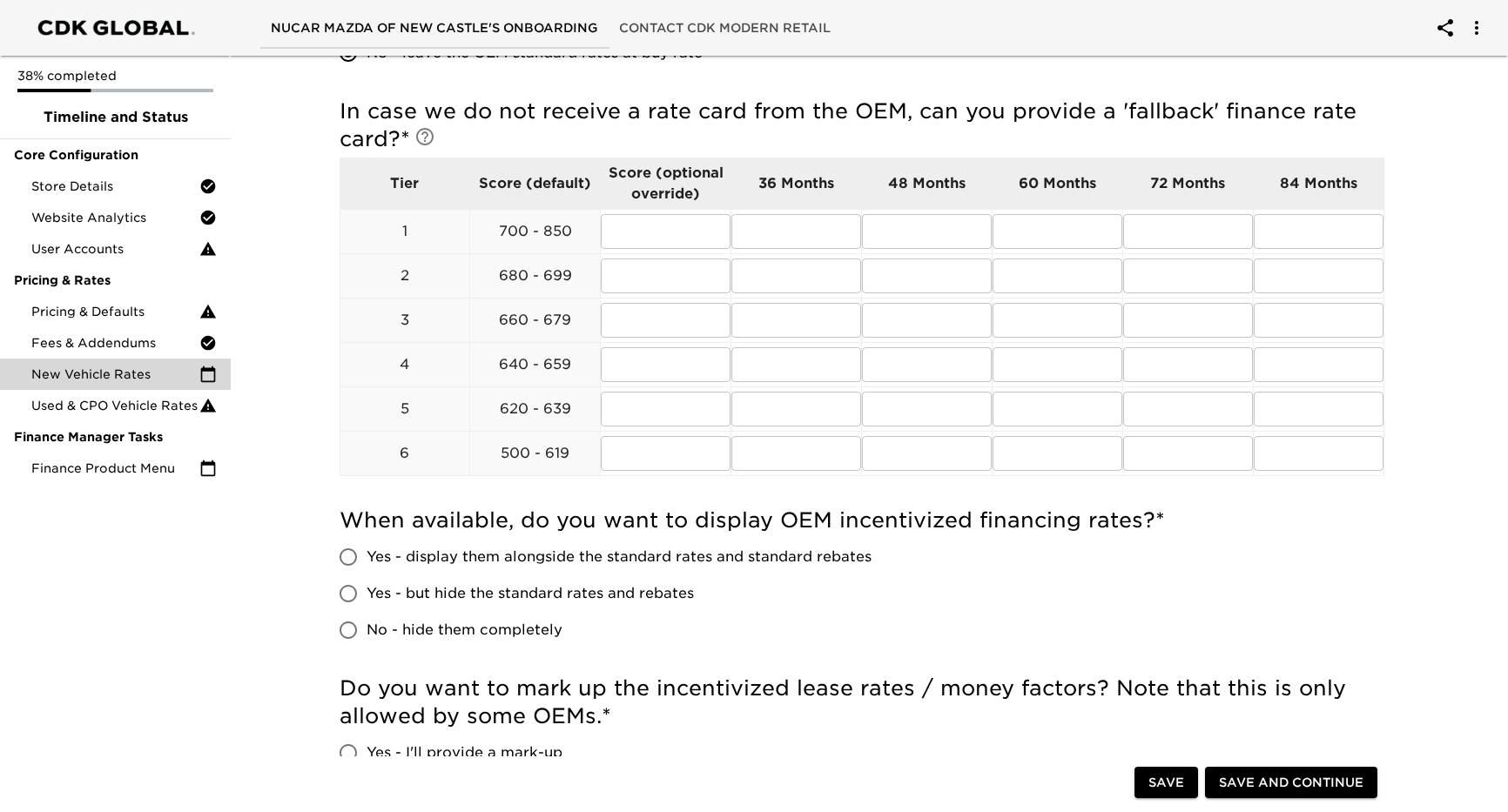
scroll to position [523, 0]
click at [783, 233] on input "text" at bounding box center [795, 230] width 129 height 35
type input "7.13"
click at [904, 220] on input "text" at bounding box center [926, 230] width 129 height 35
type input "7.13"
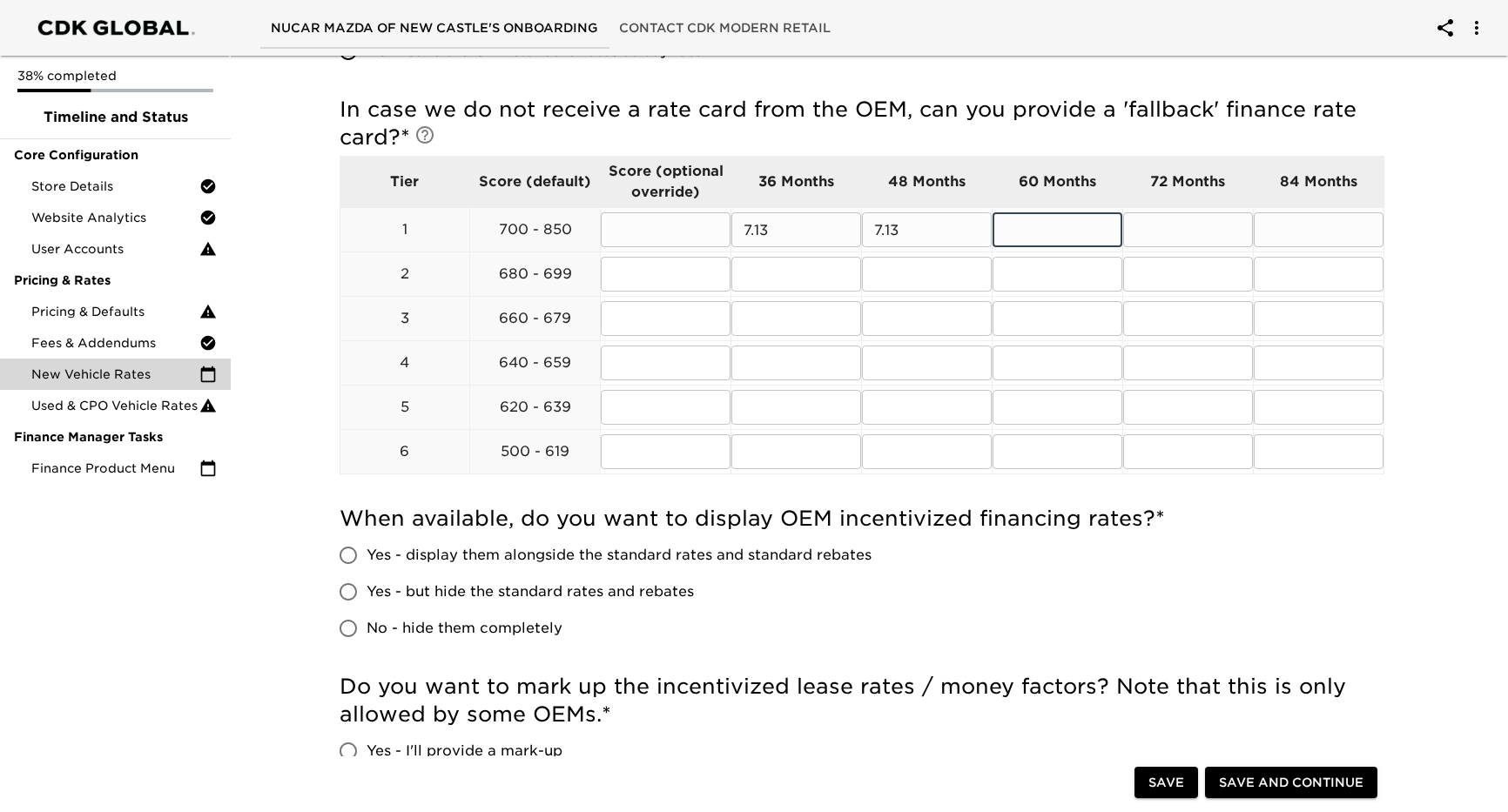
click at [1031, 227] on input "text" at bounding box center [1057, 230] width 129 height 35
type input "7.13"
click at [1140, 231] on input "text" at bounding box center [1188, 230] width 129 height 35
type input "7.13"
click at [1307, 239] on input "text" at bounding box center [1318, 230] width 129 height 35
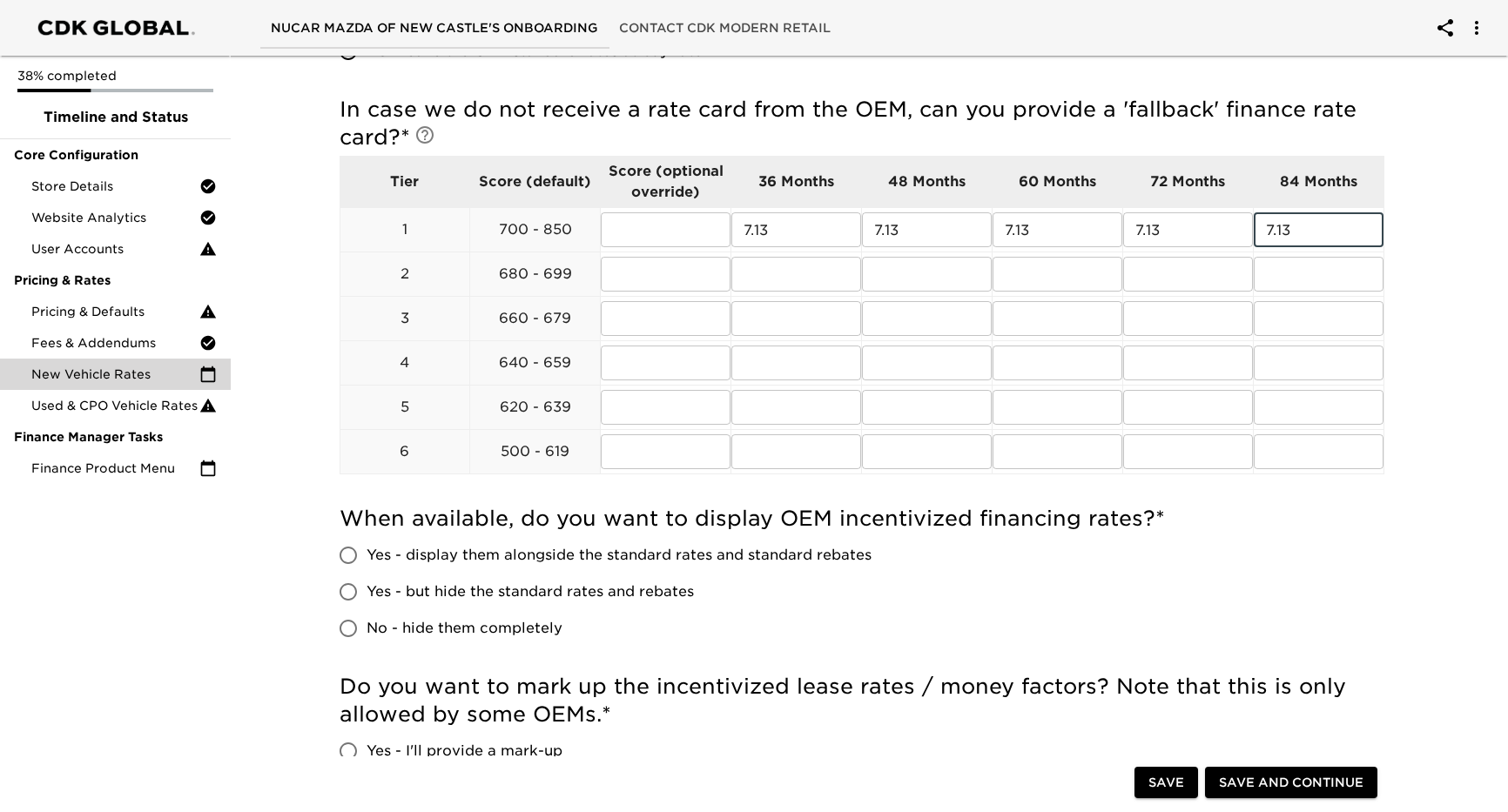
type input "7.13"
click at [824, 560] on span "Yes - display them alongside the standard rates and standard rebates" at bounding box center [619, 556] width 505 height 21
click at [367, 560] on input "Yes - display them alongside the standard rates and standard rebates" at bounding box center [348, 556] width 37 height 37
radio input "true"
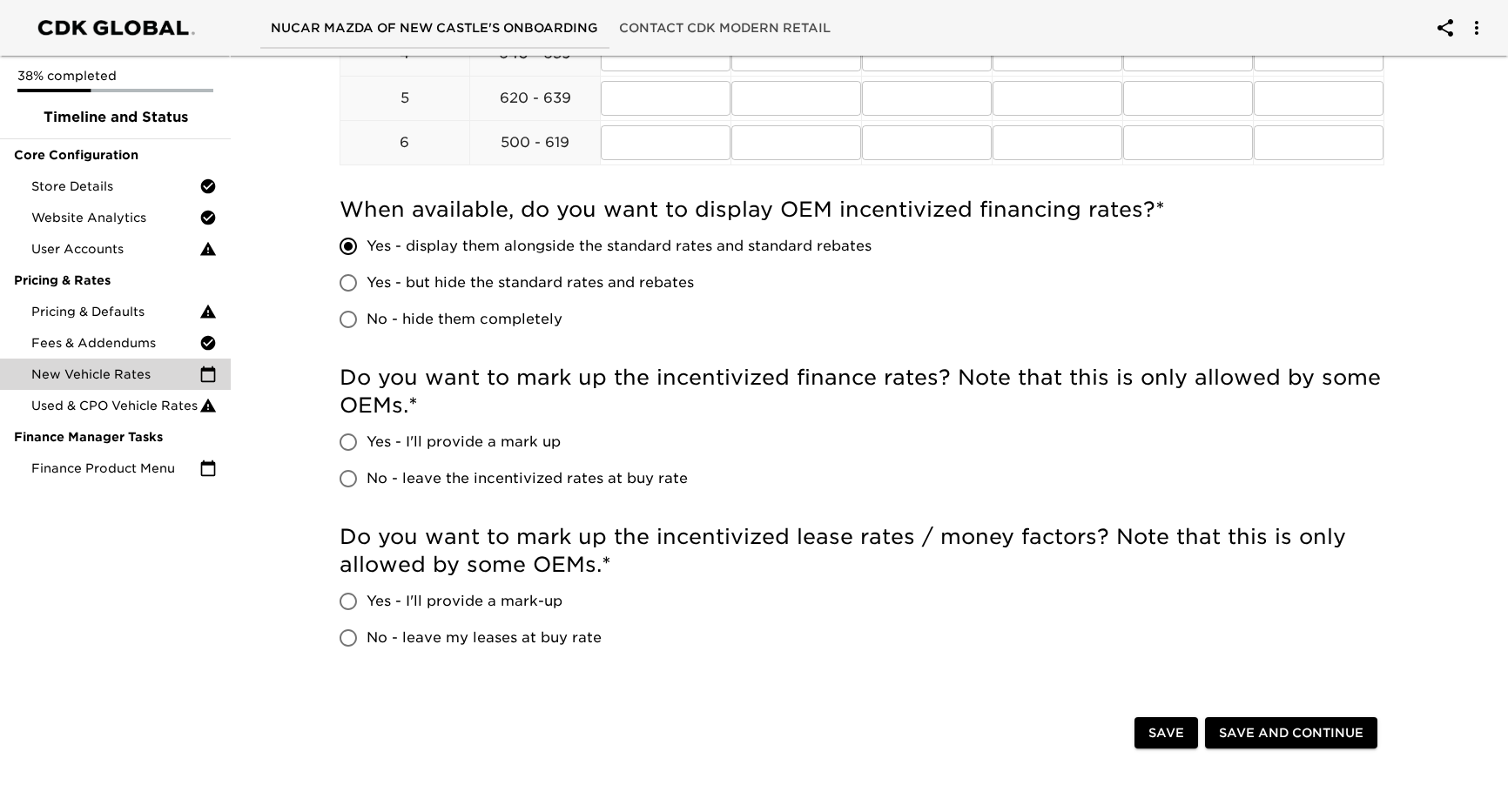
scroll to position [871, 0]
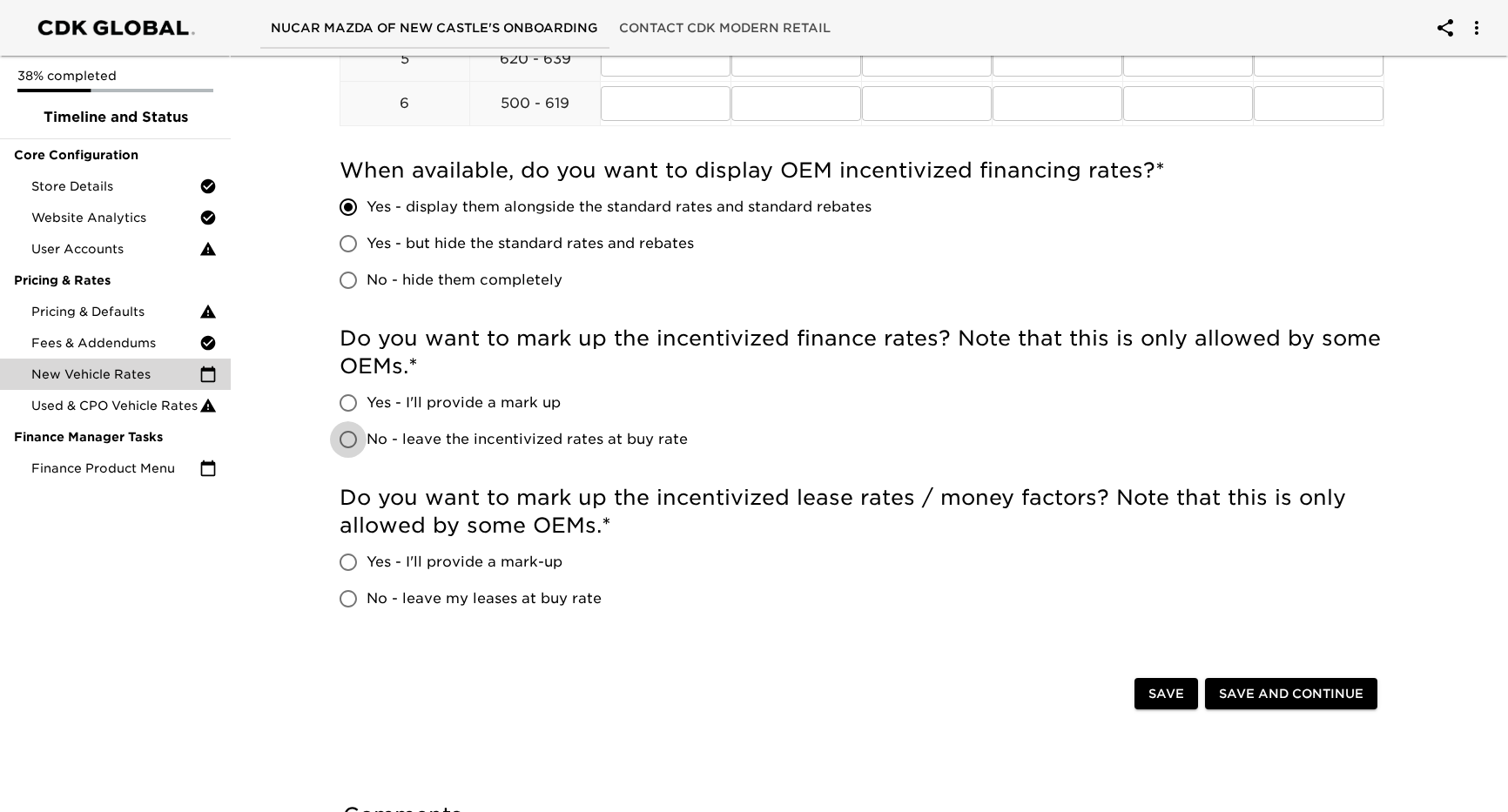
click at [356, 440] on input "No - leave the incentivized rates at buy rate" at bounding box center [348, 440] width 37 height 37
radio input "true"
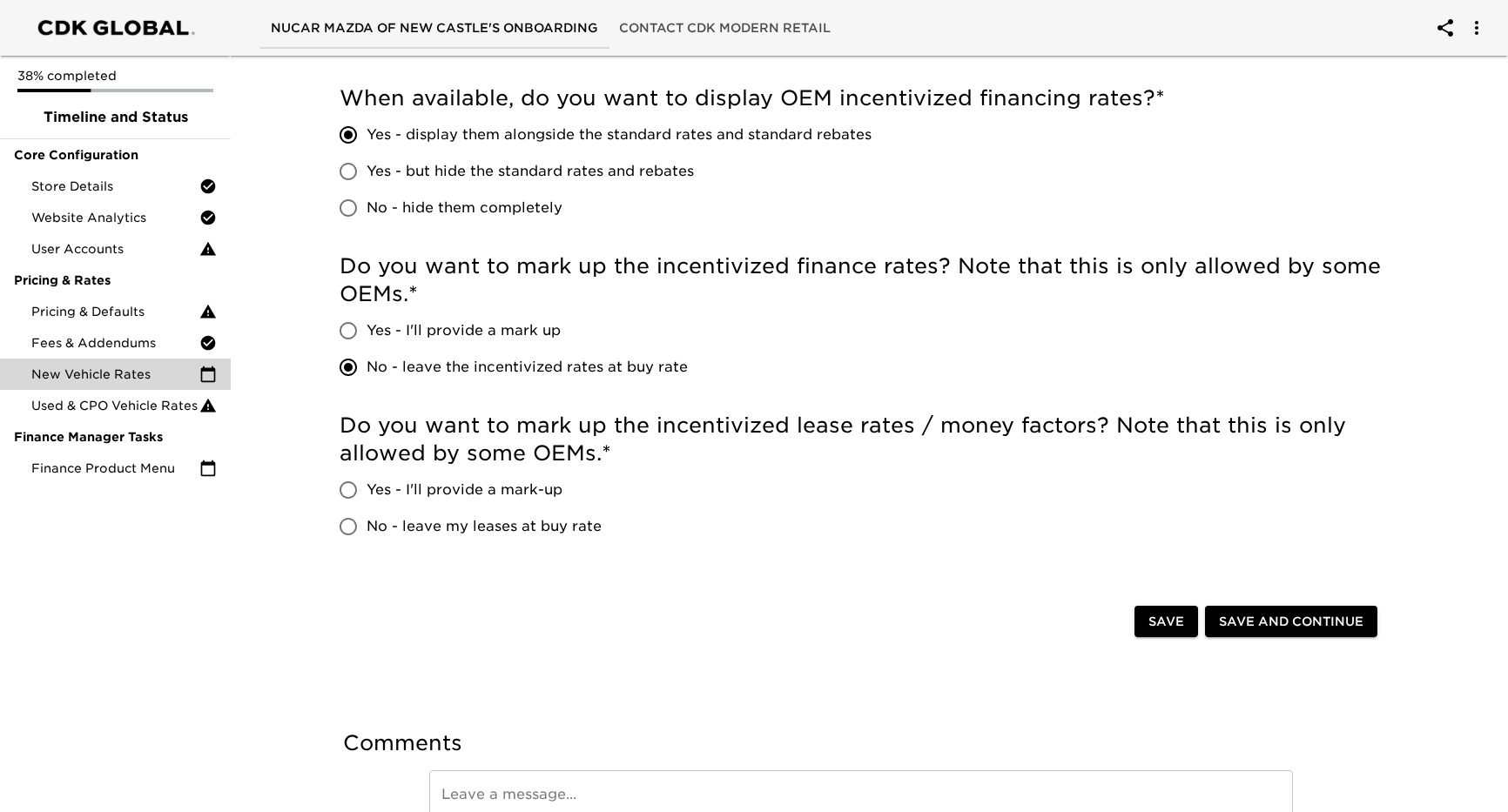
scroll to position [1032, 0]
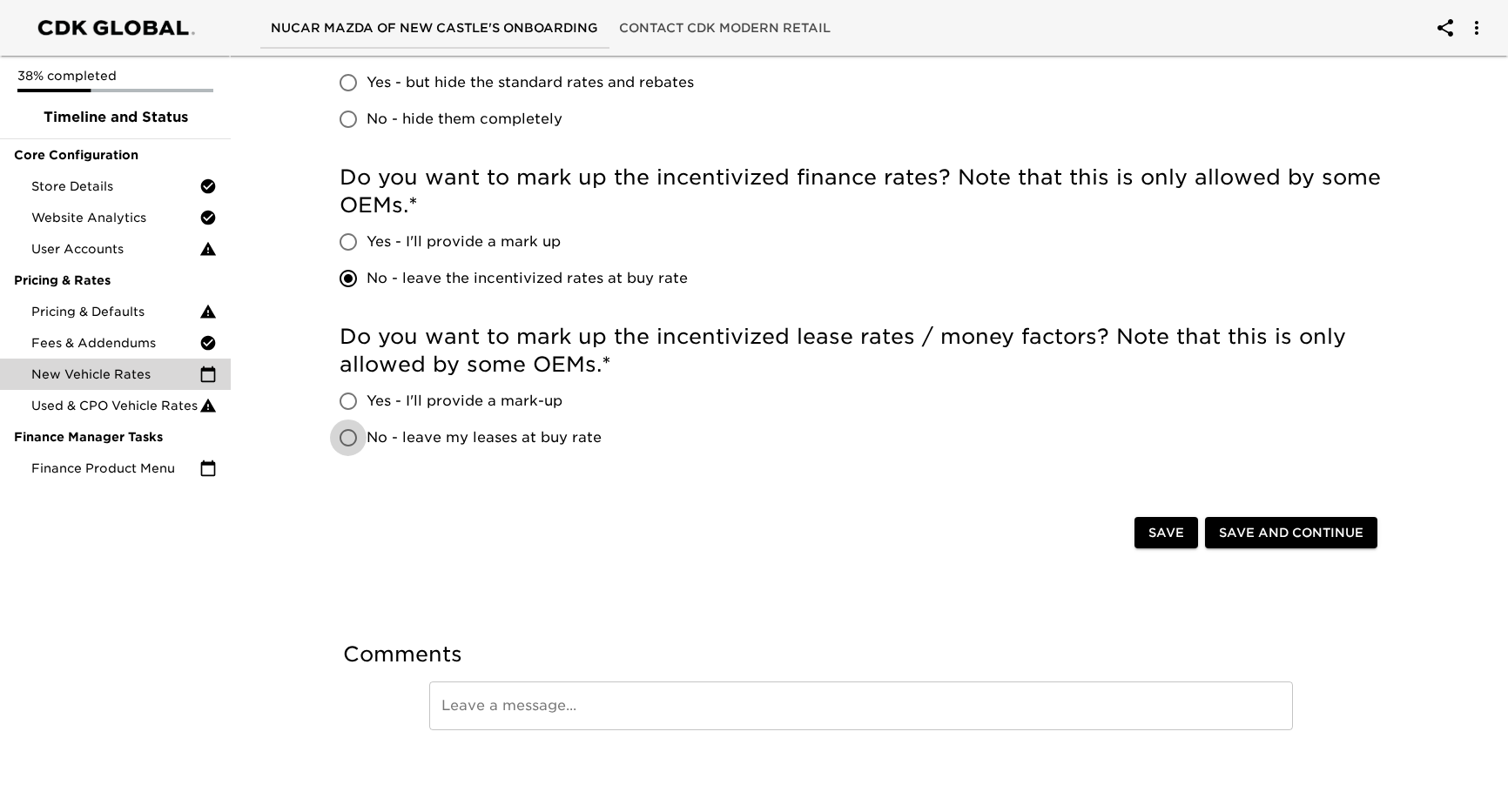
click at [343, 443] on input "No - leave my leases at buy rate" at bounding box center [348, 438] width 37 height 37
radio input "true"
click at [1263, 529] on span "Save and Continue" at bounding box center [1292, 533] width 144 height 22
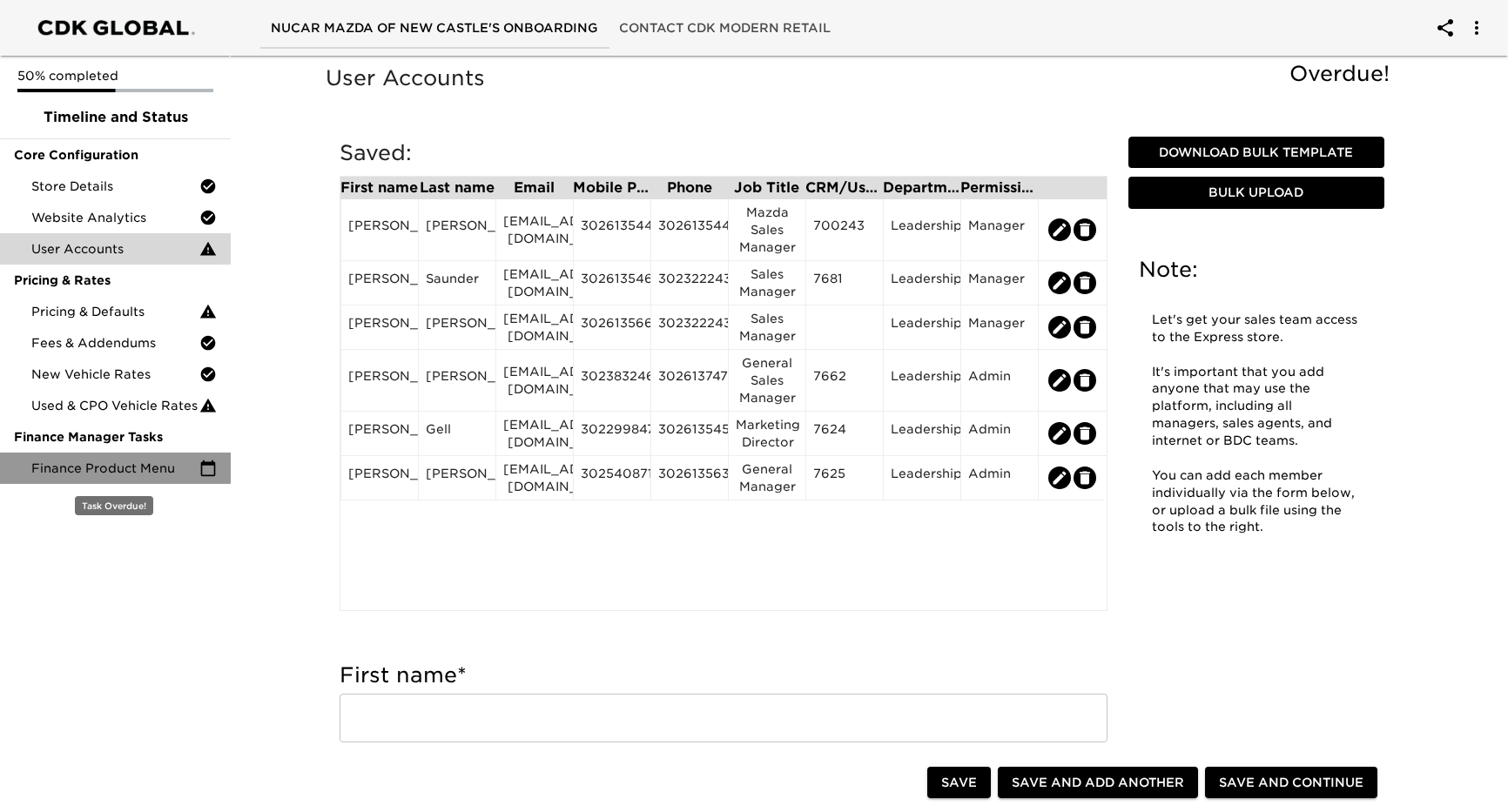
click at [166, 472] on span "Finance Product Menu" at bounding box center [115, 469] width 168 height 18
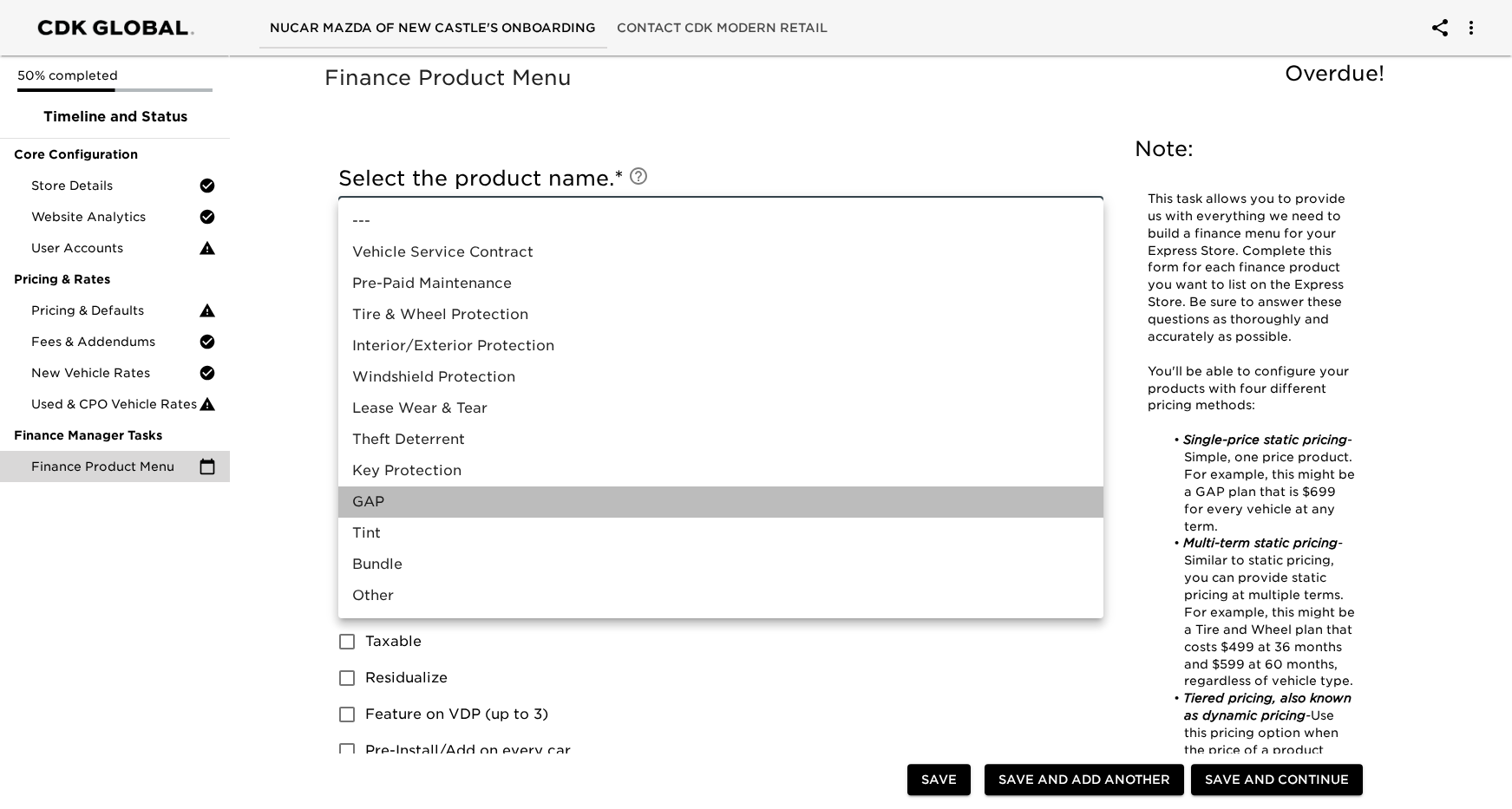
click at [380, 497] on li "GAP" at bounding box center [721, 502] width 765 height 32
type input "GAP"
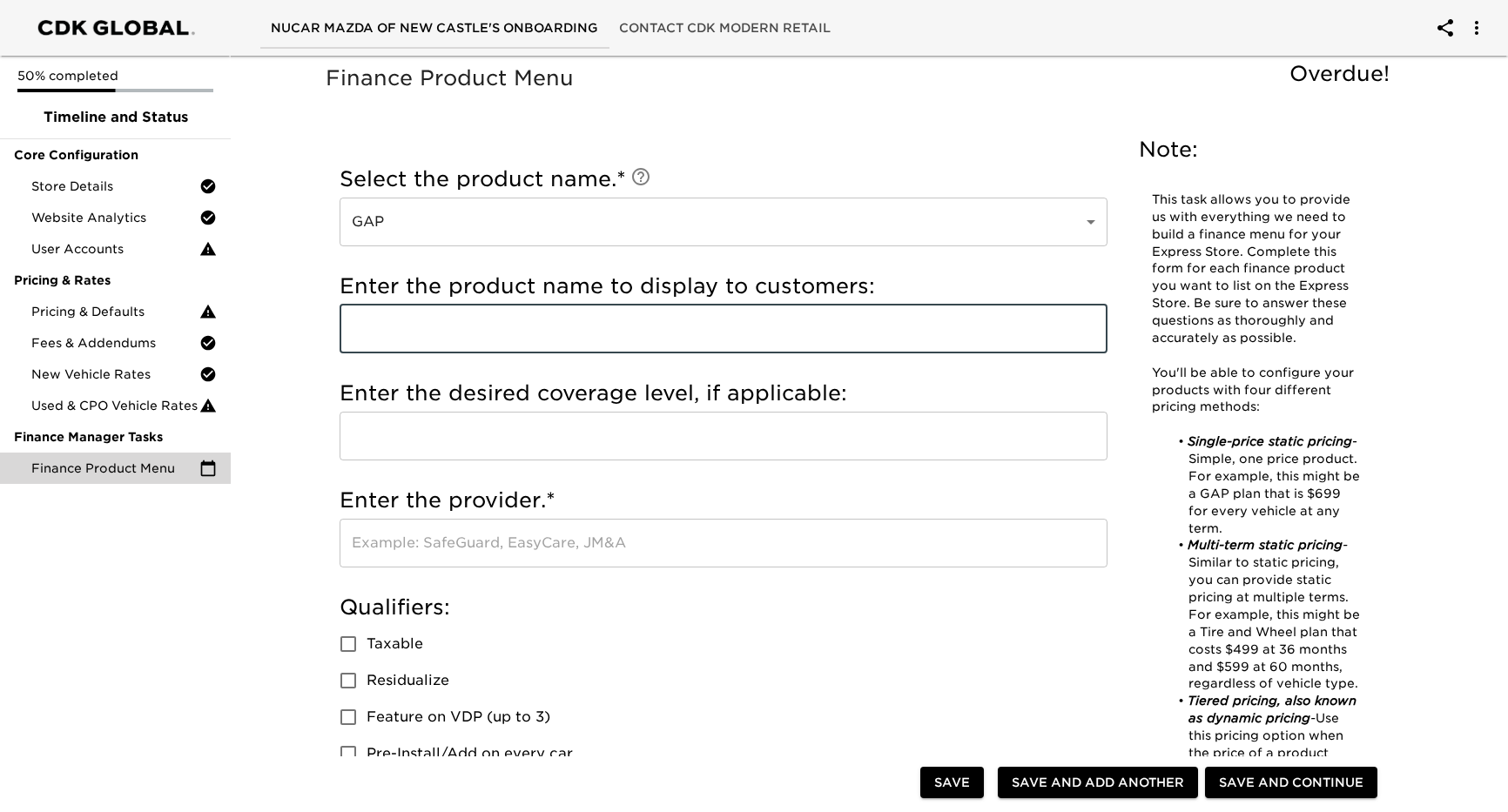
click at [449, 330] on input "text" at bounding box center [723, 328] width 768 height 48
type input "DCD Gap"
click at [415, 426] on input "text" at bounding box center [723, 435] width 768 height 48
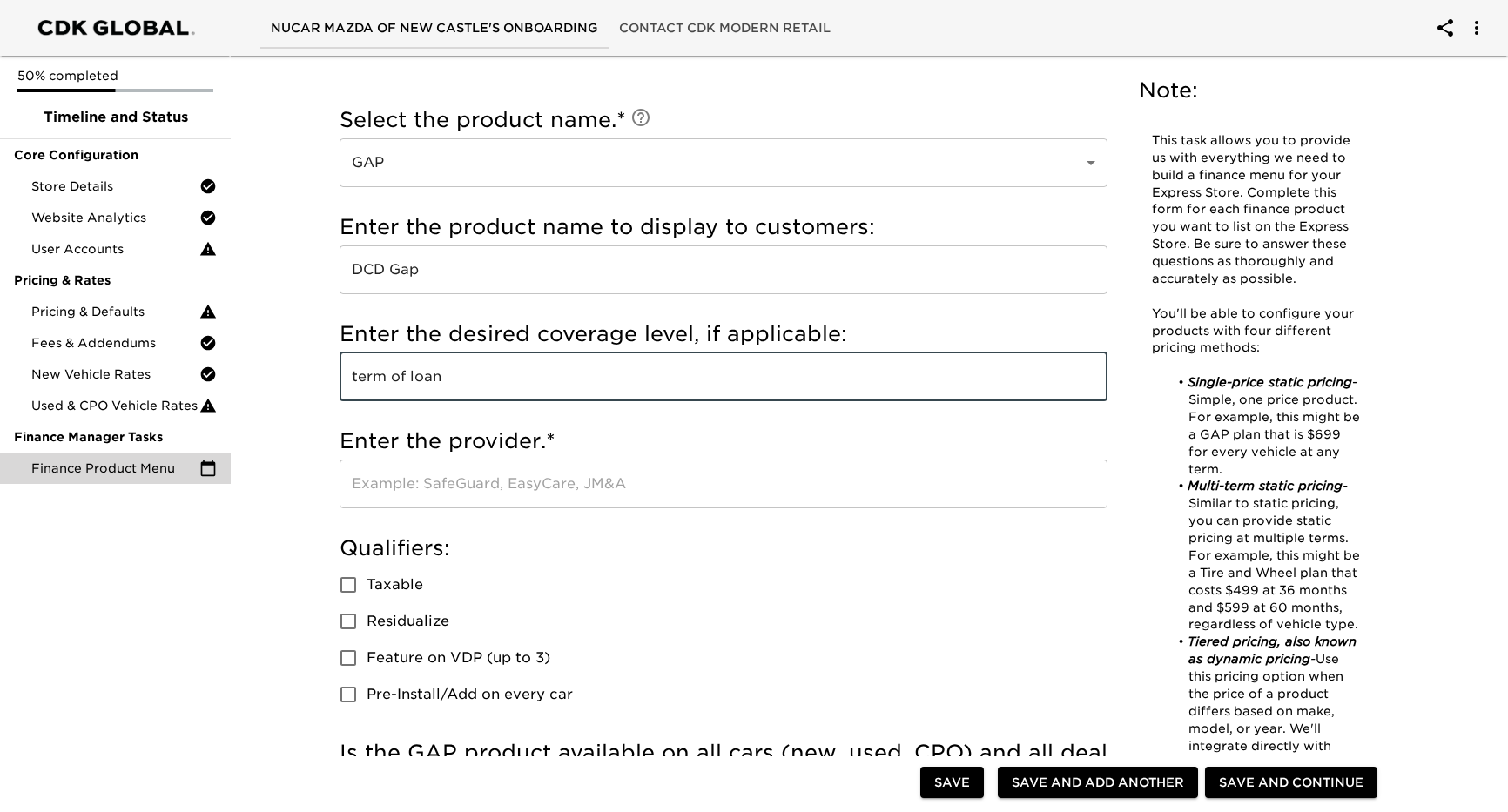
scroll to position [87, 0]
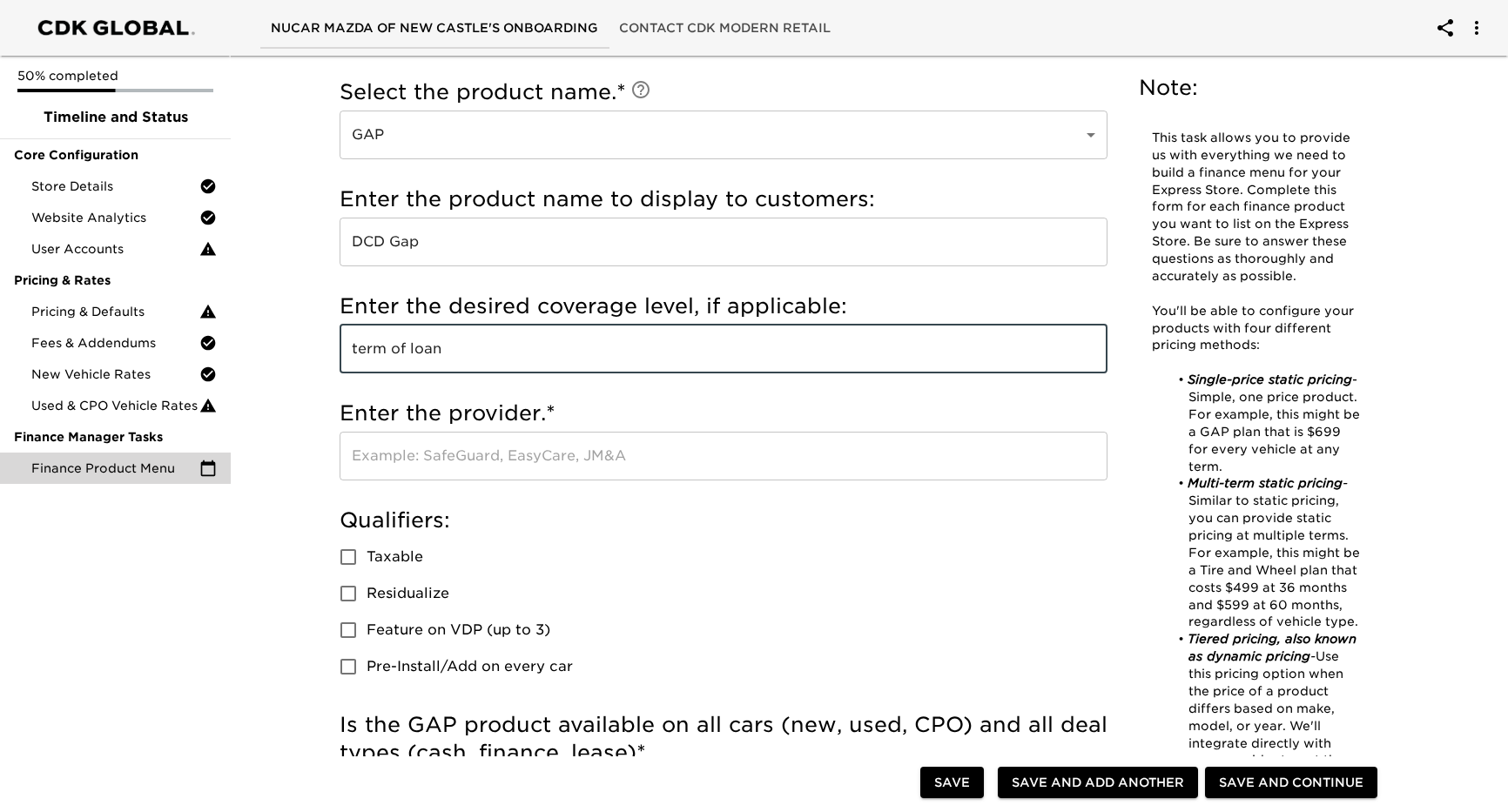
type input "term of loan"
click at [466, 465] on input "text" at bounding box center [723, 456] width 768 height 48
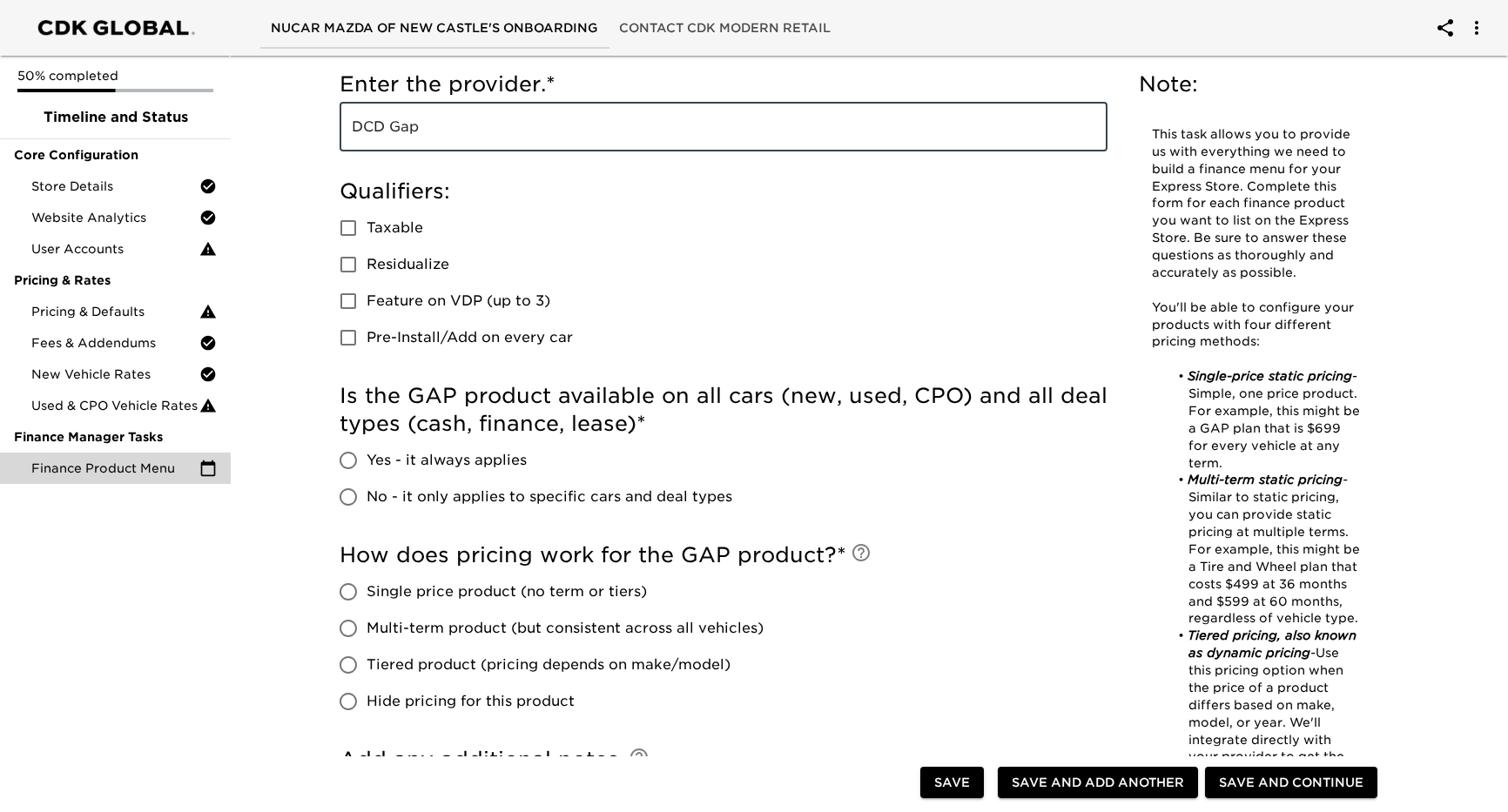
scroll to position [523, 0]
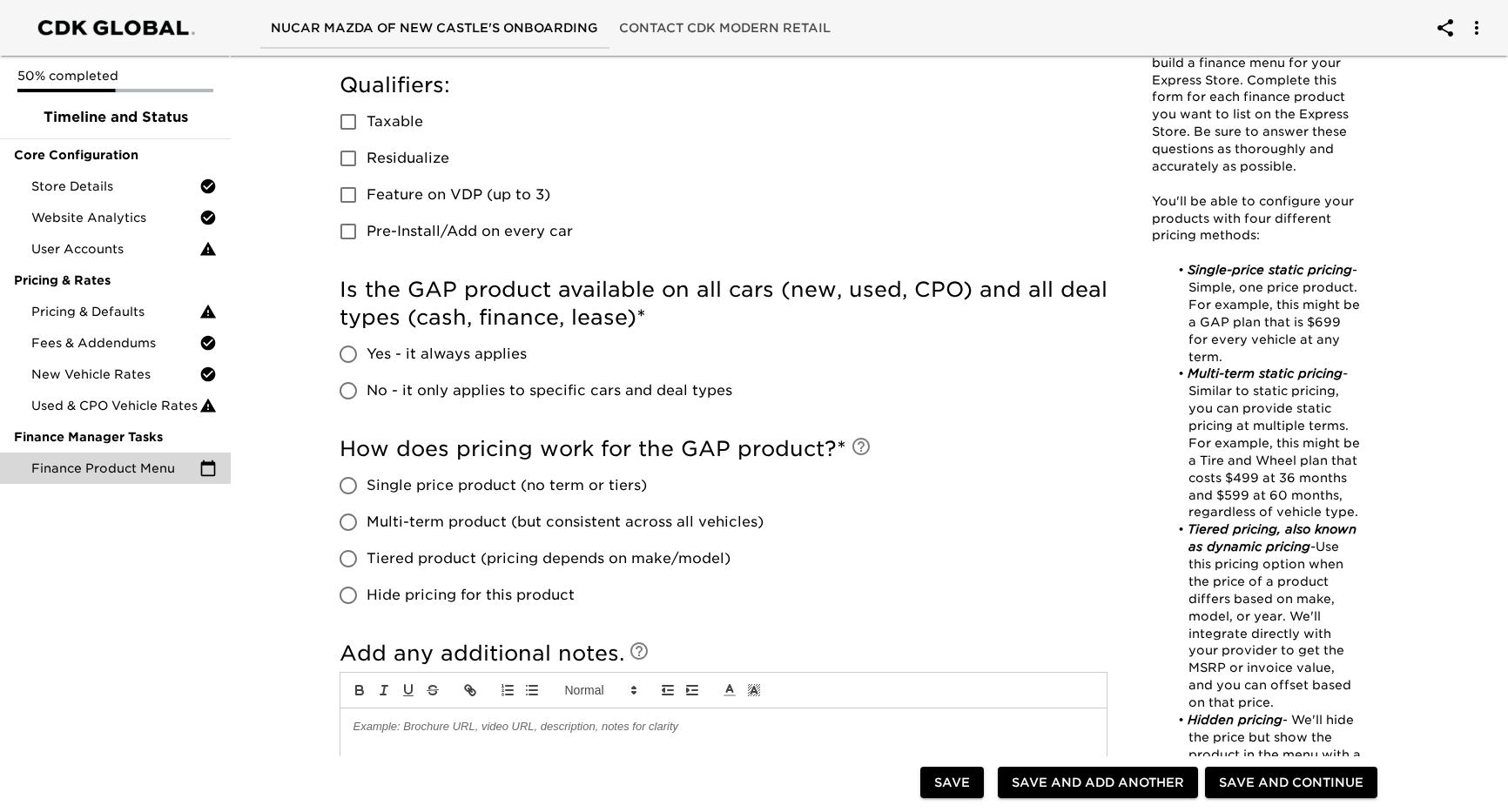
type input "DCD Gap"
click at [350, 355] on input "Yes - it always applies" at bounding box center [348, 355] width 37 height 37
radio input "true"
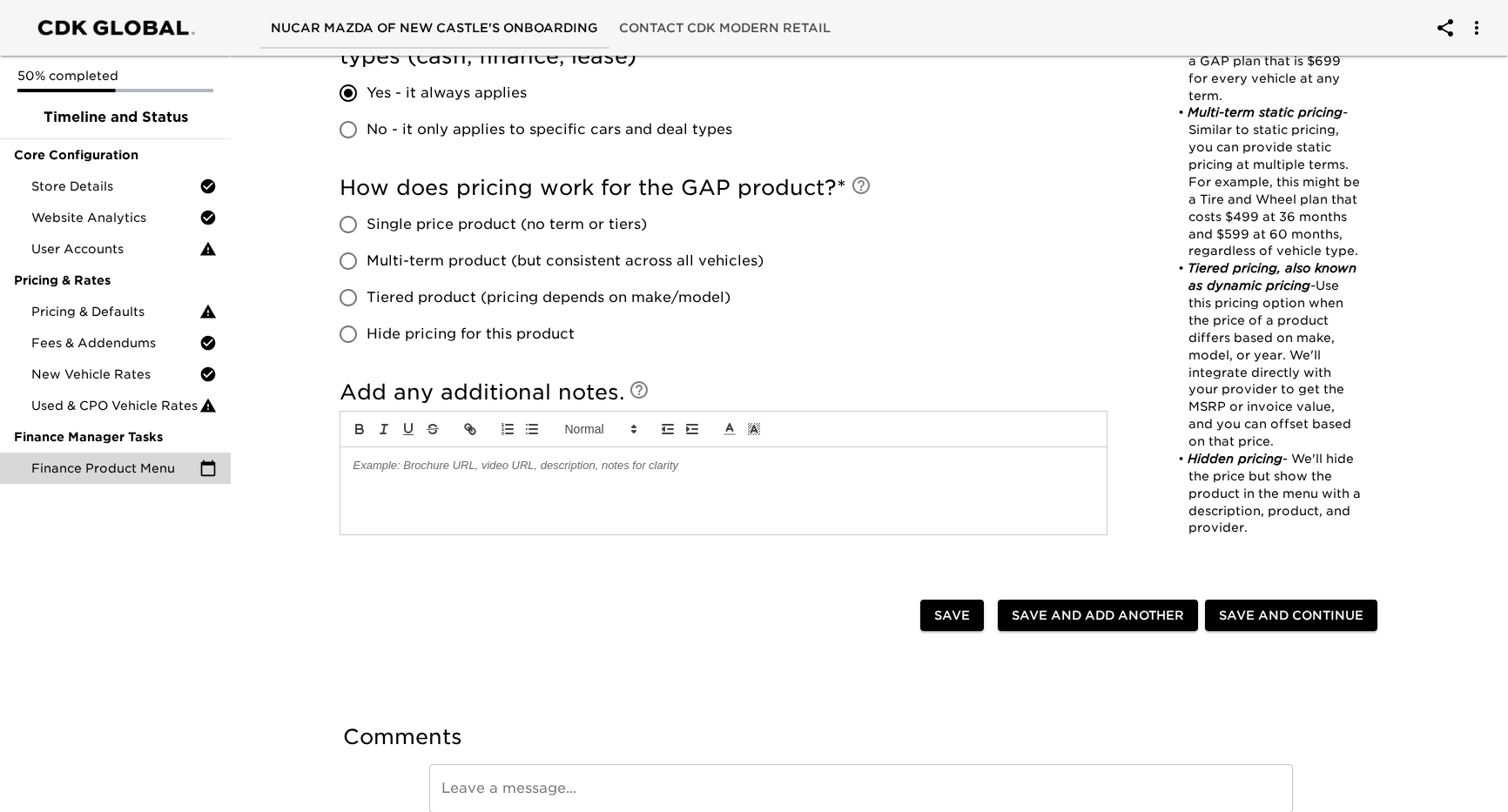
click at [340, 228] on input "Single price product (no term or tiers)" at bounding box center [348, 225] width 37 height 37
radio input "true"
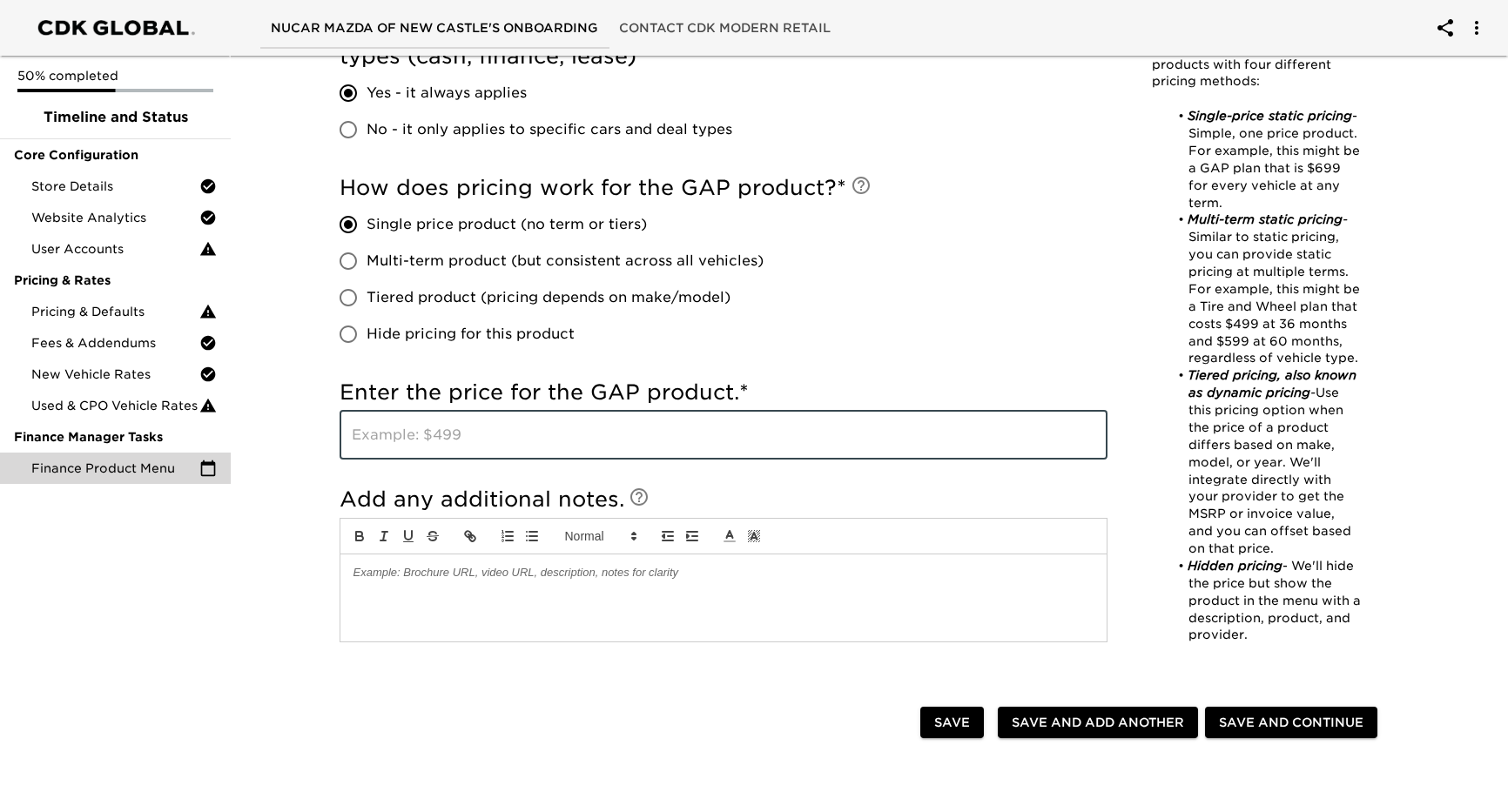
click at [538, 438] on input "text" at bounding box center [723, 435] width 768 height 48
type input "699.00"
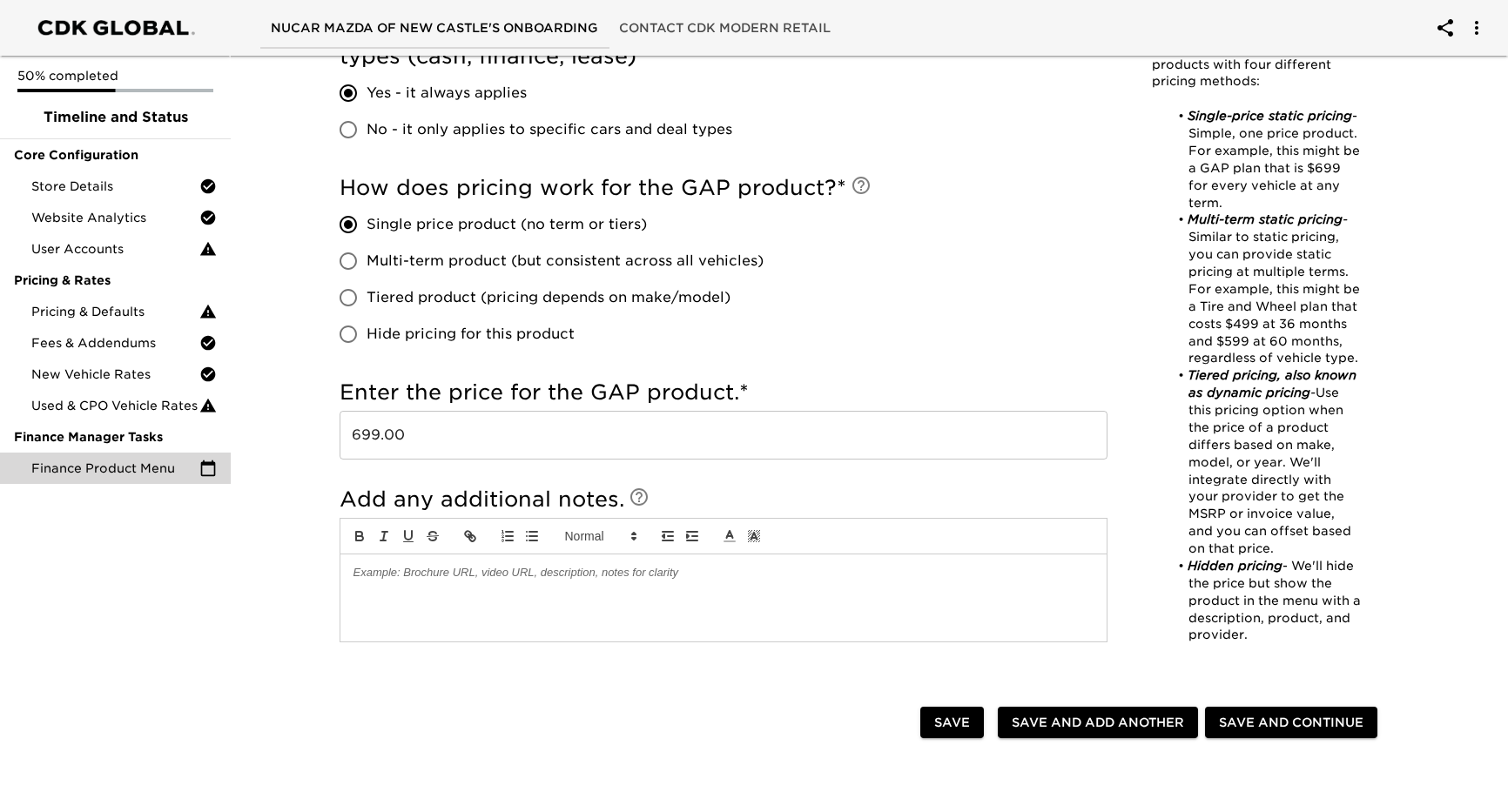
click at [505, 594] on div at bounding box center [723, 597] width 766 height 87
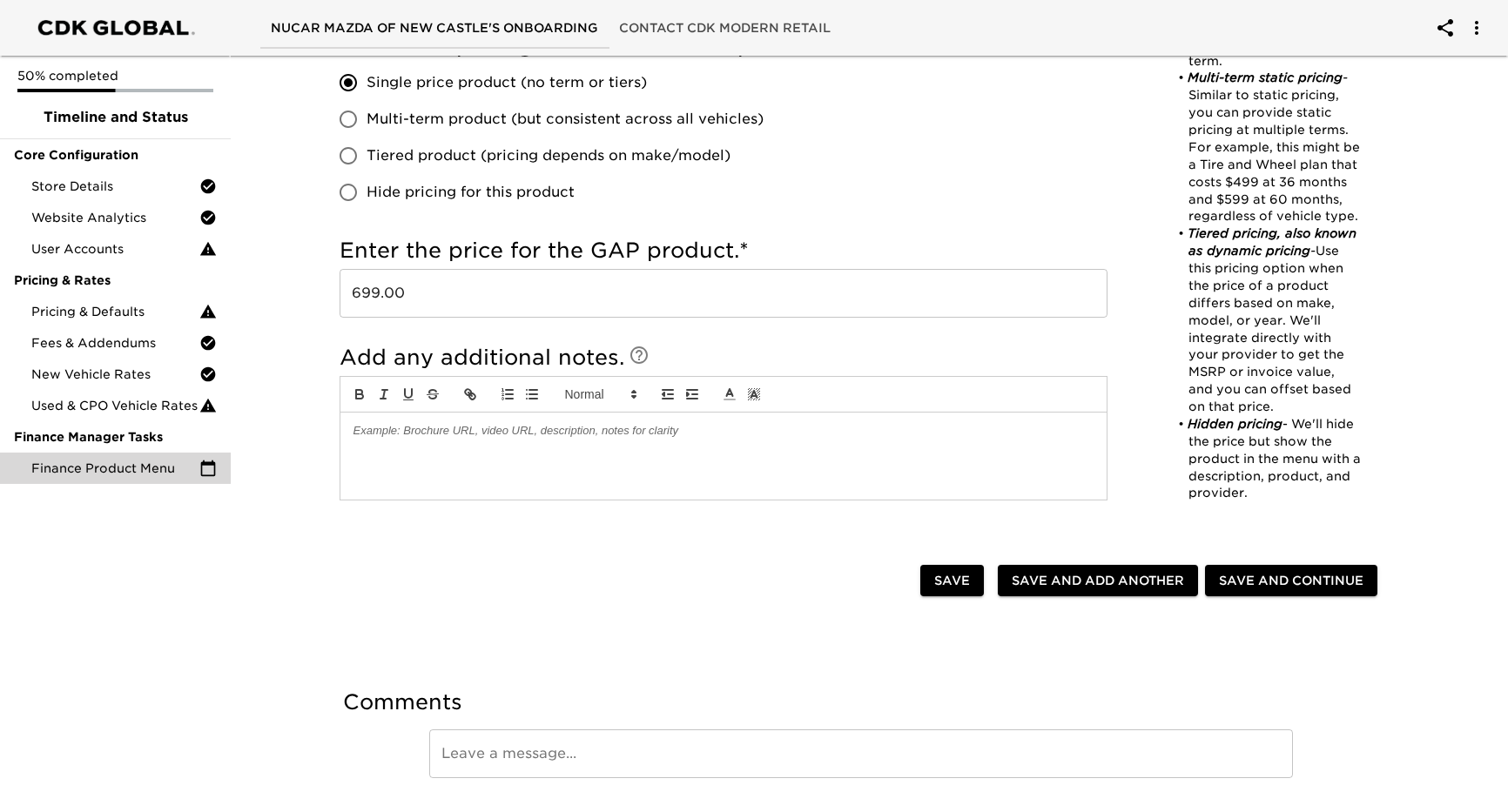
scroll to position [974, 0]
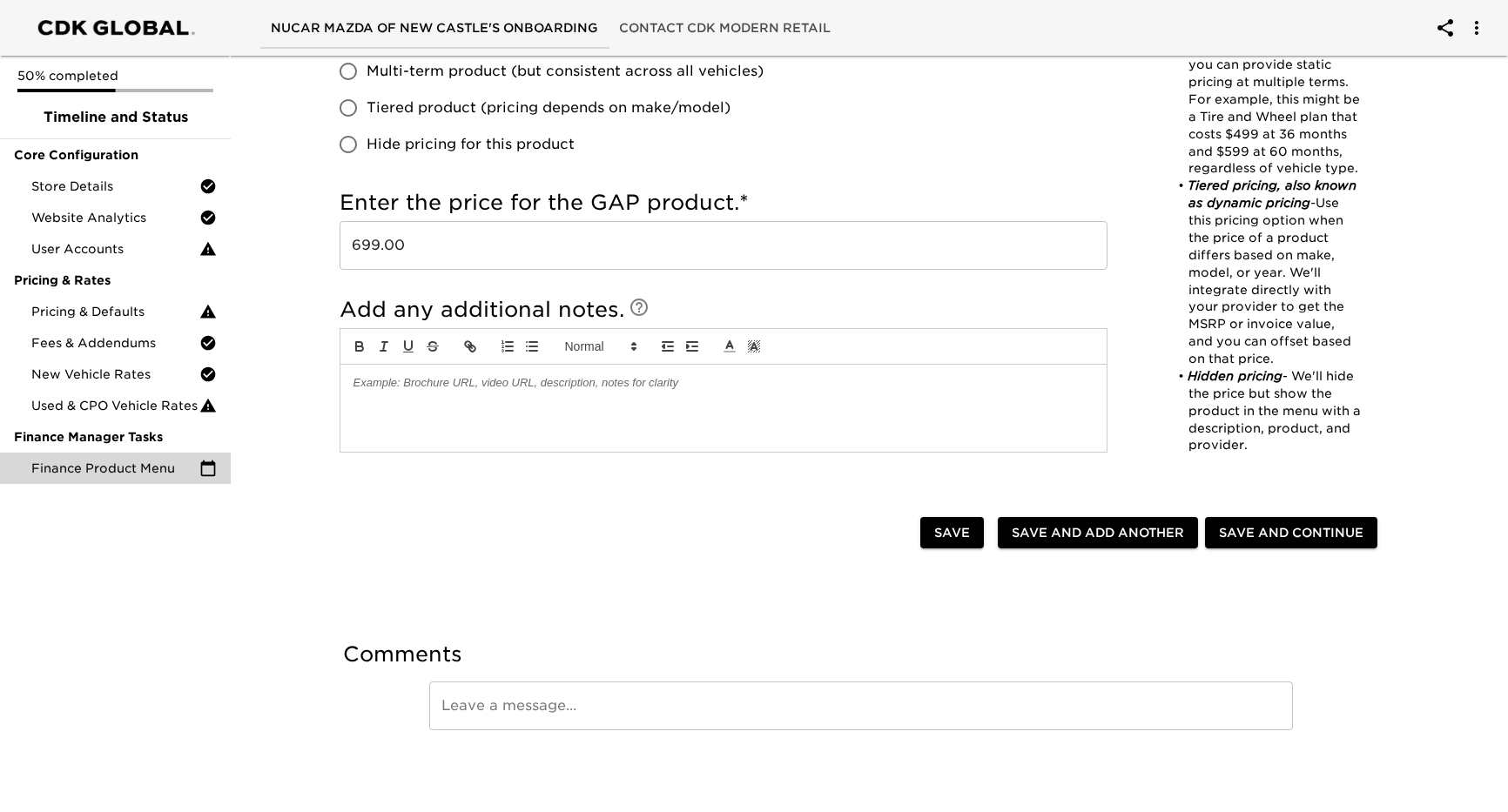
click at [1082, 538] on span "Save and Add Another" at bounding box center [1098, 533] width 172 height 22
radio input "false"
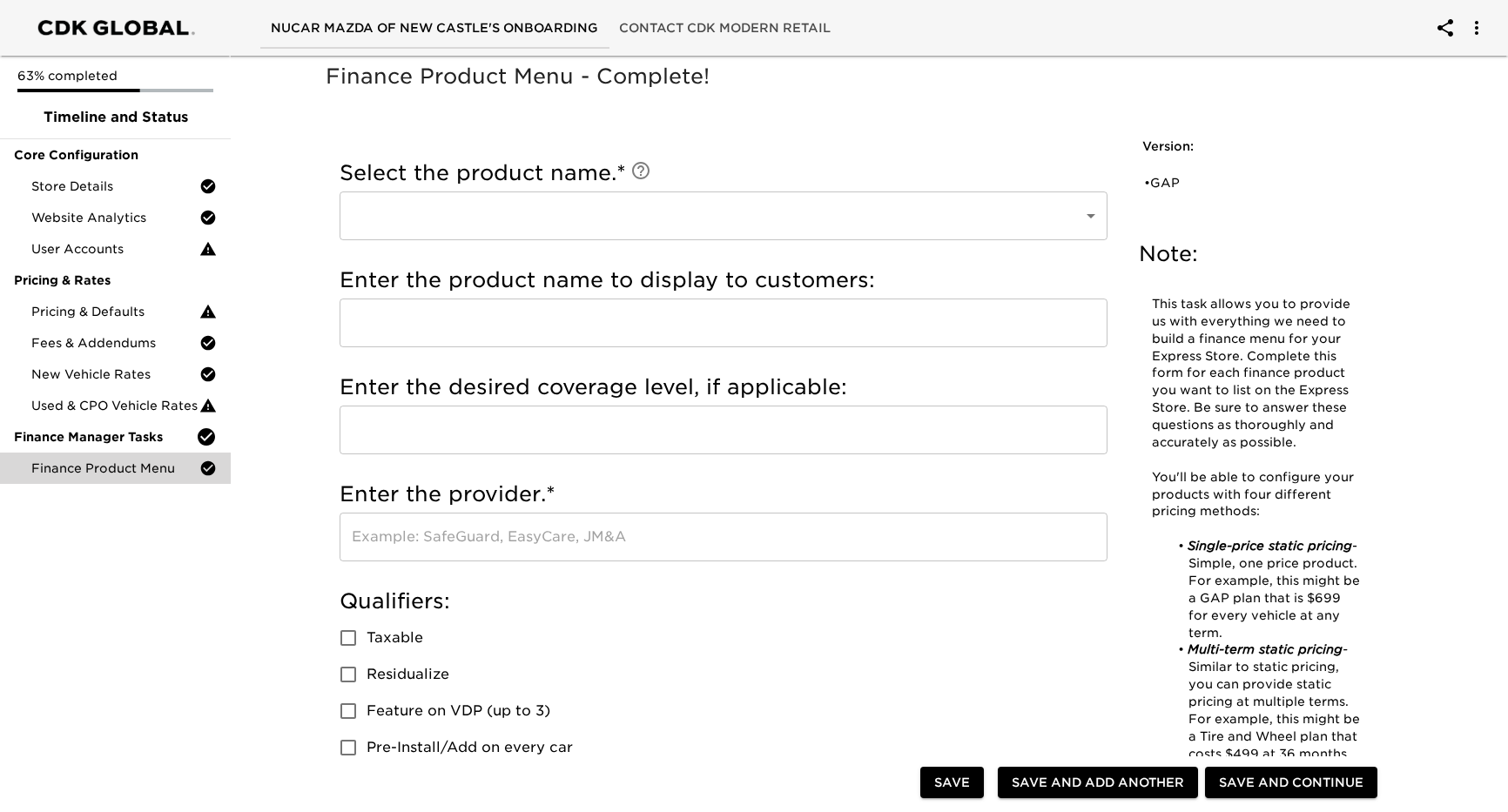
scroll to position [0, 0]
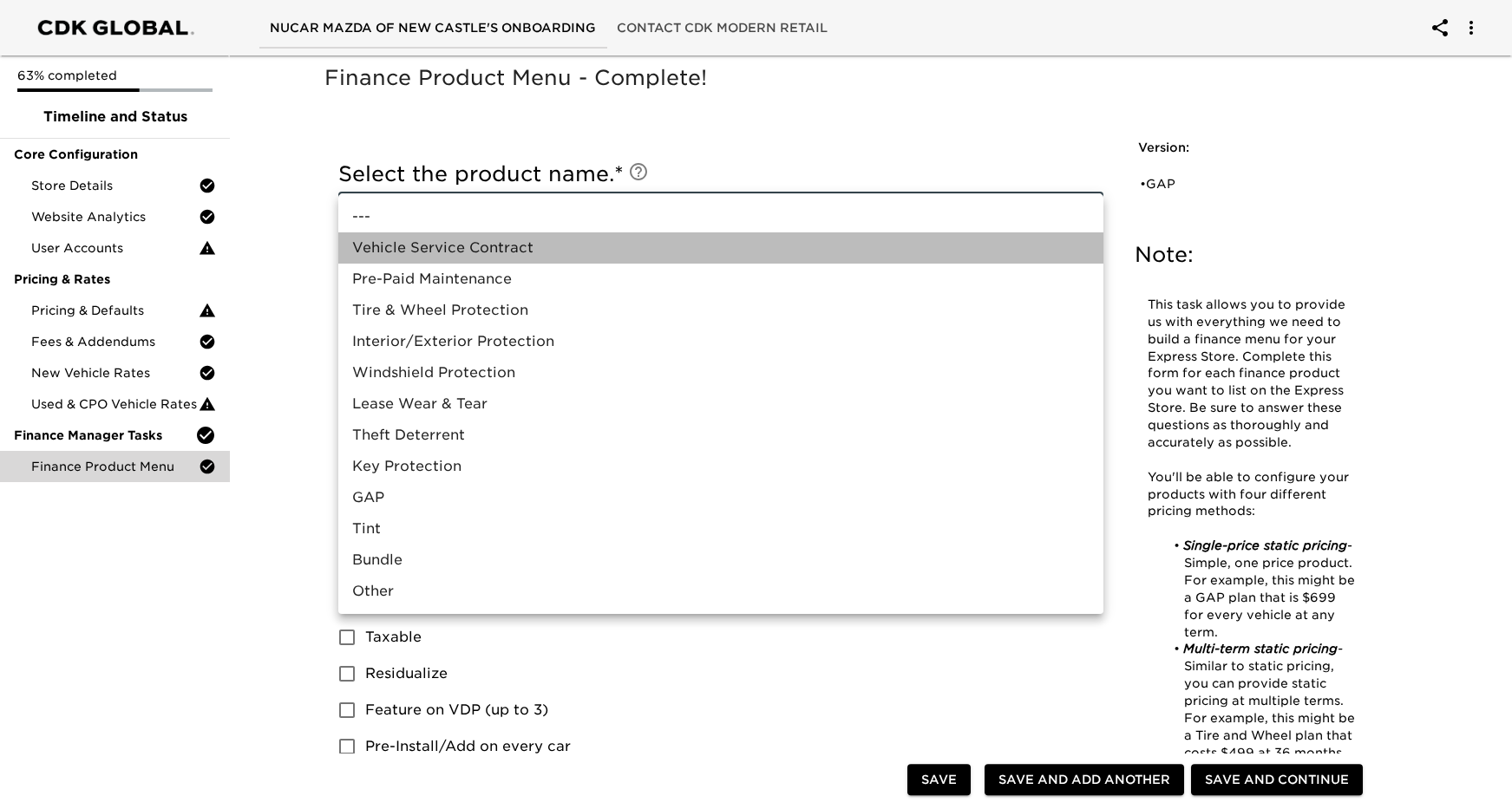
click at [457, 247] on li "Vehicle Service Contract" at bounding box center [721, 248] width 765 height 32
type input "Vehicle Service Contract"
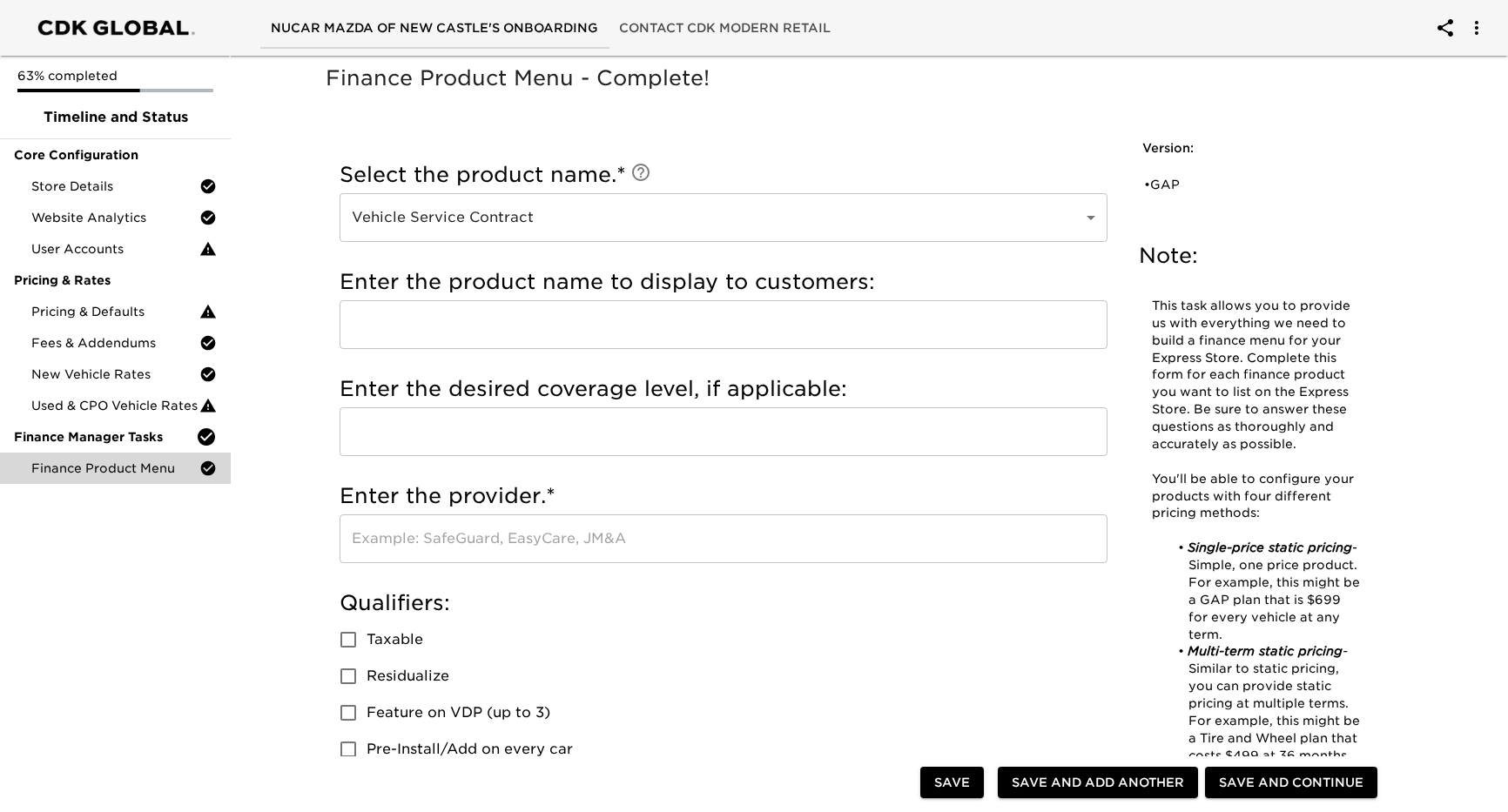
click at [450, 326] on input "text" at bounding box center [723, 324] width 768 height 48
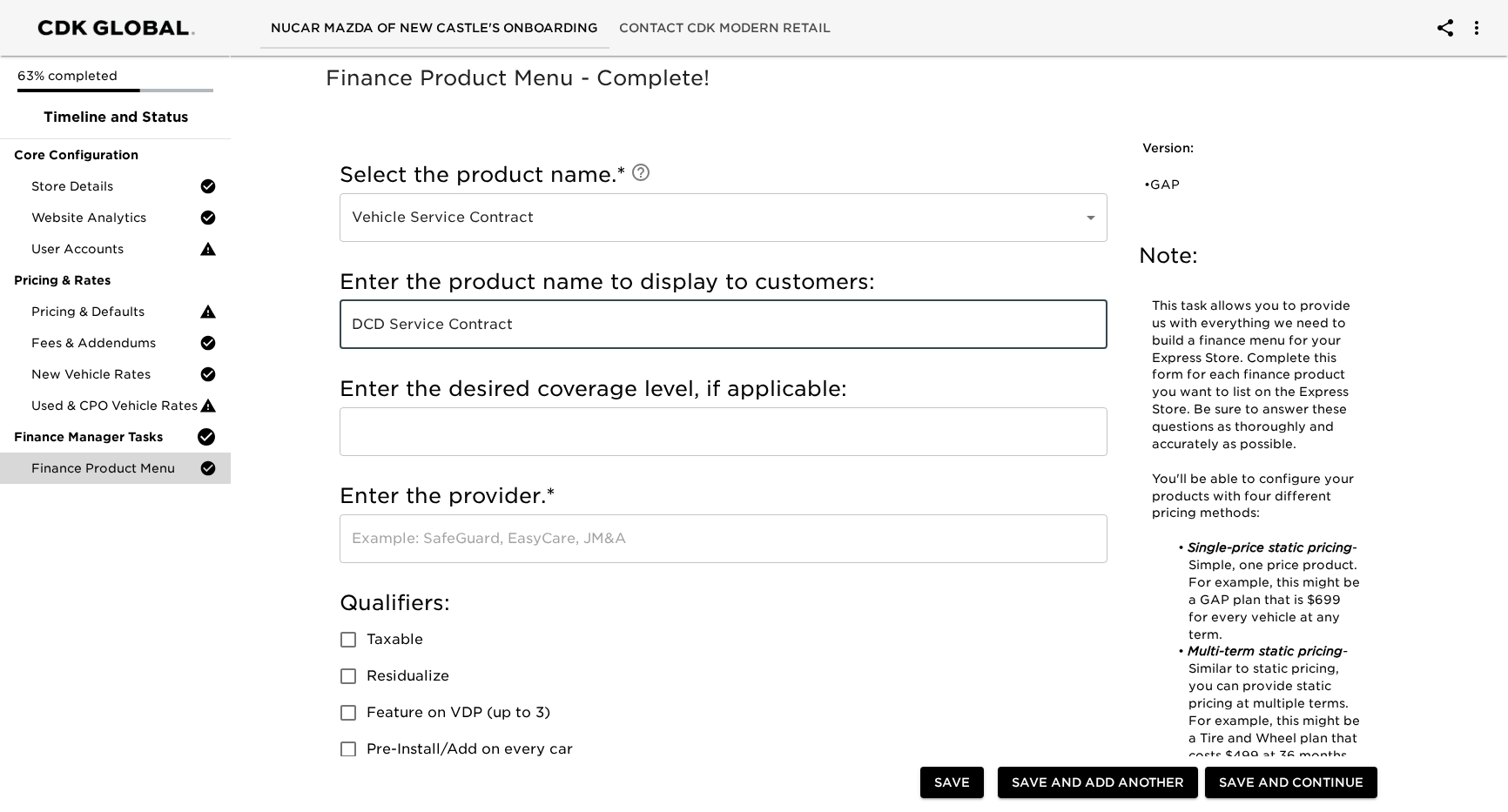
type input "DCD Service Contract"
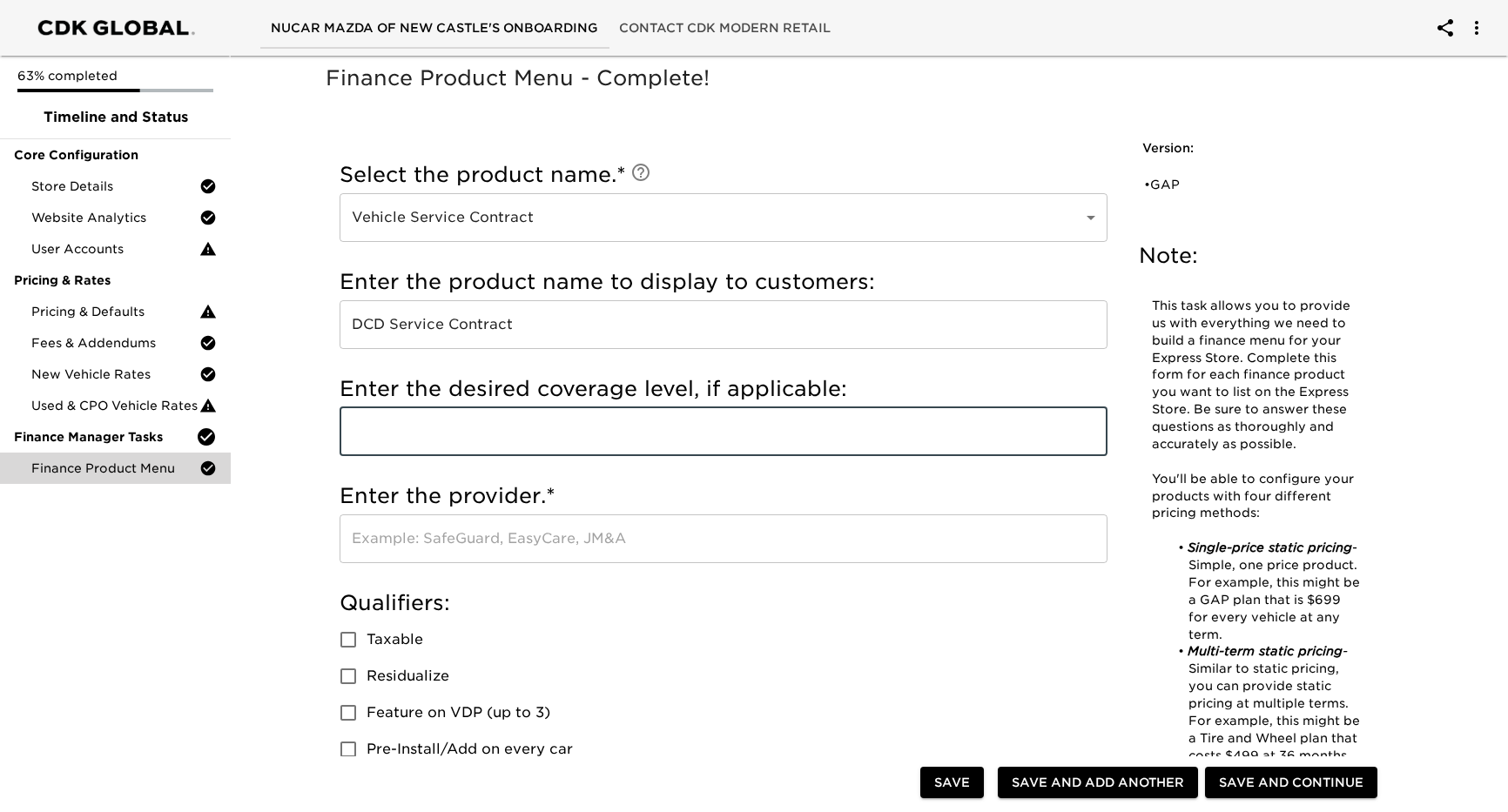
click at [478, 439] on input "text" at bounding box center [723, 431] width 768 height 48
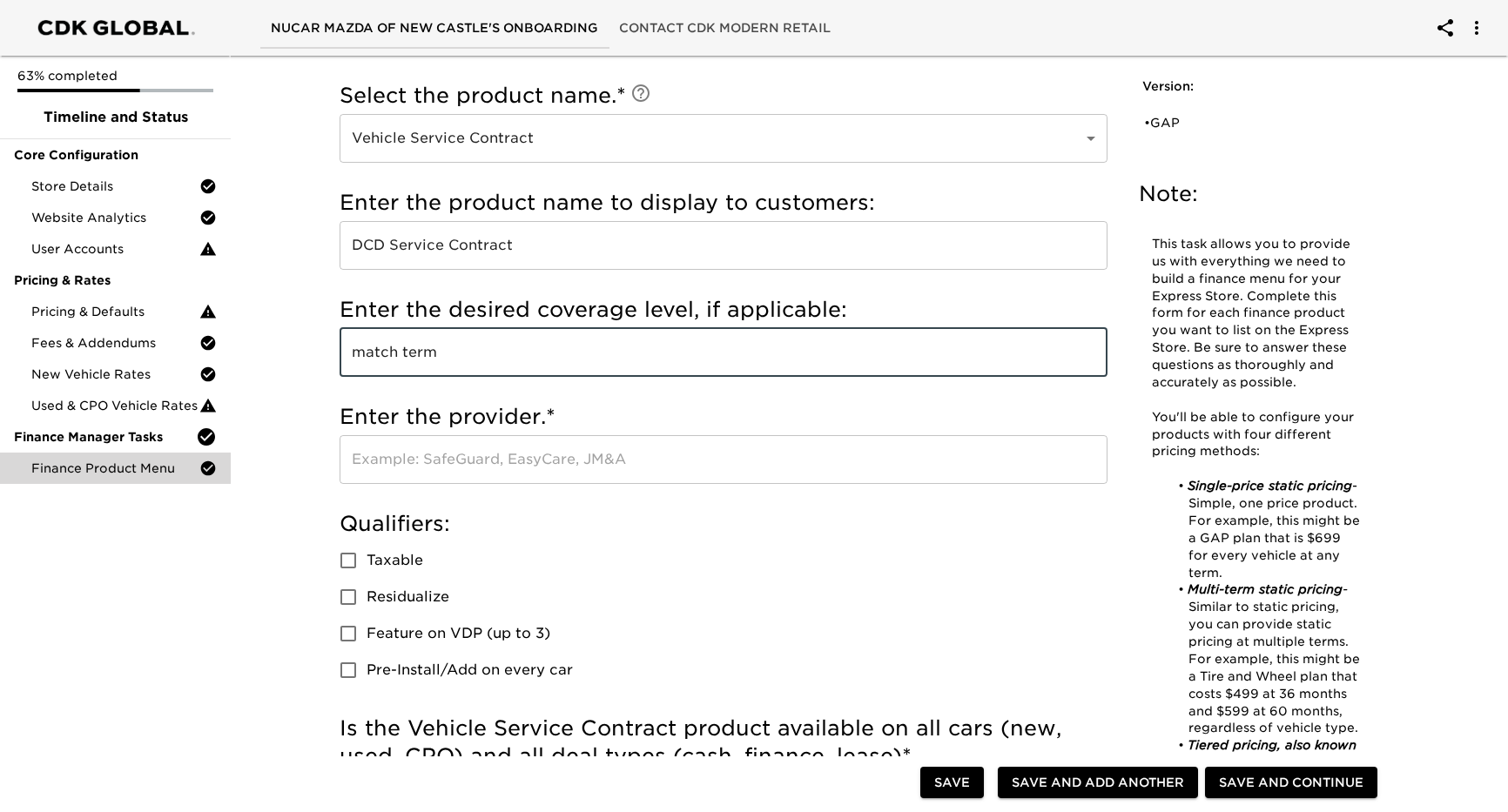
scroll to position [174, 0]
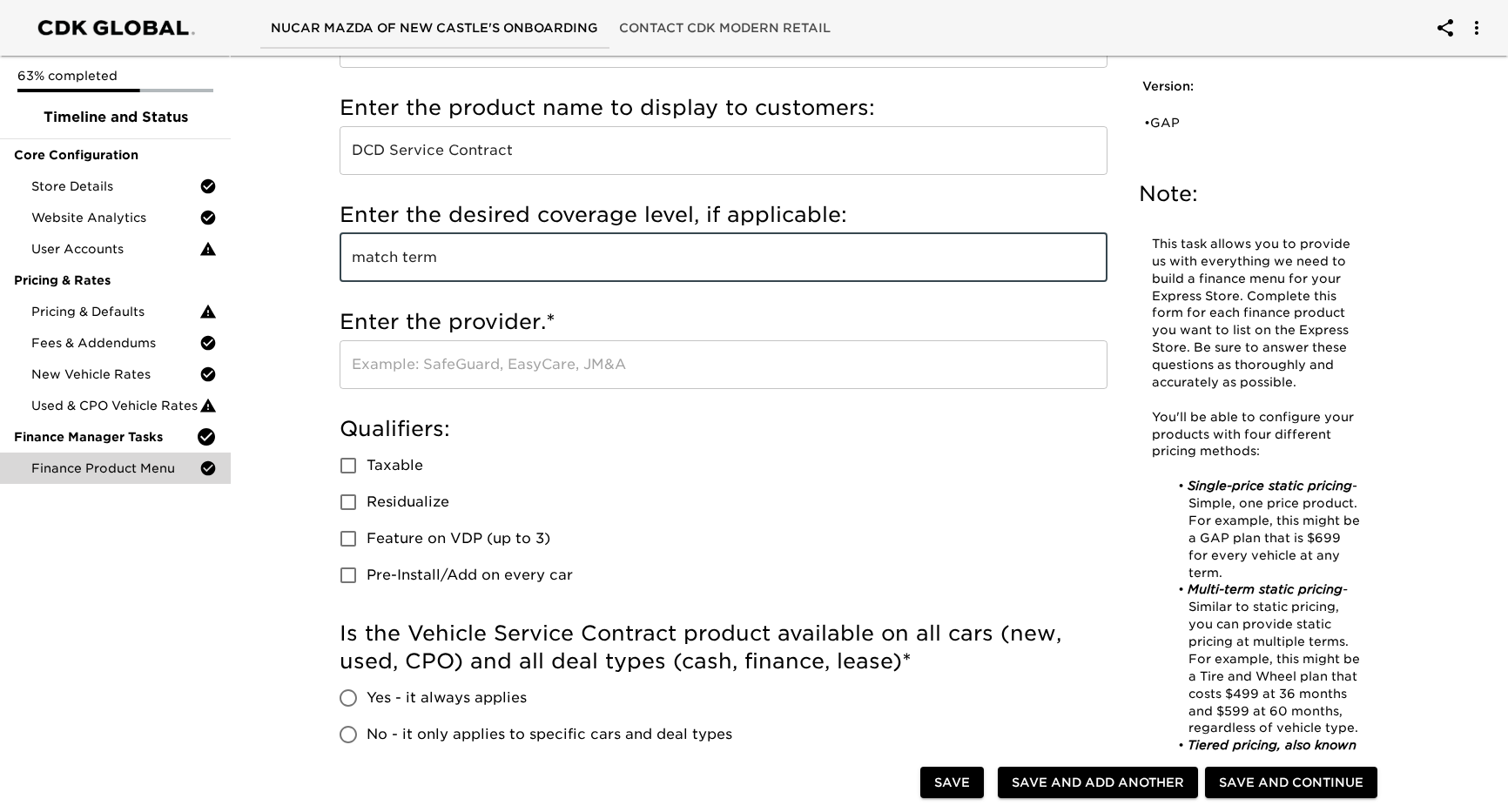
type input "match term"
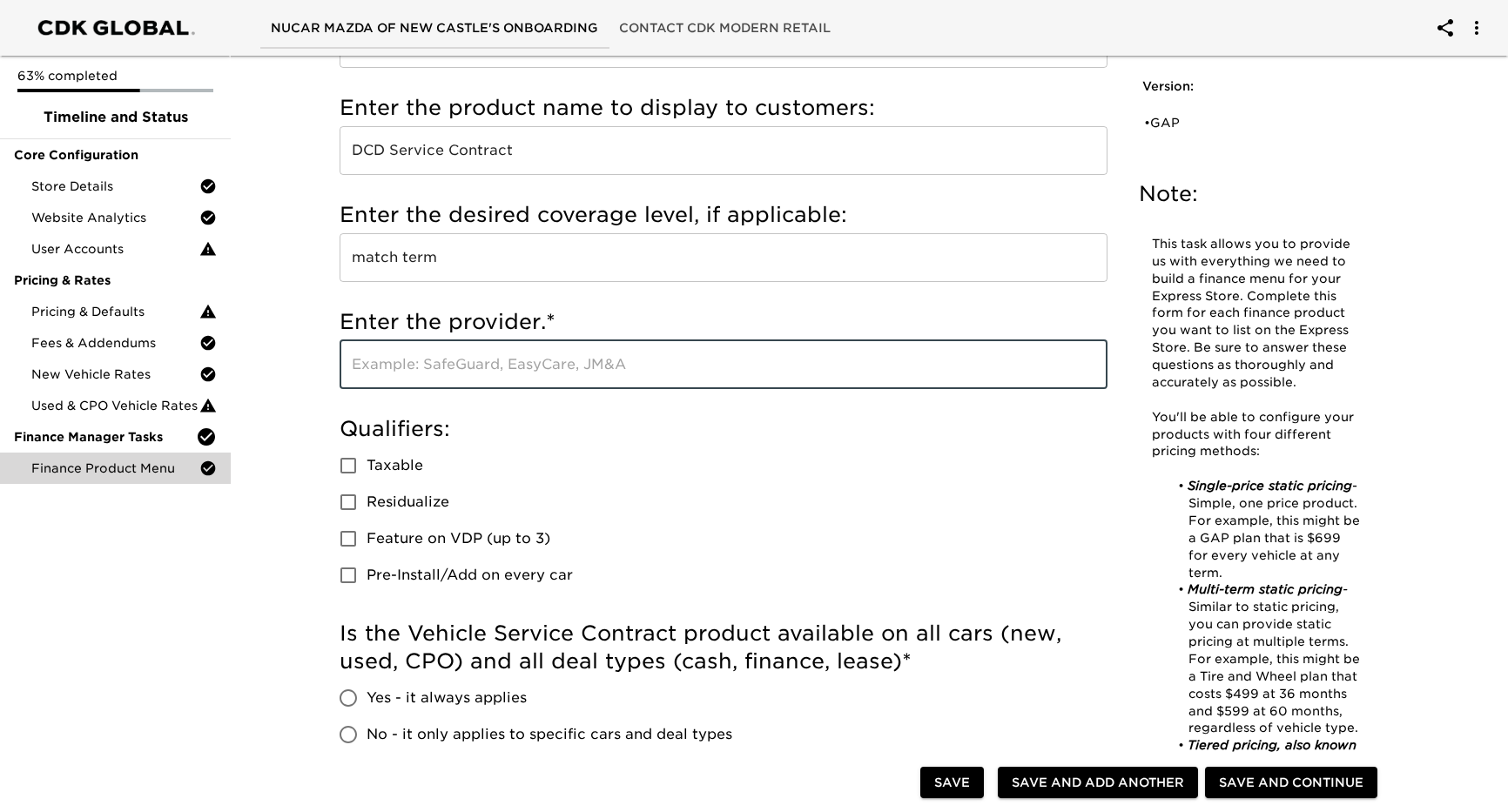
click at [456, 350] on input "text" at bounding box center [723, 364] width 768 height 48
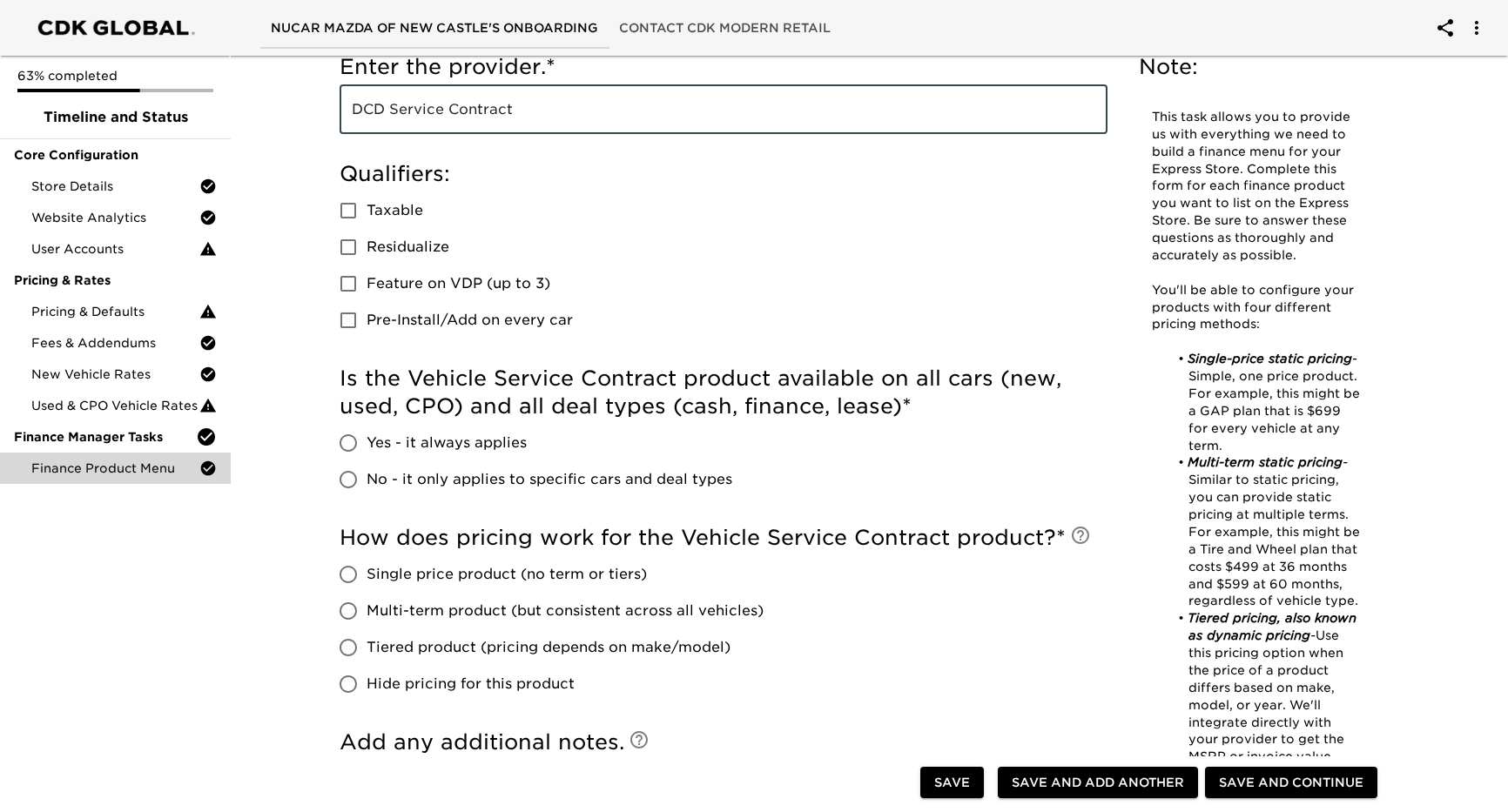
scroll to position [435, 0]
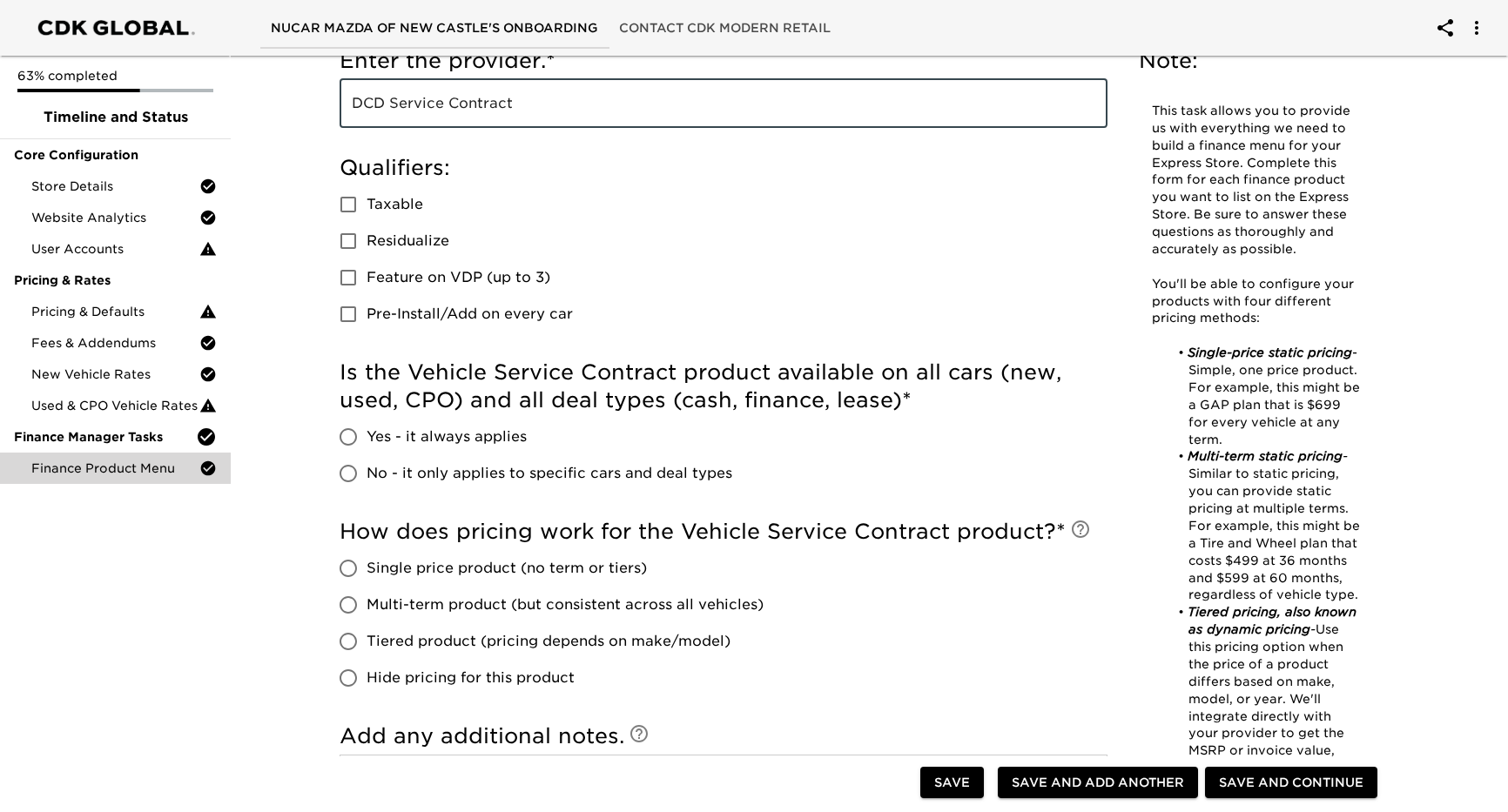
type input "DCD Service Contract"
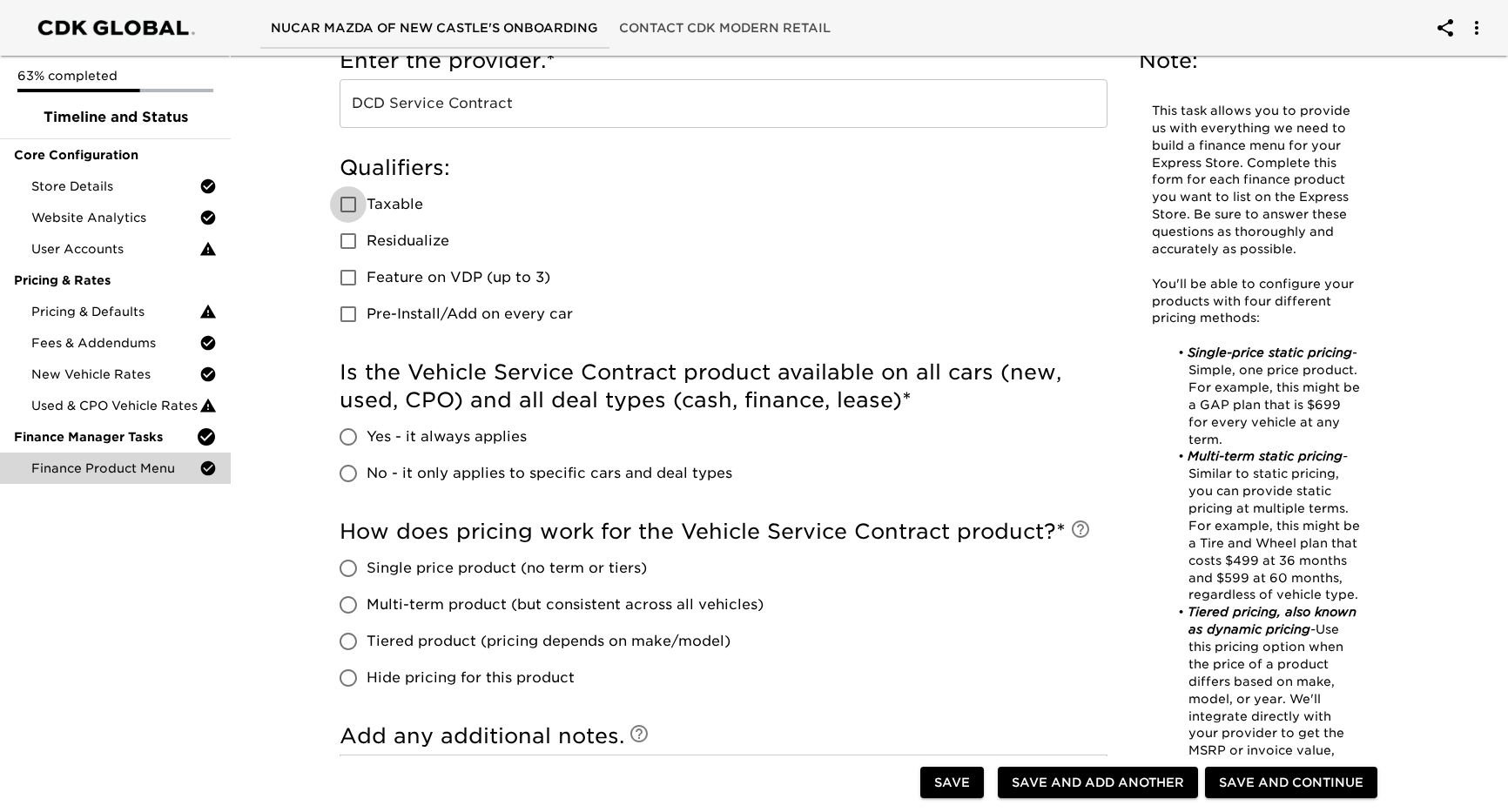
drag, startPoint x: 344, startPoint y: 205, endPoint x: 488, endPoint y: 245, distance: 149.5
click at [345, 205] on input "Taxable" at bounding box center [348, 205] width 37 height 37
checkbox input "true"
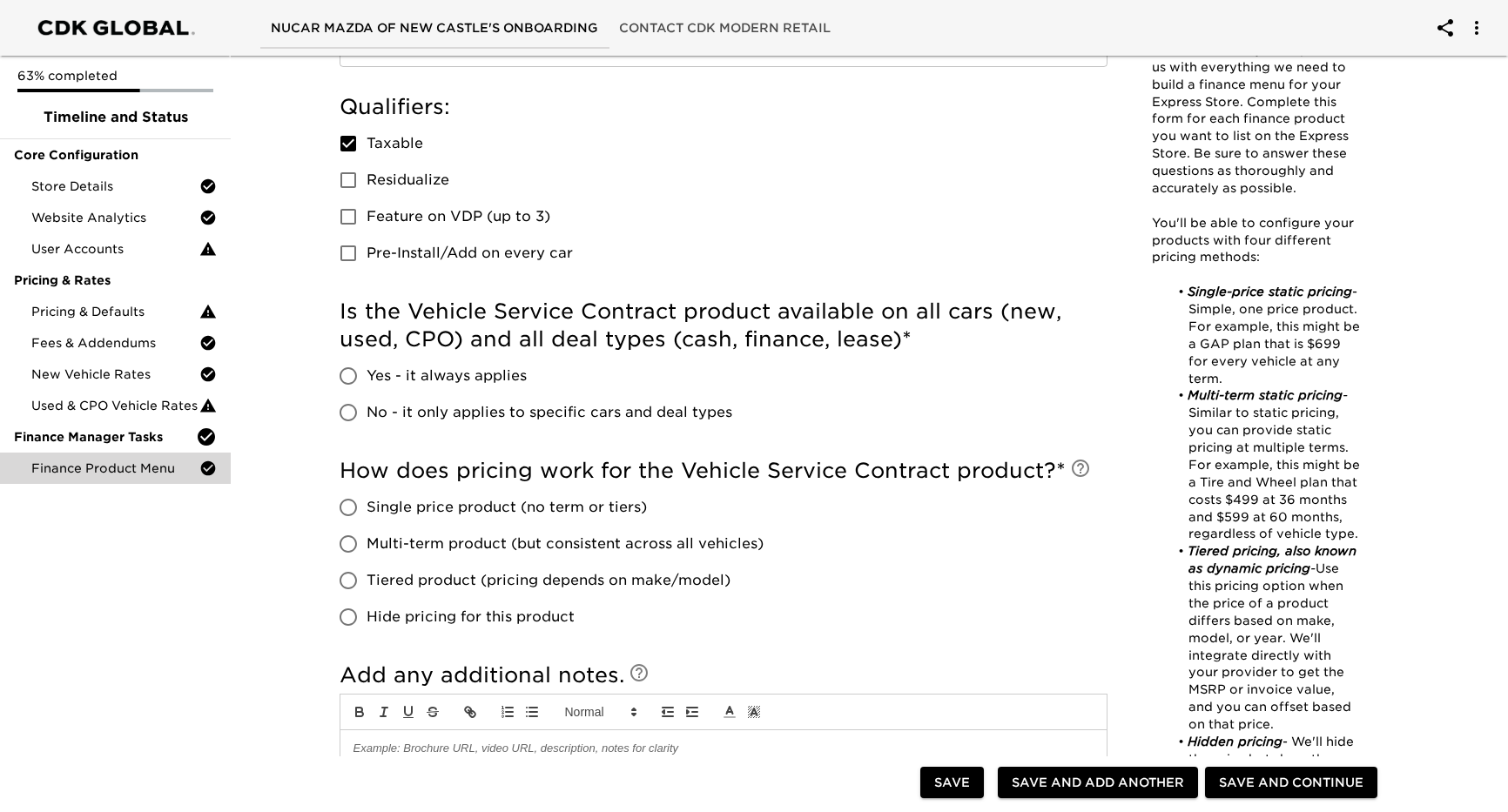
scroll to position [523, 0]
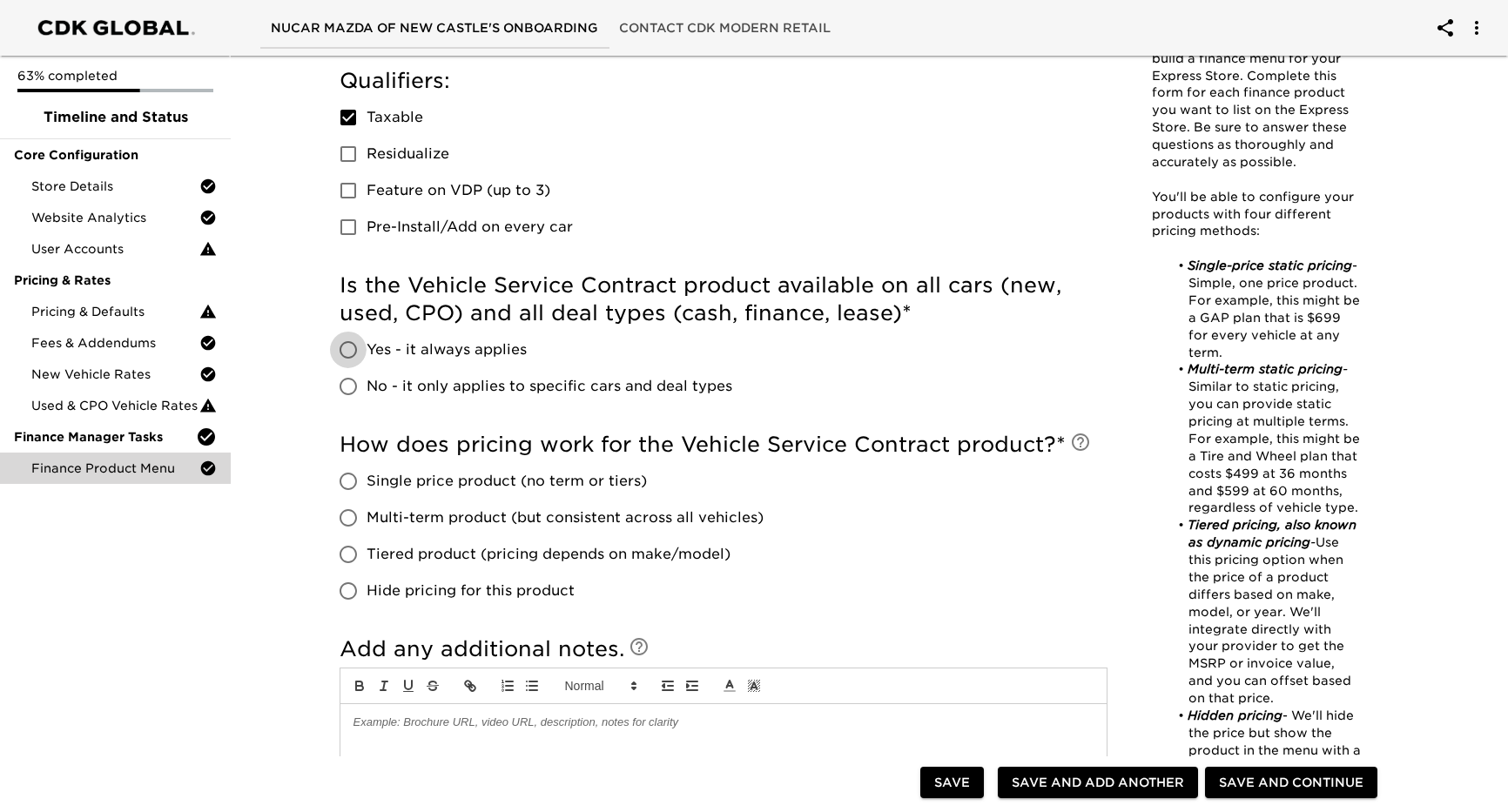
click at [345, 350] on input "Yes - it always applies" at bounding box center [348, 350] width 37 height 37
radio input "true"
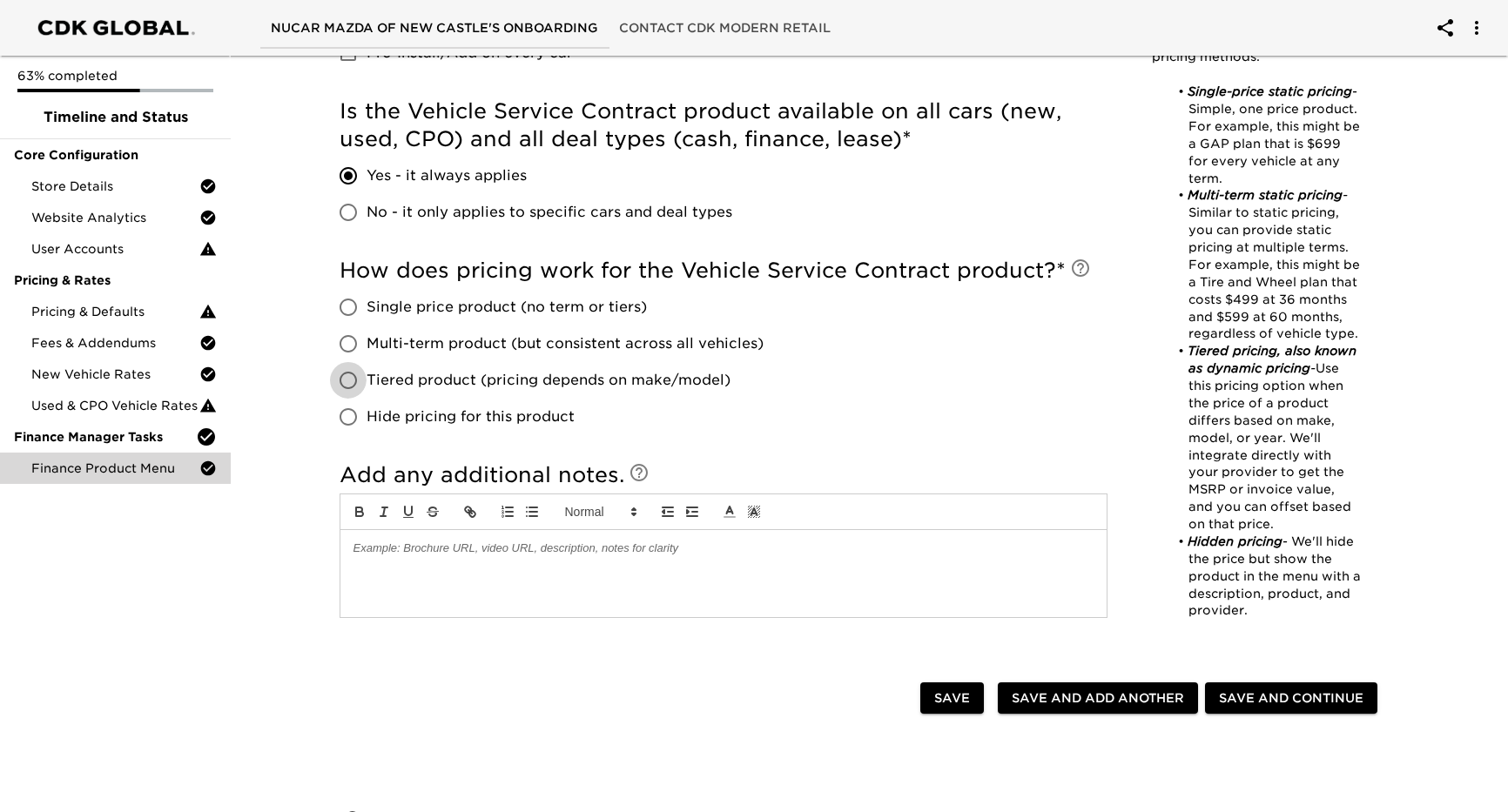
click at [360, 381] on input "Tiered product (pricing depends on make/model)" at bounding box center [348, 381] width 37 height 37
radio input "true"
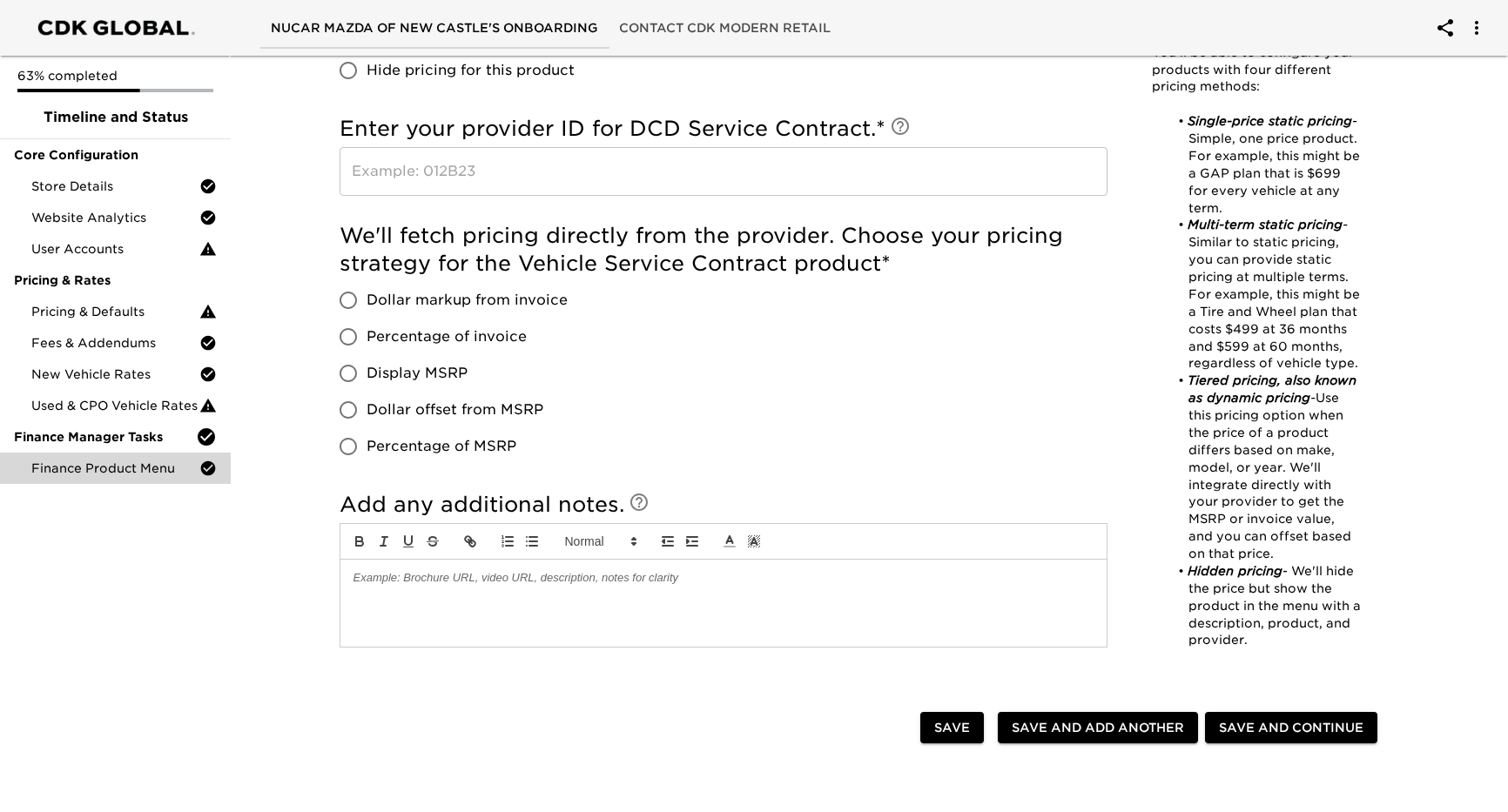
scroll to position [1045, 0]
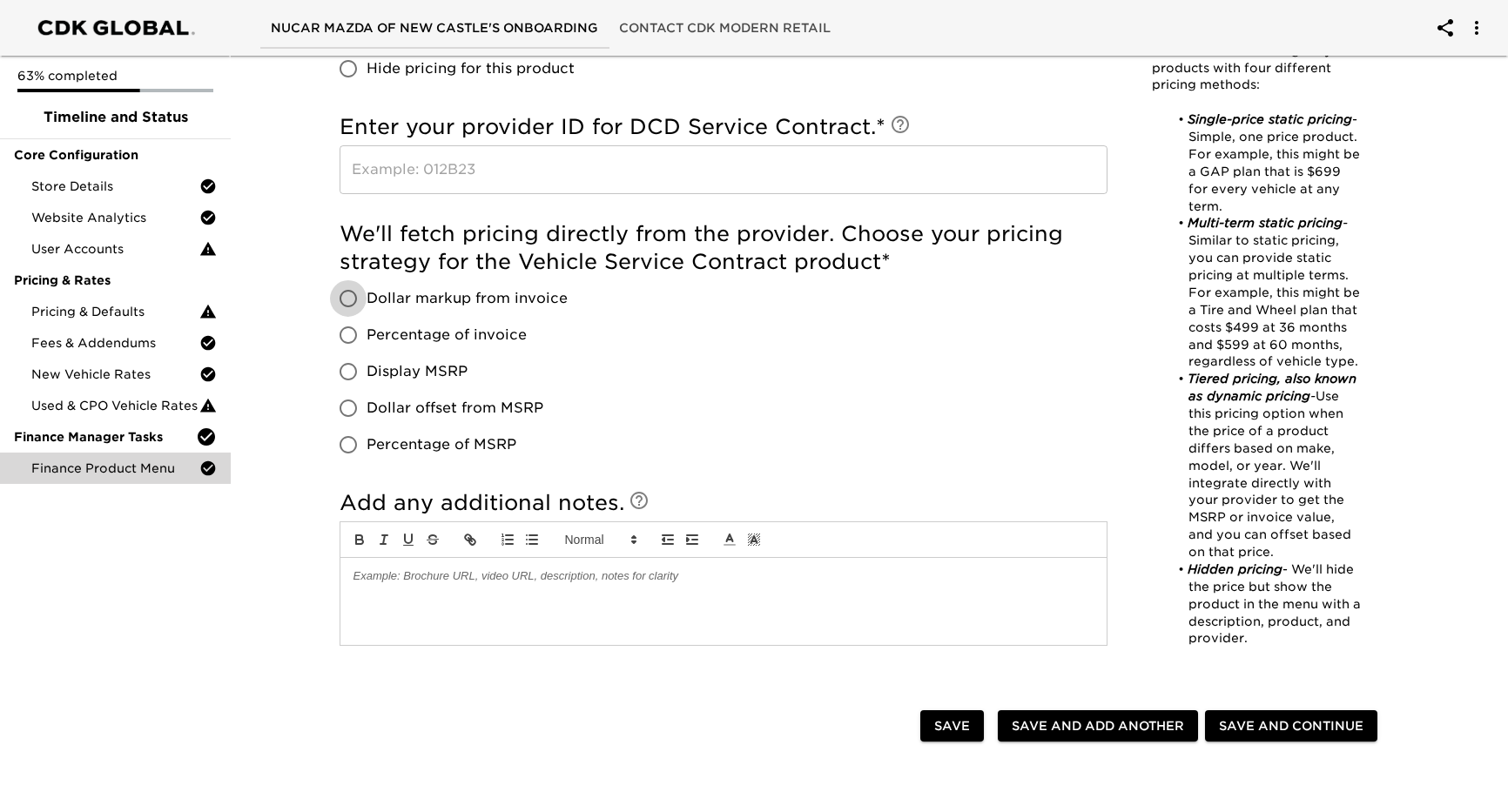
click at [350, 295] on input "Dollar markup from invoice" at bounding box center [348, 299] width 37 height 37
radio input "true"
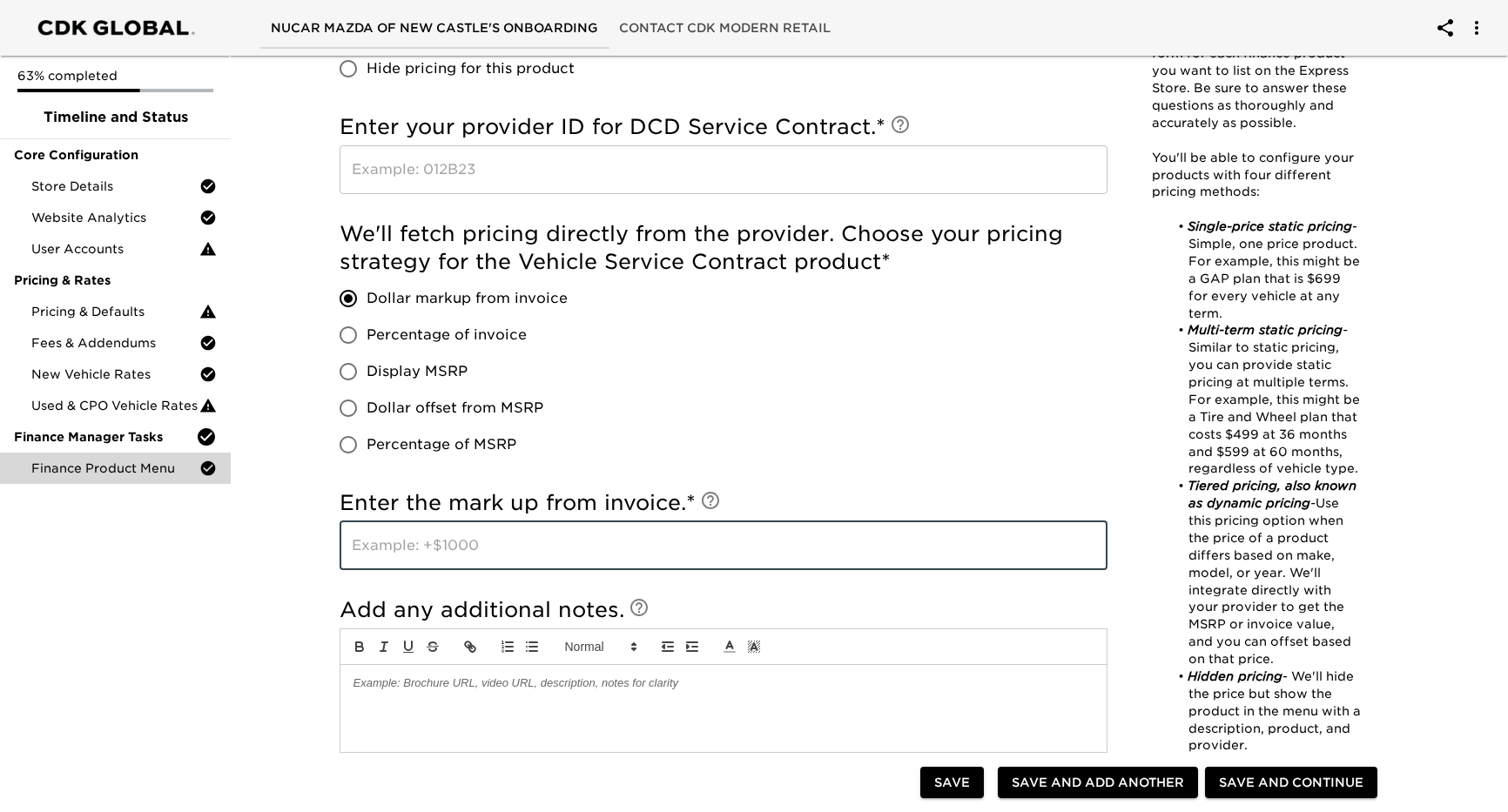
click at [632, 560] on input "text" at bounding box center [723, 545] width 768 height 48
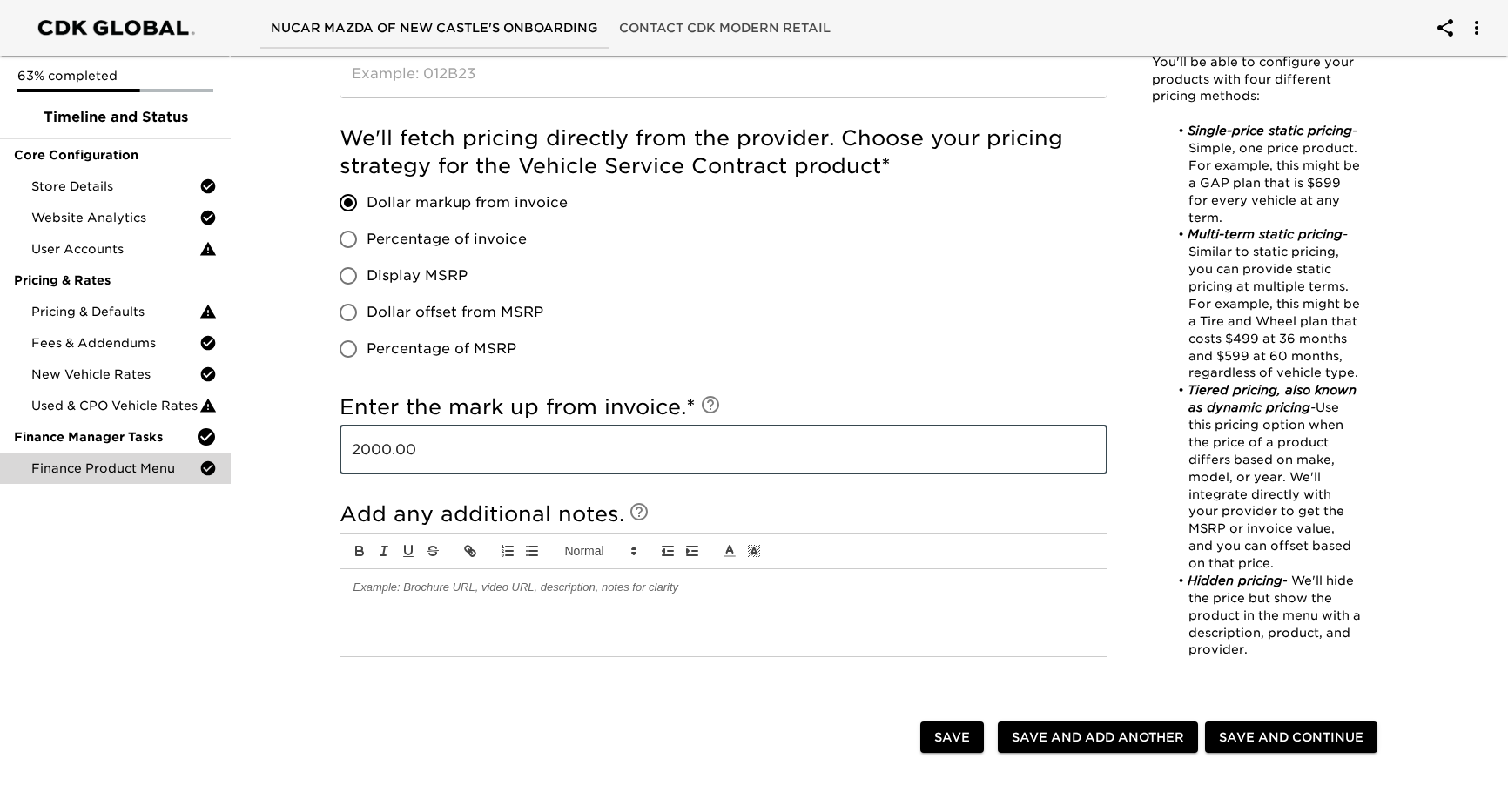
scroll to position [1306, 0]
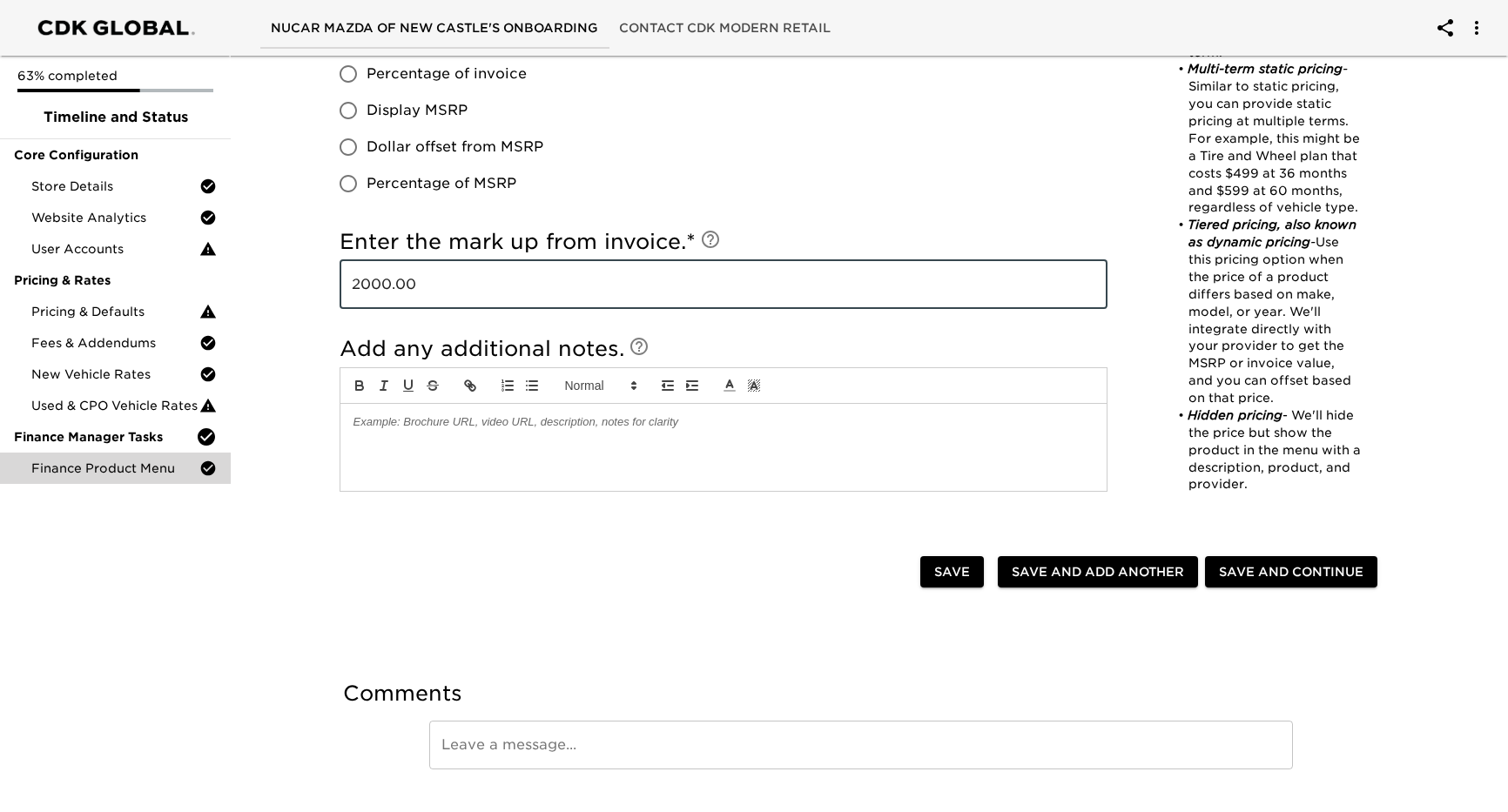
type input "2000.00"
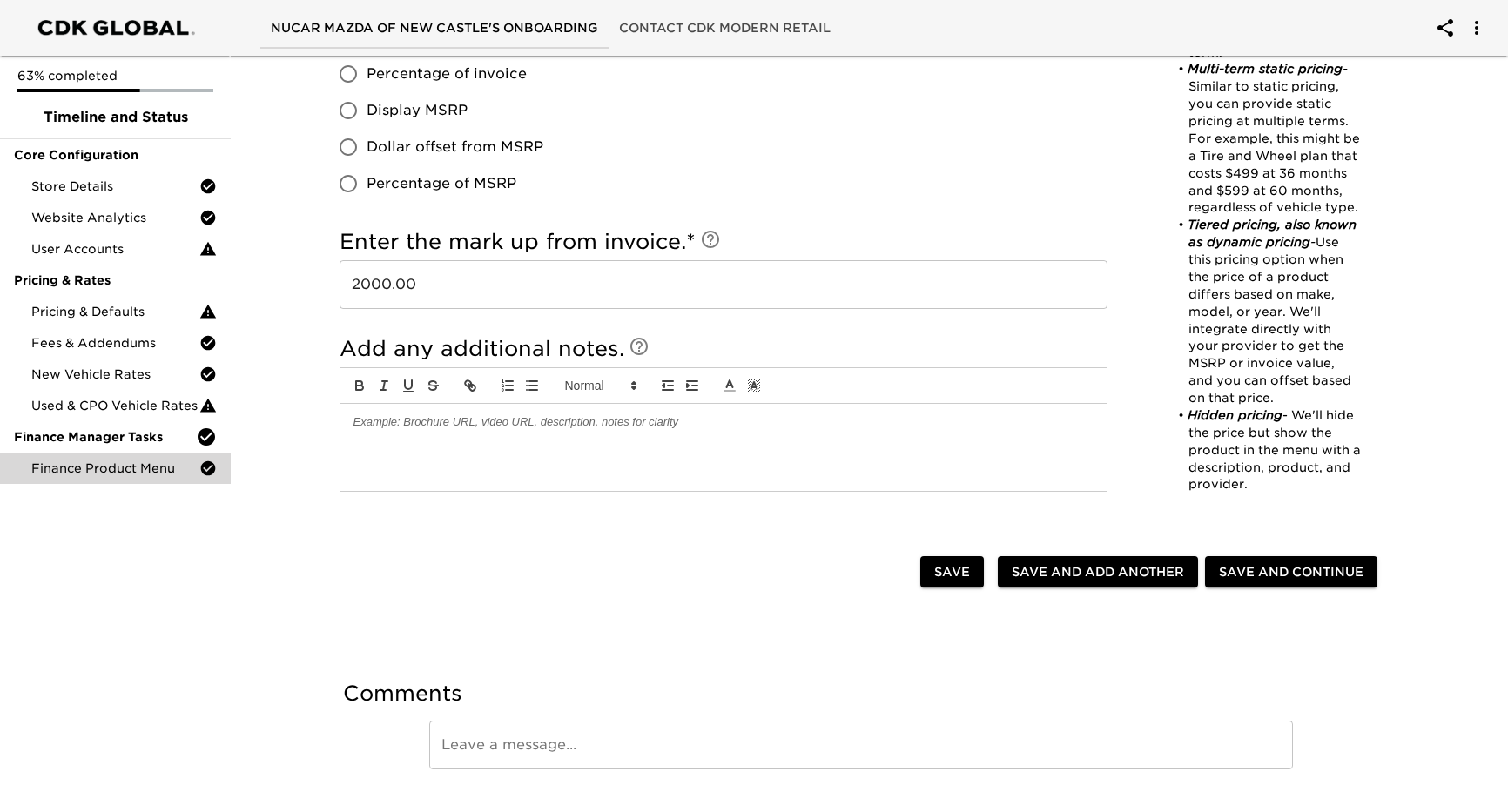
click at [549, 429] on p at bounding box center [723, 422] width 740 height 16
click at [473, 429] on p "double check with Mithc on all pricing and finance menu products" at bounding box center [723, 422] width 740 height 16
click at [941, 579] on span "Save" at bounding box center [952, 572] width 36 height 22
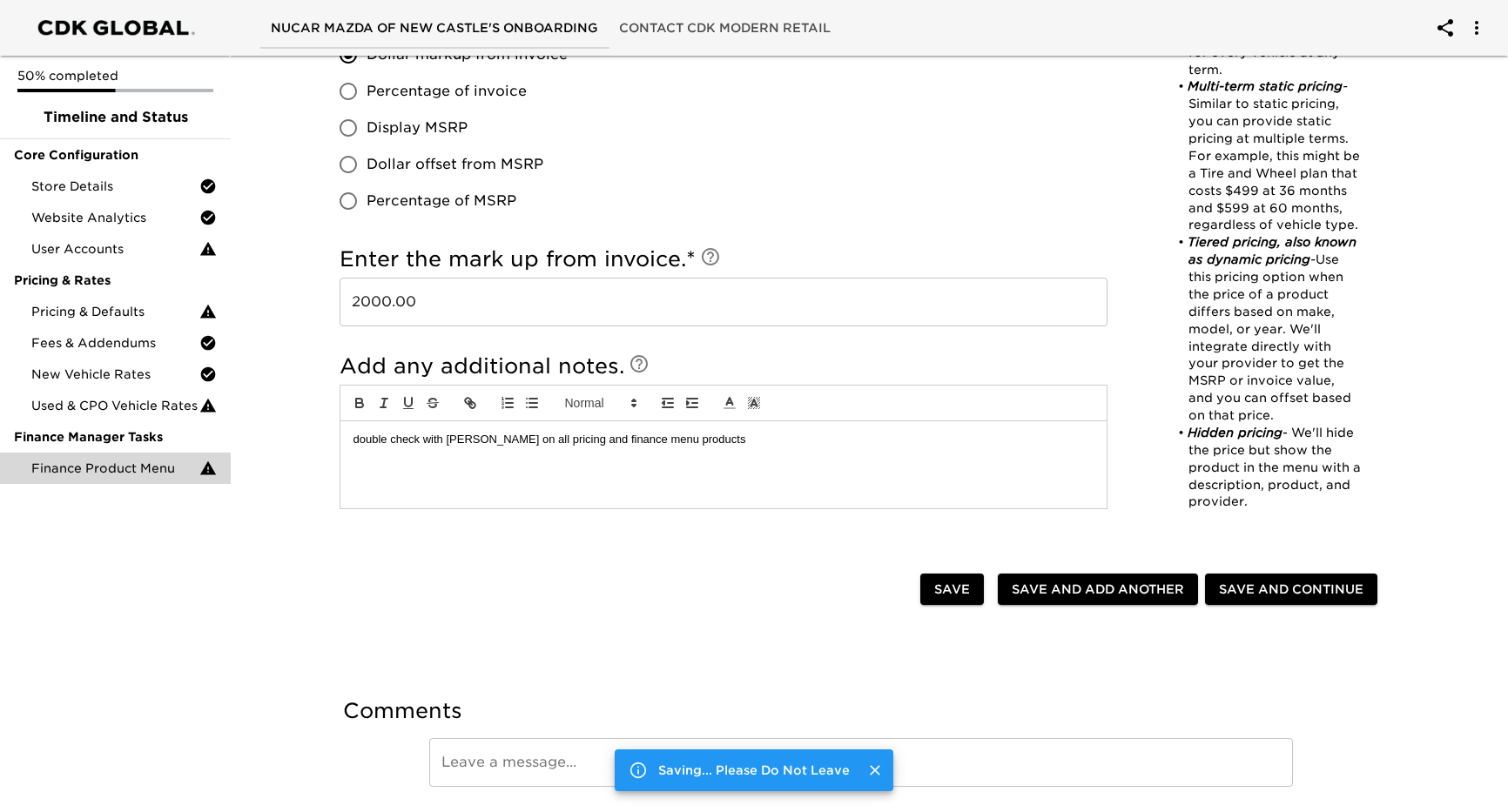
checkbox input "true"
radio input "true"
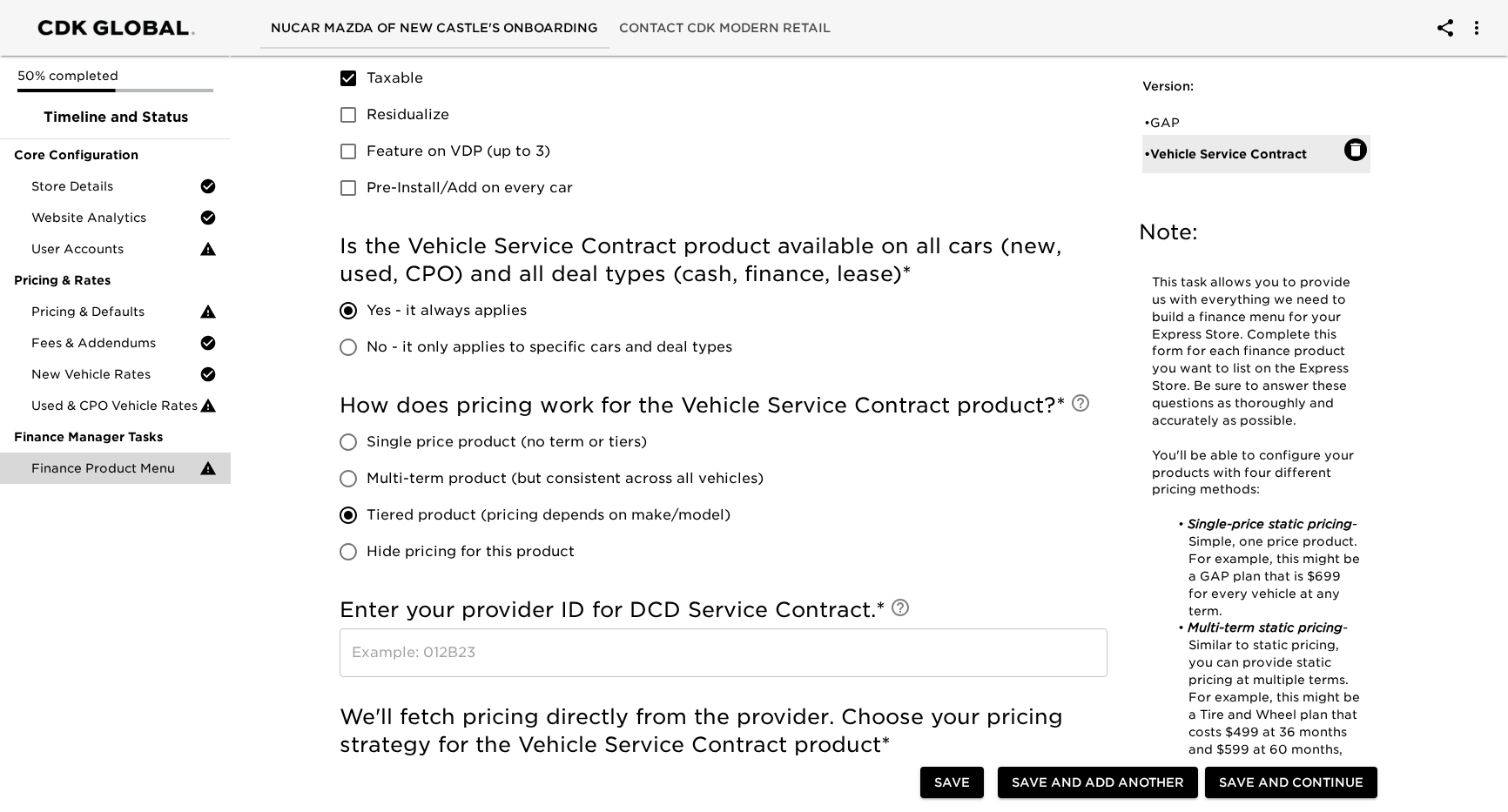
scroll to position [318, 0]
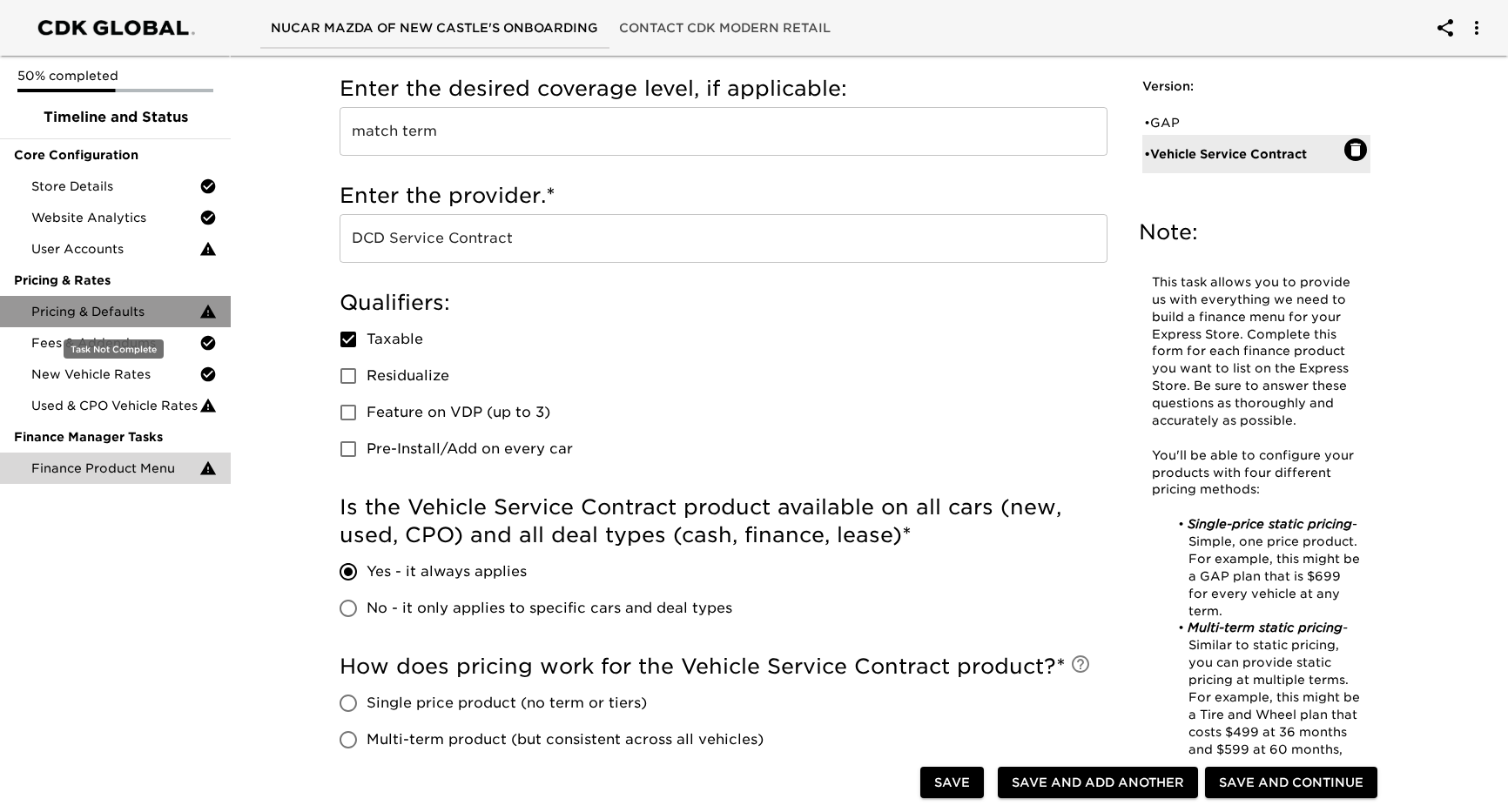
click at [118, 313] on span "Pricing & Defaults" at bounding box center [115, 311] width 168 height 18
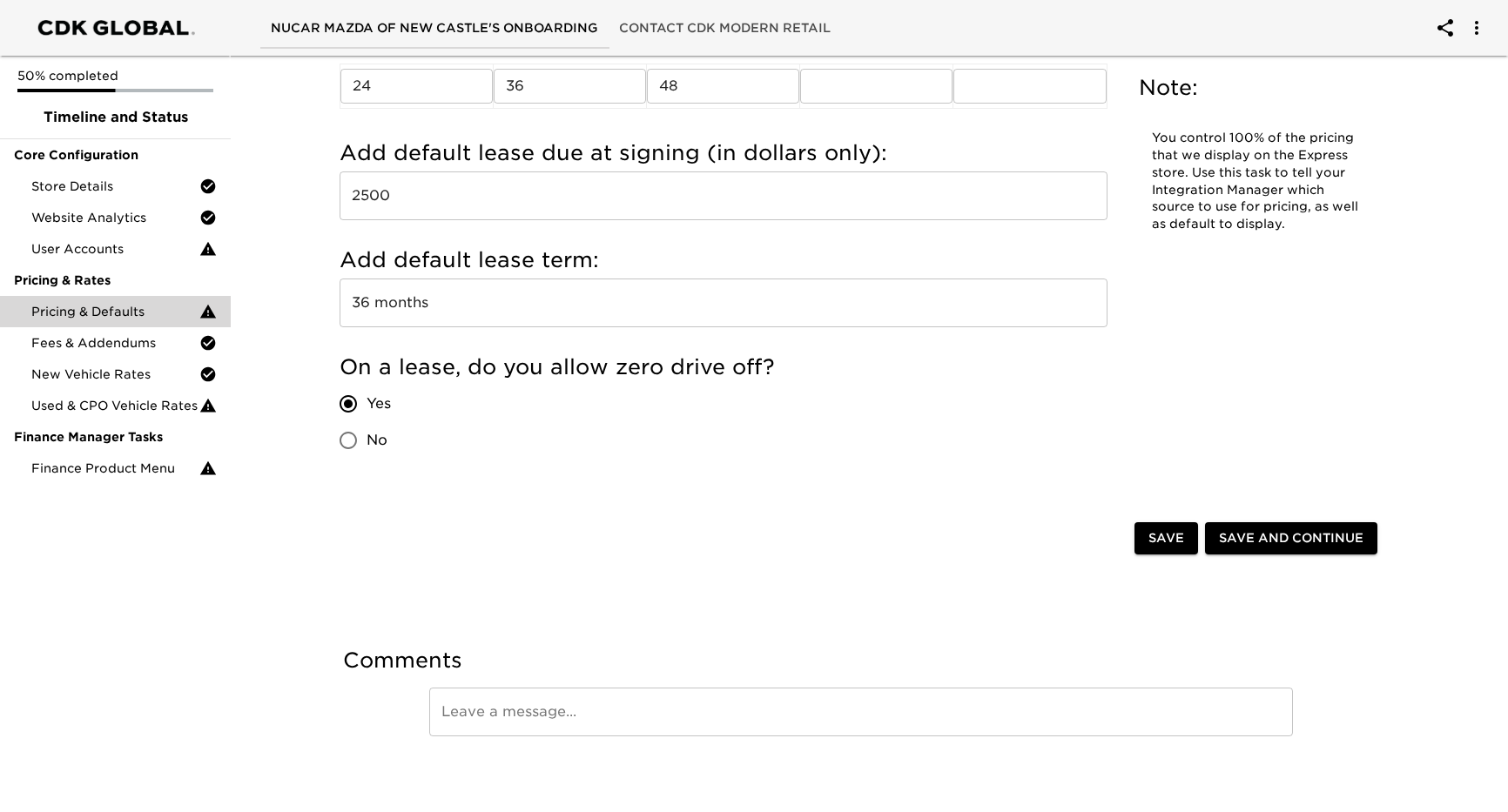
scroll to position [1901, 0]
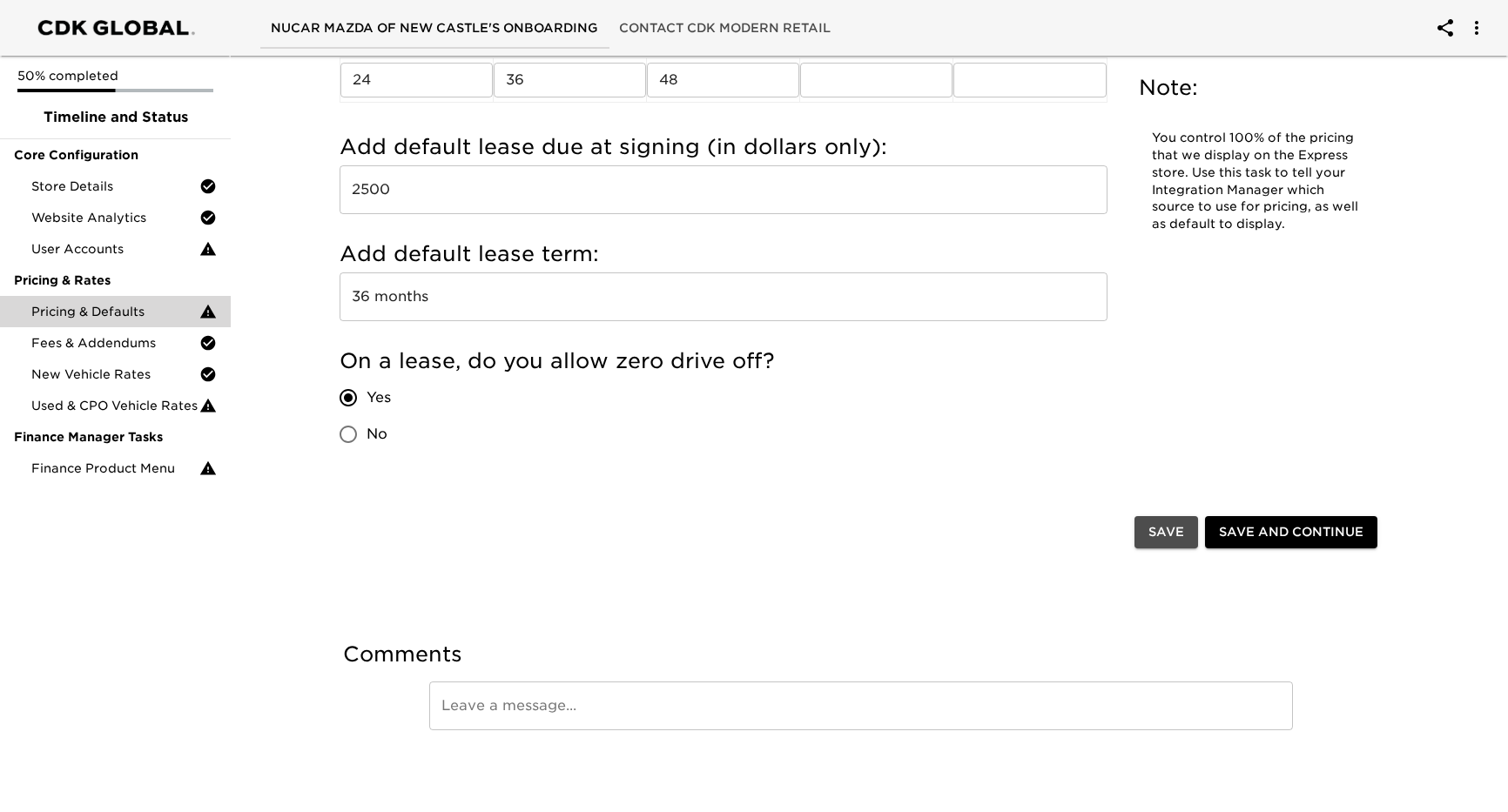
click at [1167, 535] on span "Save" at bounding box center [1166, 532] width 36 height 22
click at [1175, 535] on span "Save" at bounding box center [1166, 532] width 36 height 22
